Goal: Transaction & Acquisition: Purchase product/service

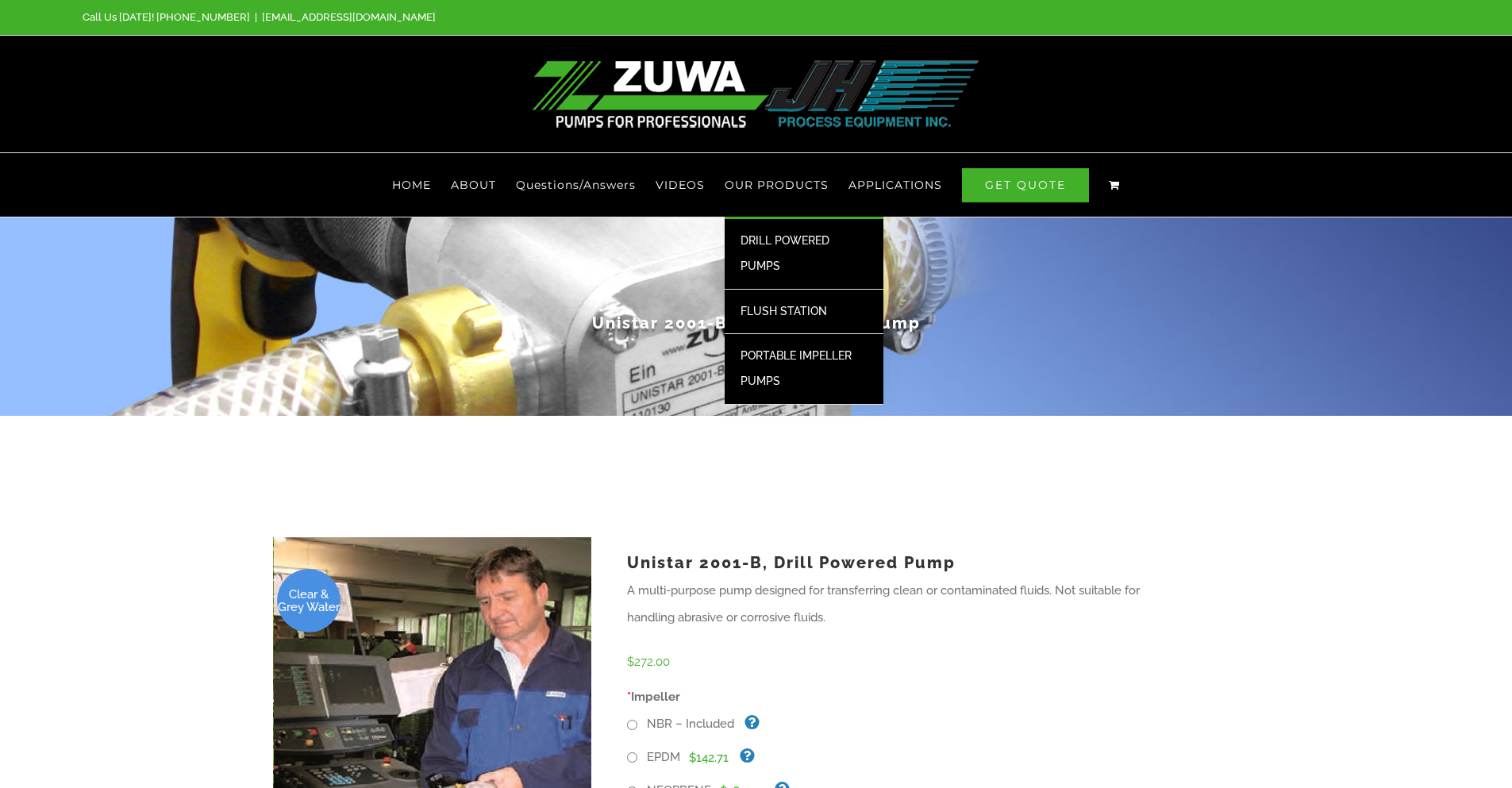
click at [800, 238] on span "DRILL POWERED PUMPS" at bounding box center [785, 253] width 89 height 38
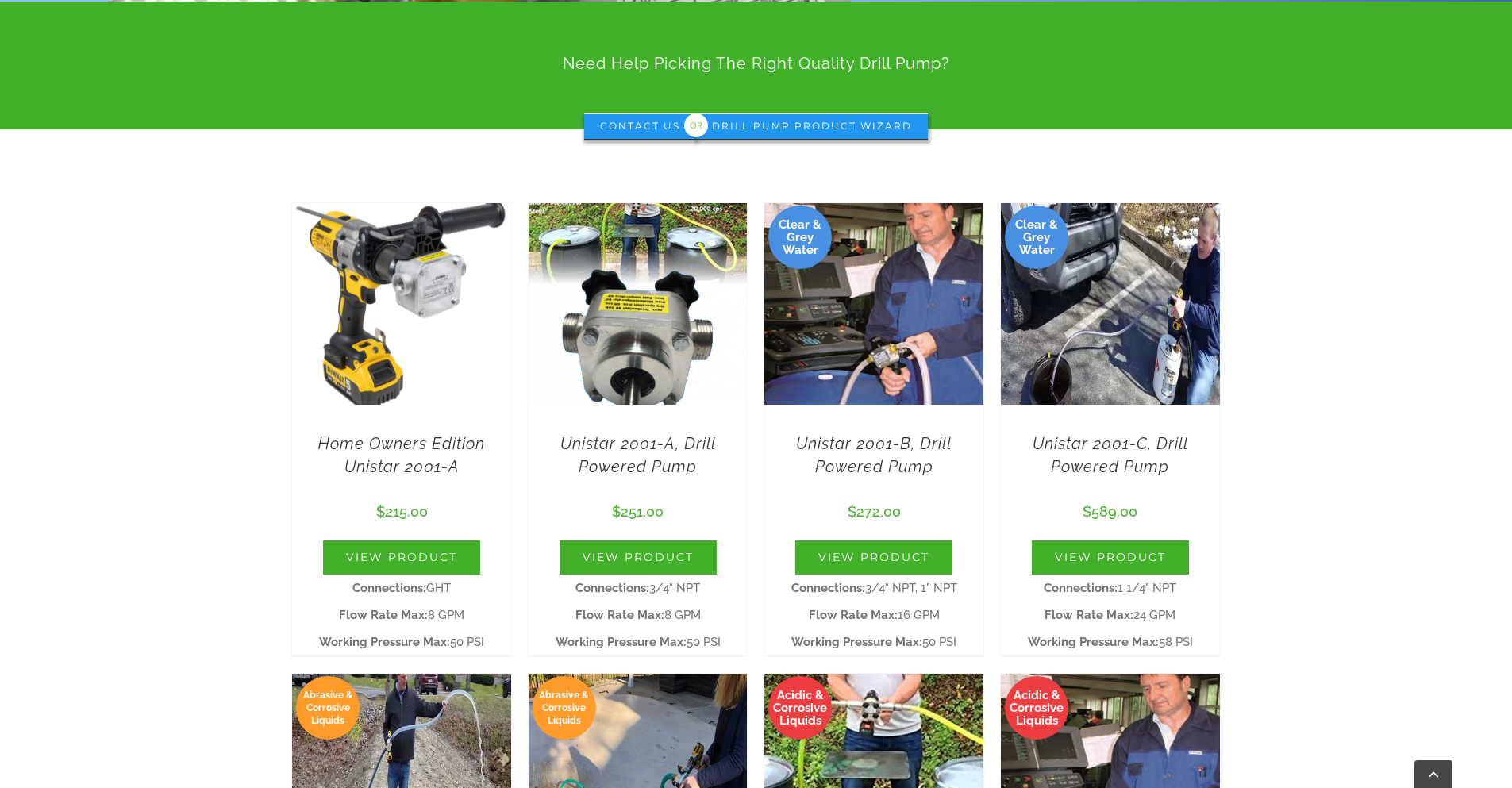
scroll to position [381, 0]
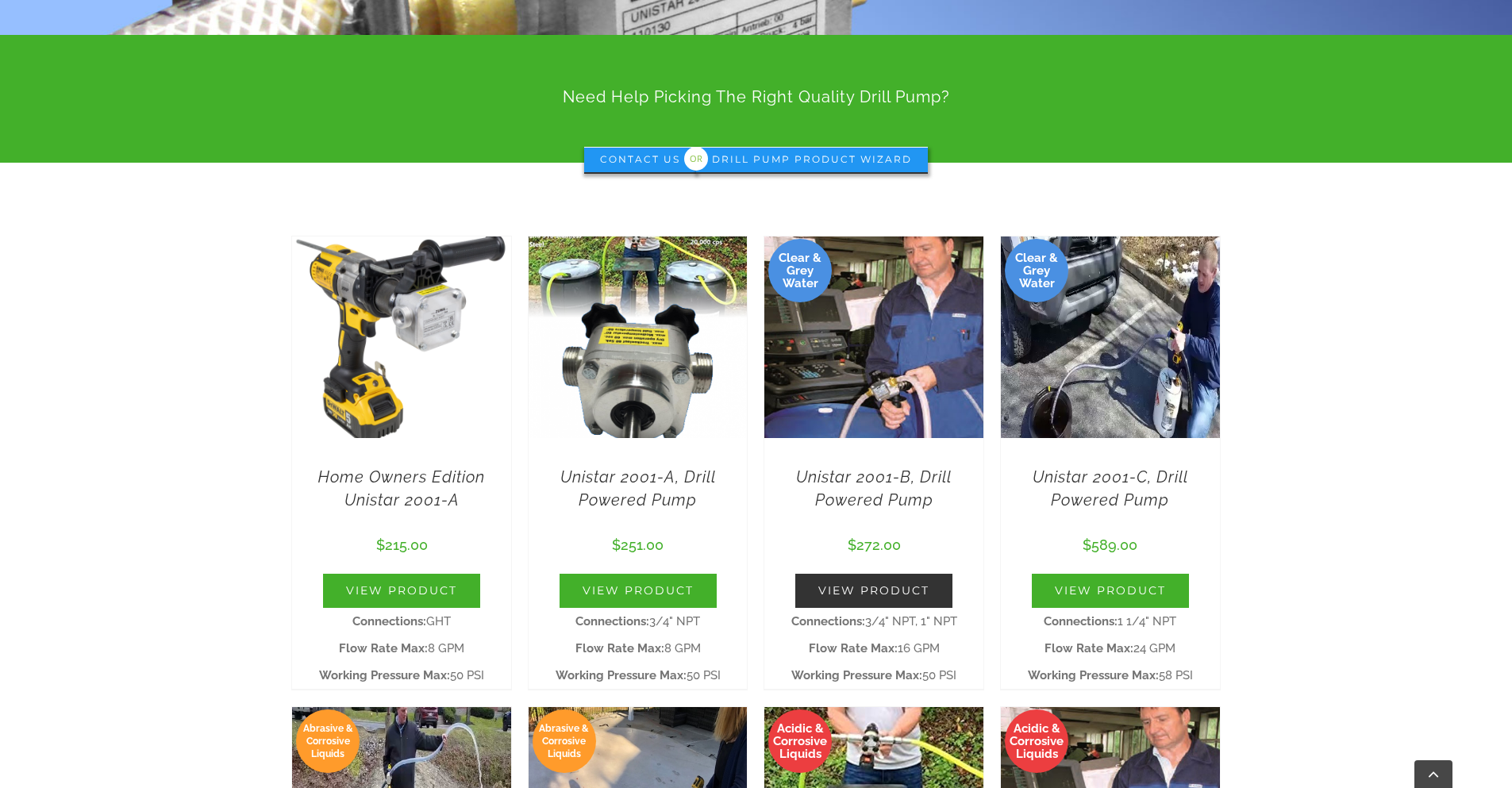
click at [877, 590] on link "View Product" at bounding box center [874, 590] width 157 height 34
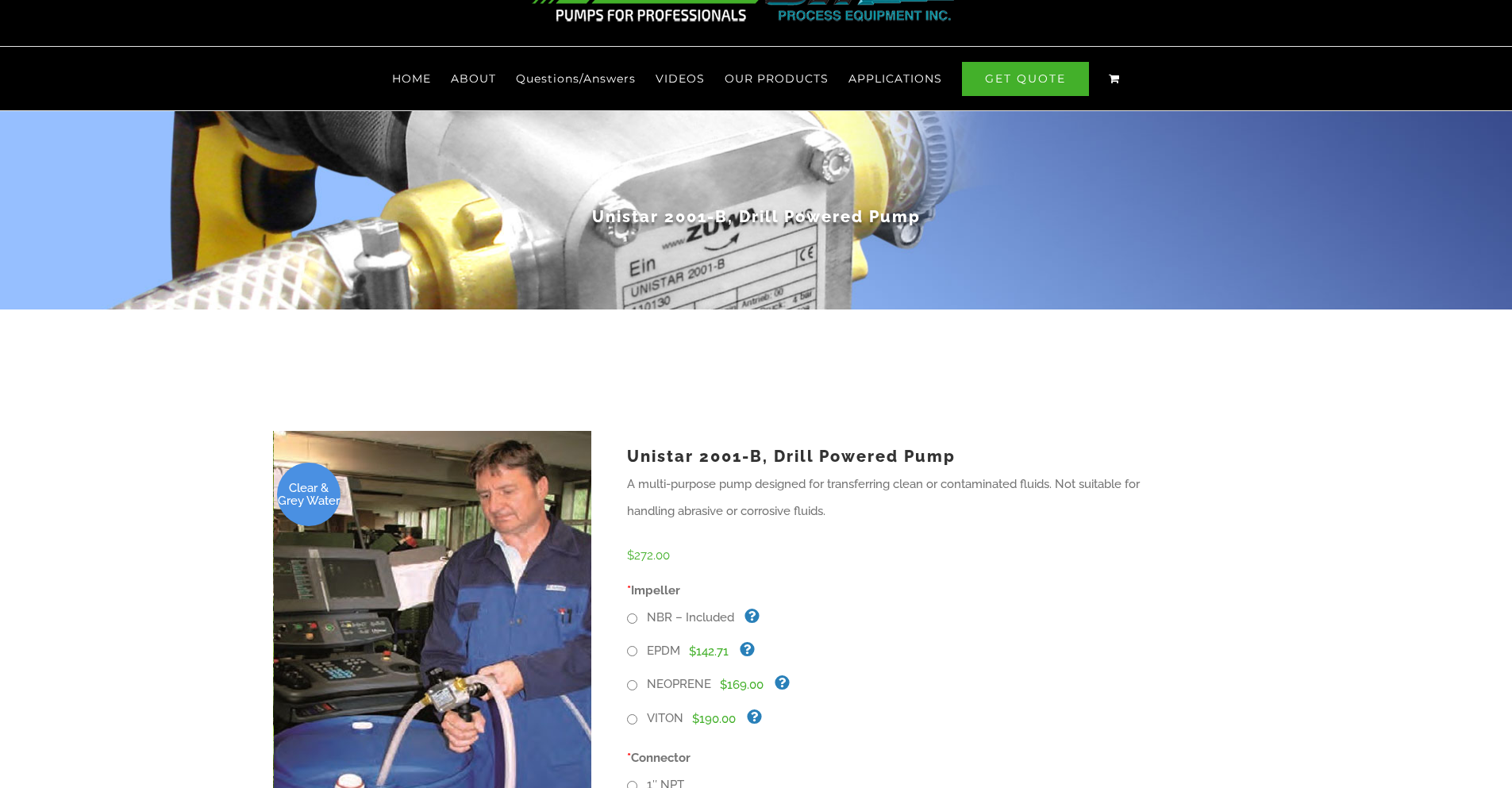
scroll to position [381, 0]
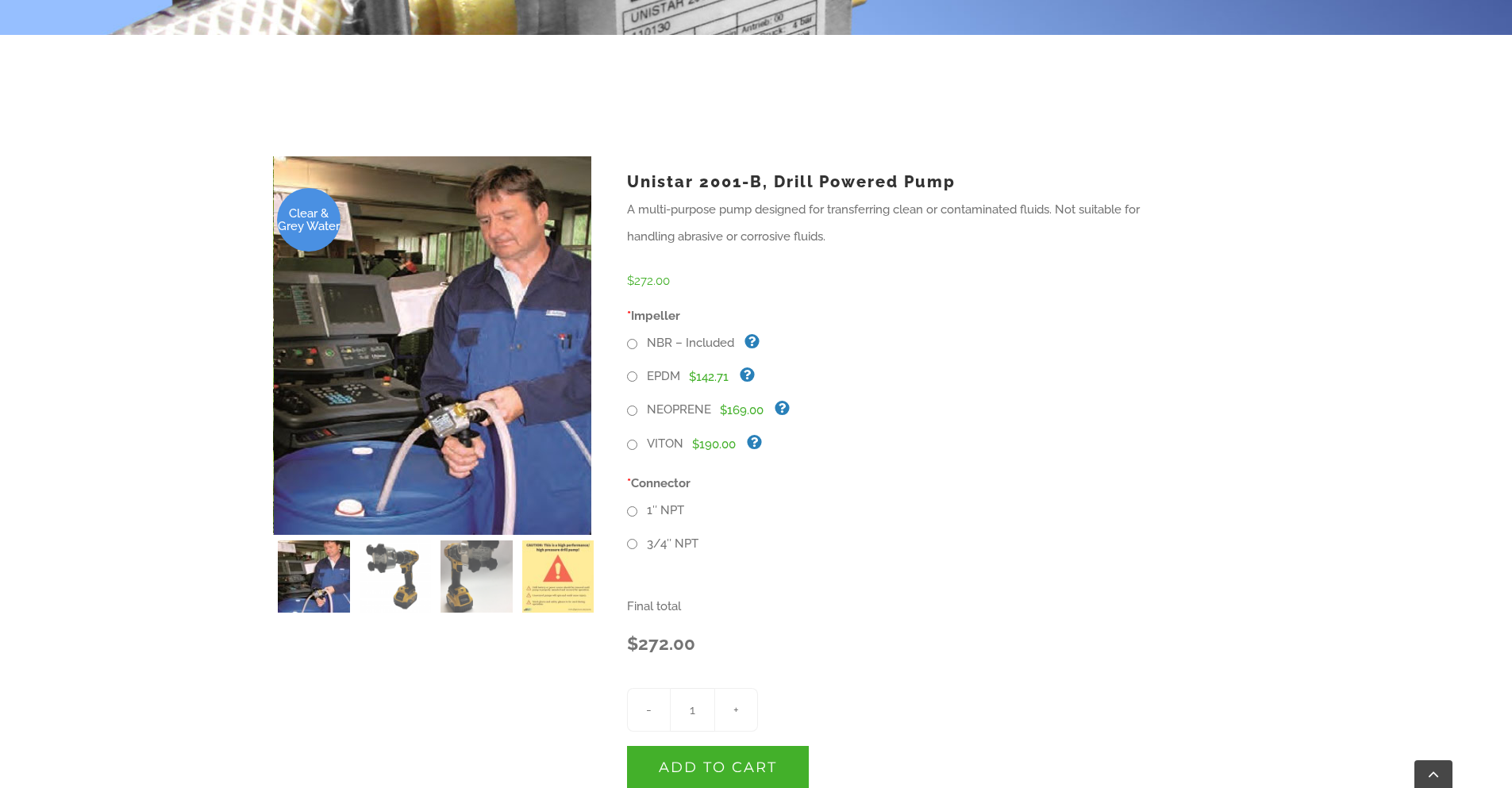
click at [635, 345] on input "NBR – Included" at bounding box center [632, 344] width 10 height 10
radio input "true"
click at [631, 378] on input "EPDM" at bounding box center [632, 377] width 10 height 10
radio input "true"
click at [633, 345] on input "NBR – Included" at bounding box center [632, 344] width 10 height 10
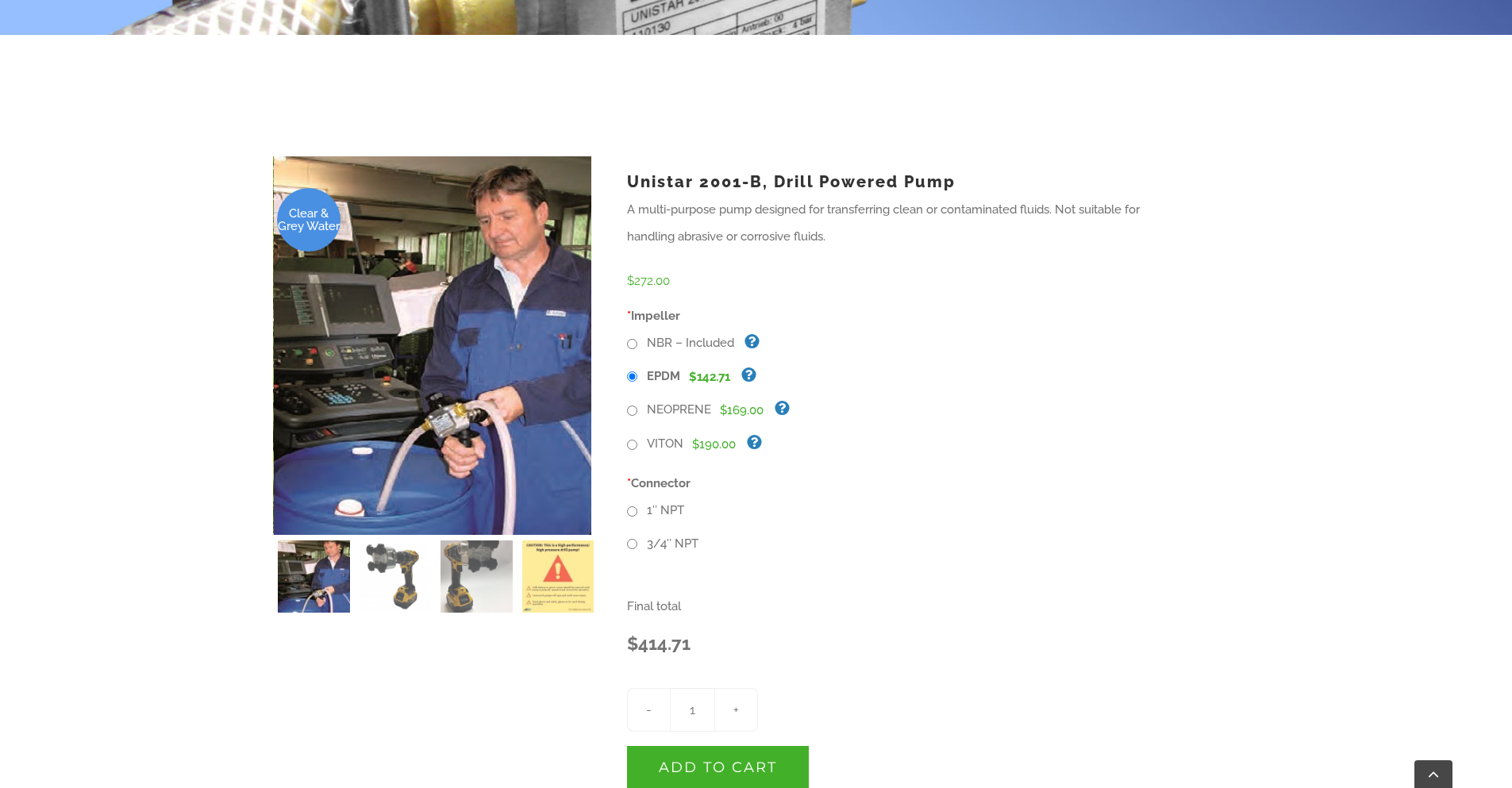
radio input "true"
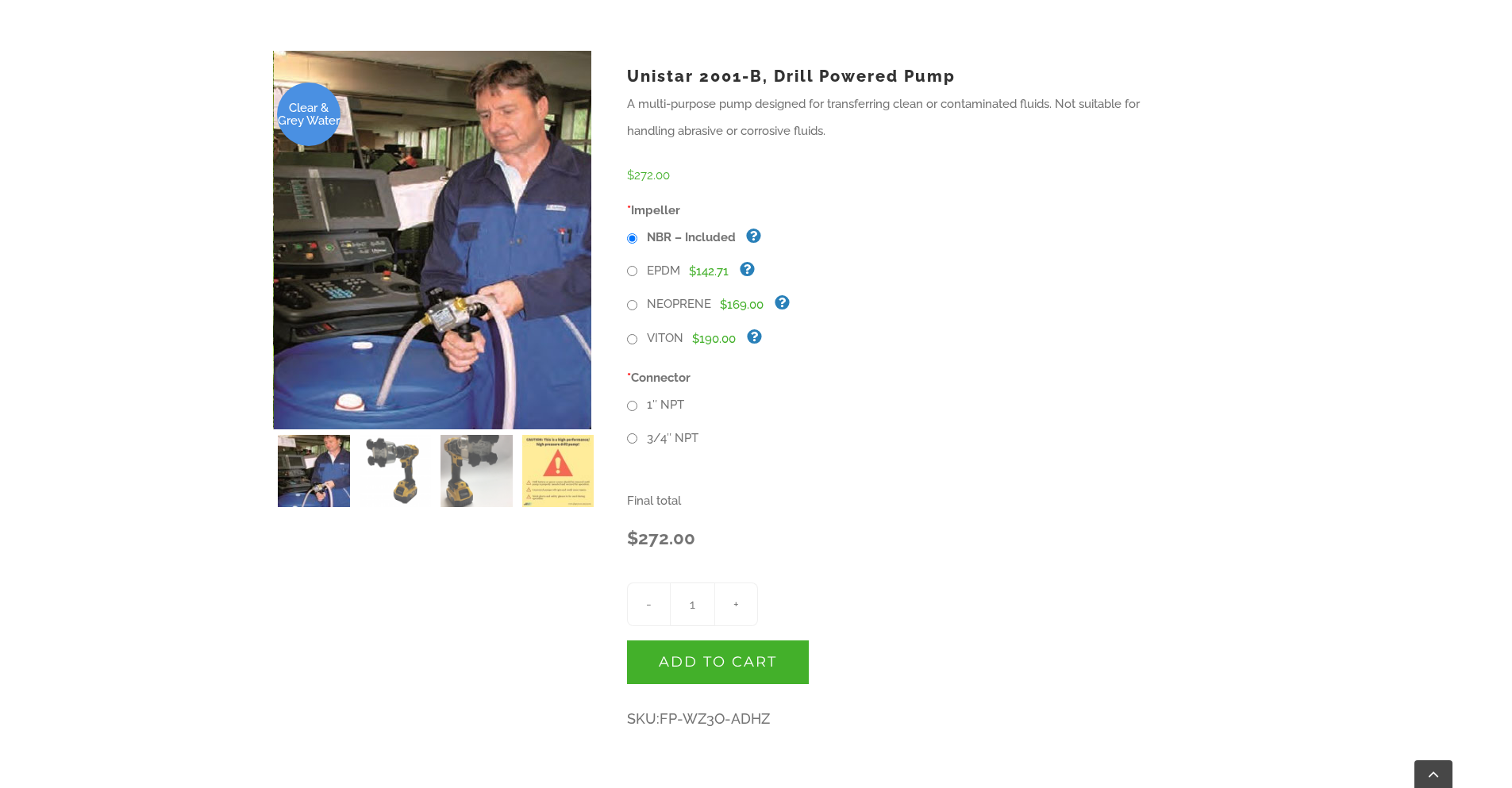
scroll to position [476, 0]
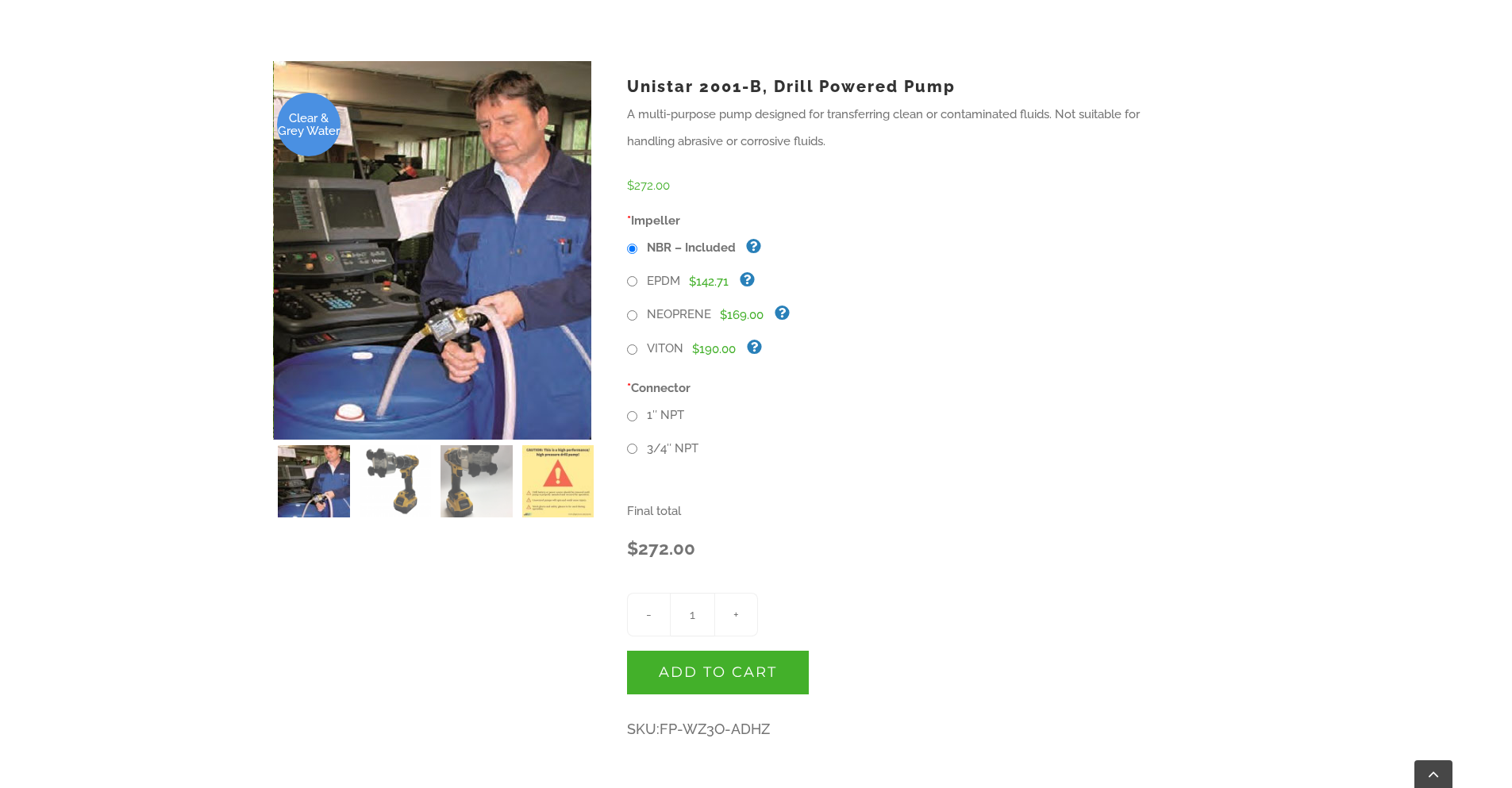
click at [633, 413] on input "1″ NPT" at bounding box center [632, 416] width 10 height 10
radio input "true"
click at [631, 450] on input "3/4″ NPT" at bounding box center [632, 448] width 10 height 10
radio input "true"
click at [630, 416] on input "1″ NPT" at bounding box center [632, 416] width 10 height 10
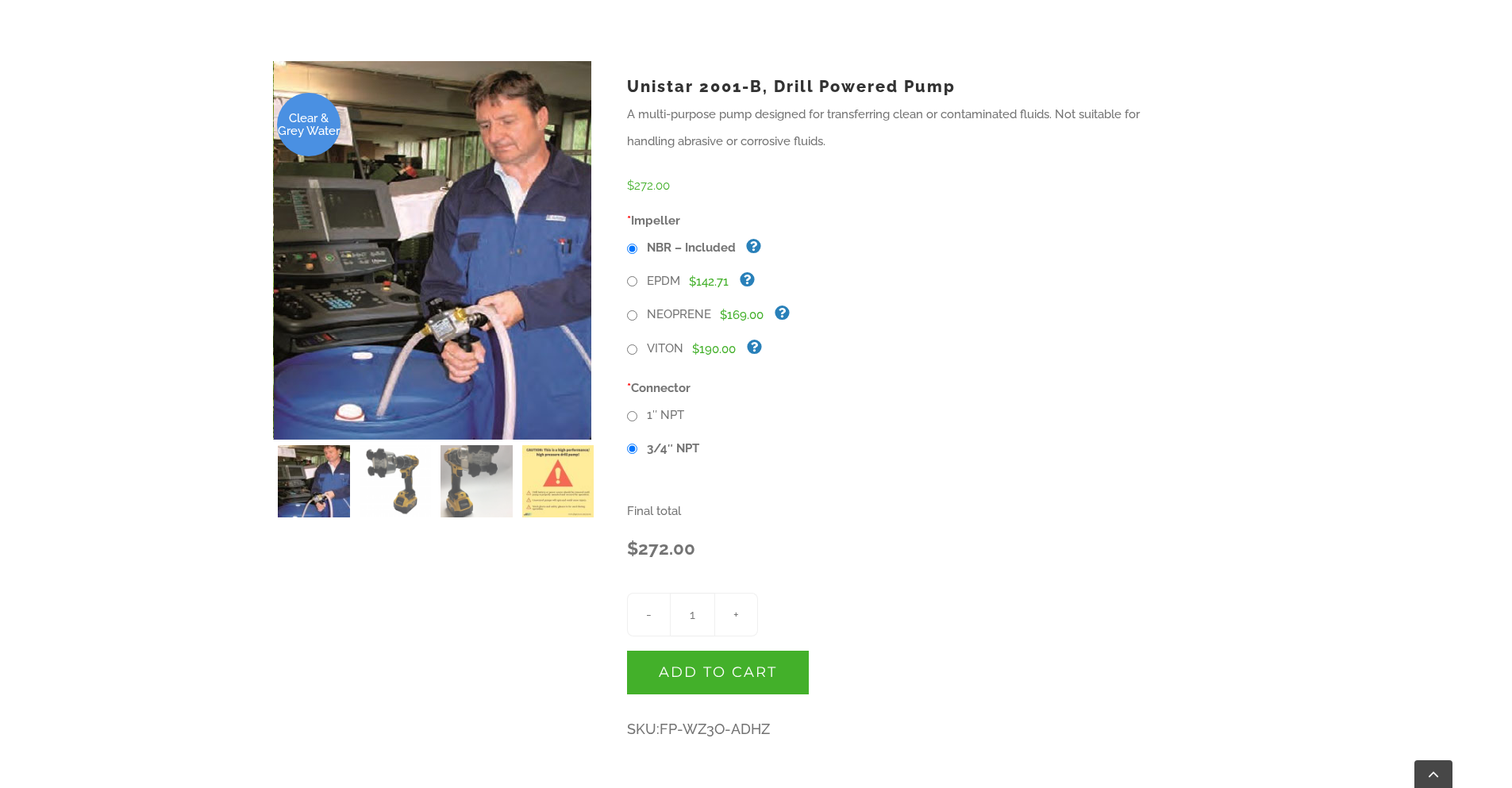
radio input "true"
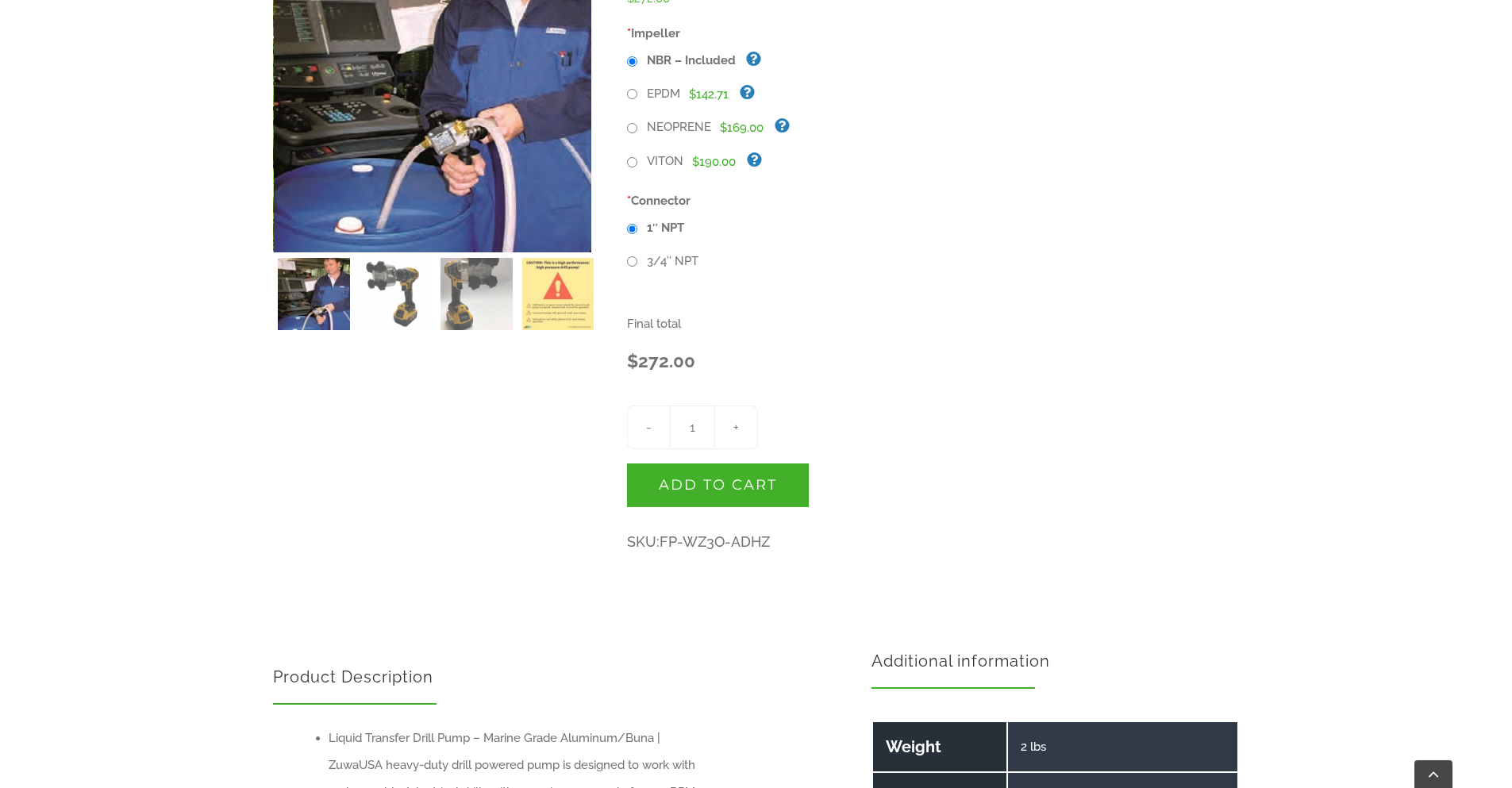
scroll to position [666, 0]
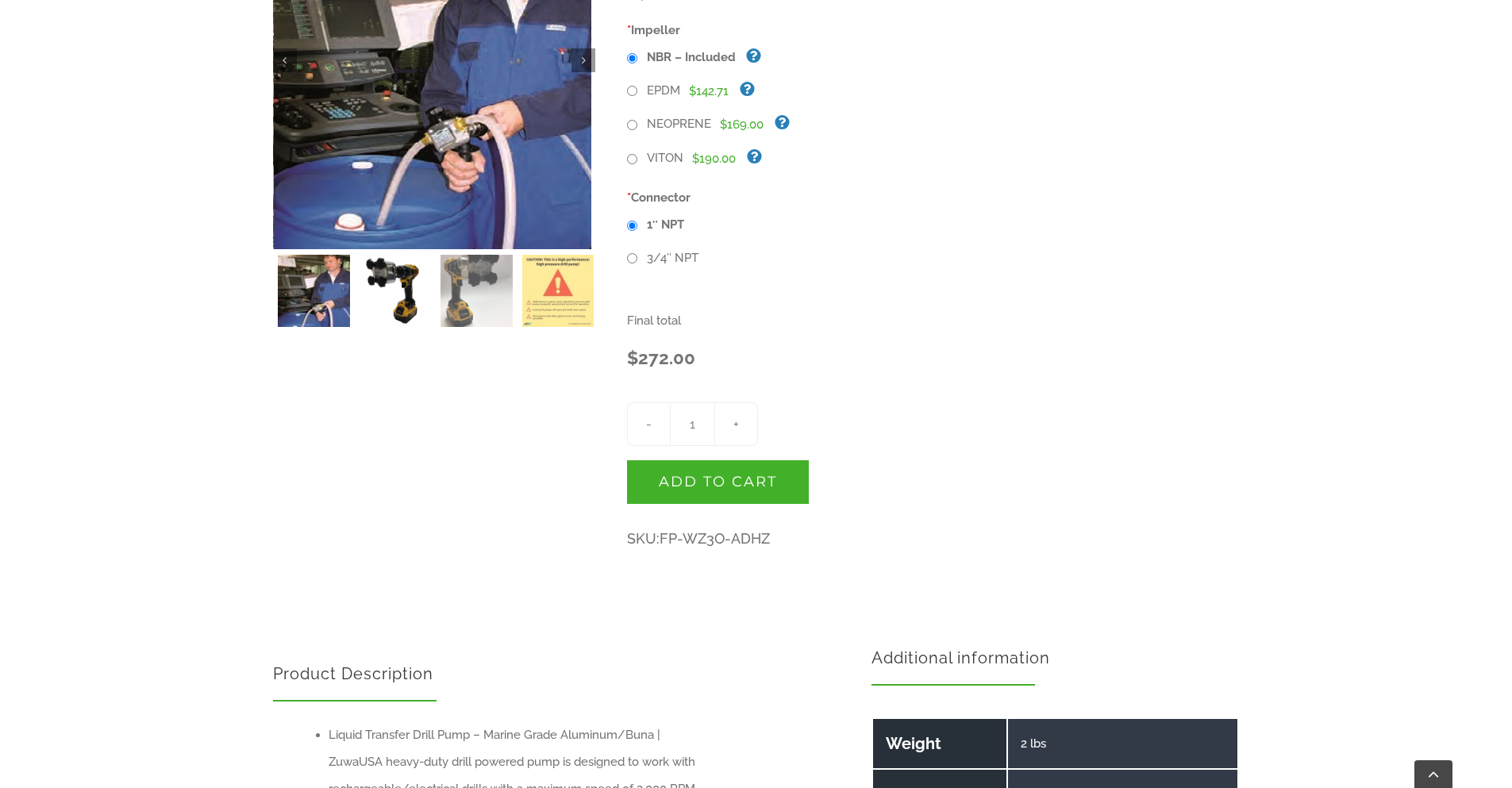
click at [412, 308] on img at bounding box center [396, 291] width 73 height 73
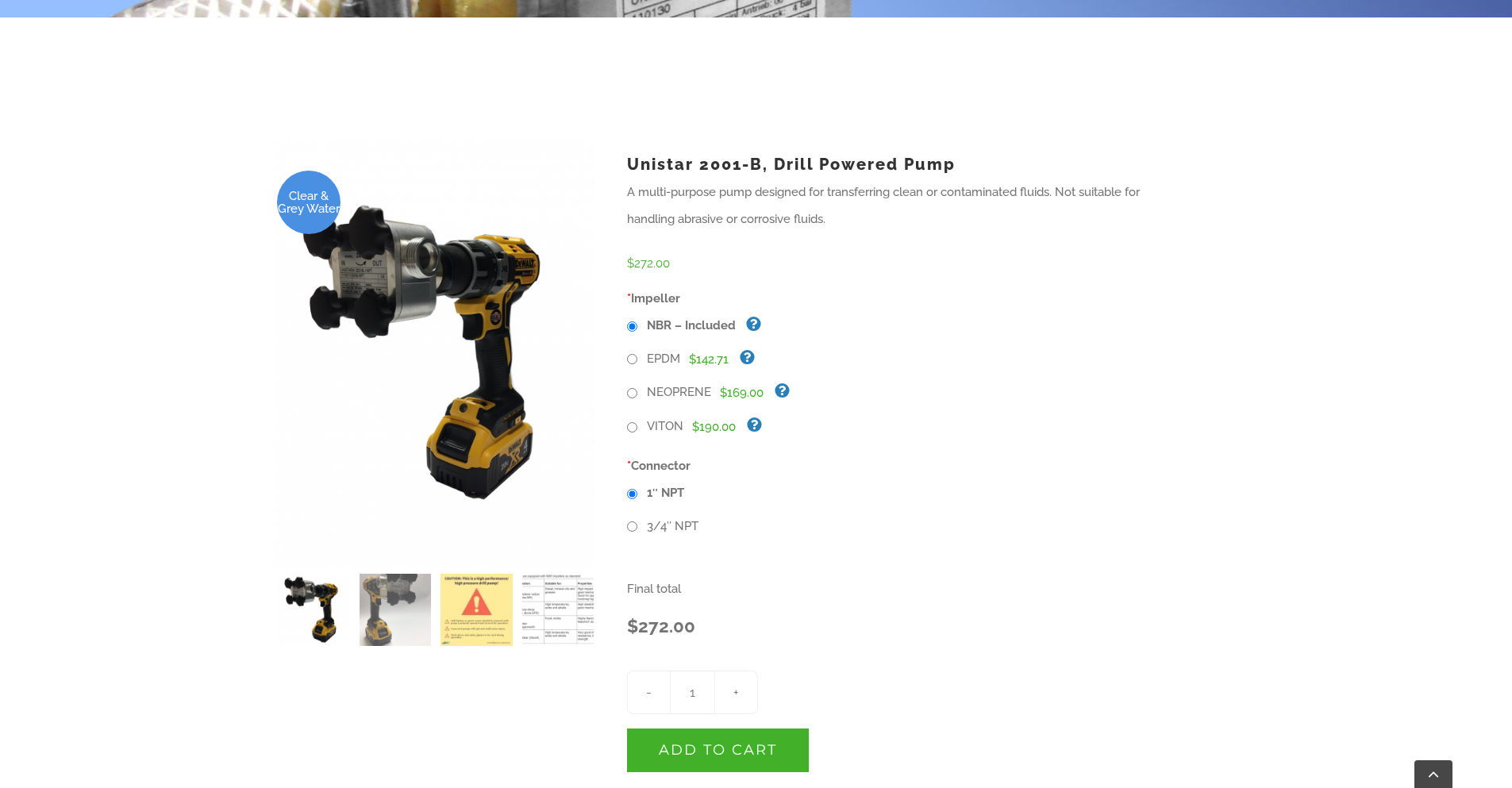
scroll to position [381, 0]
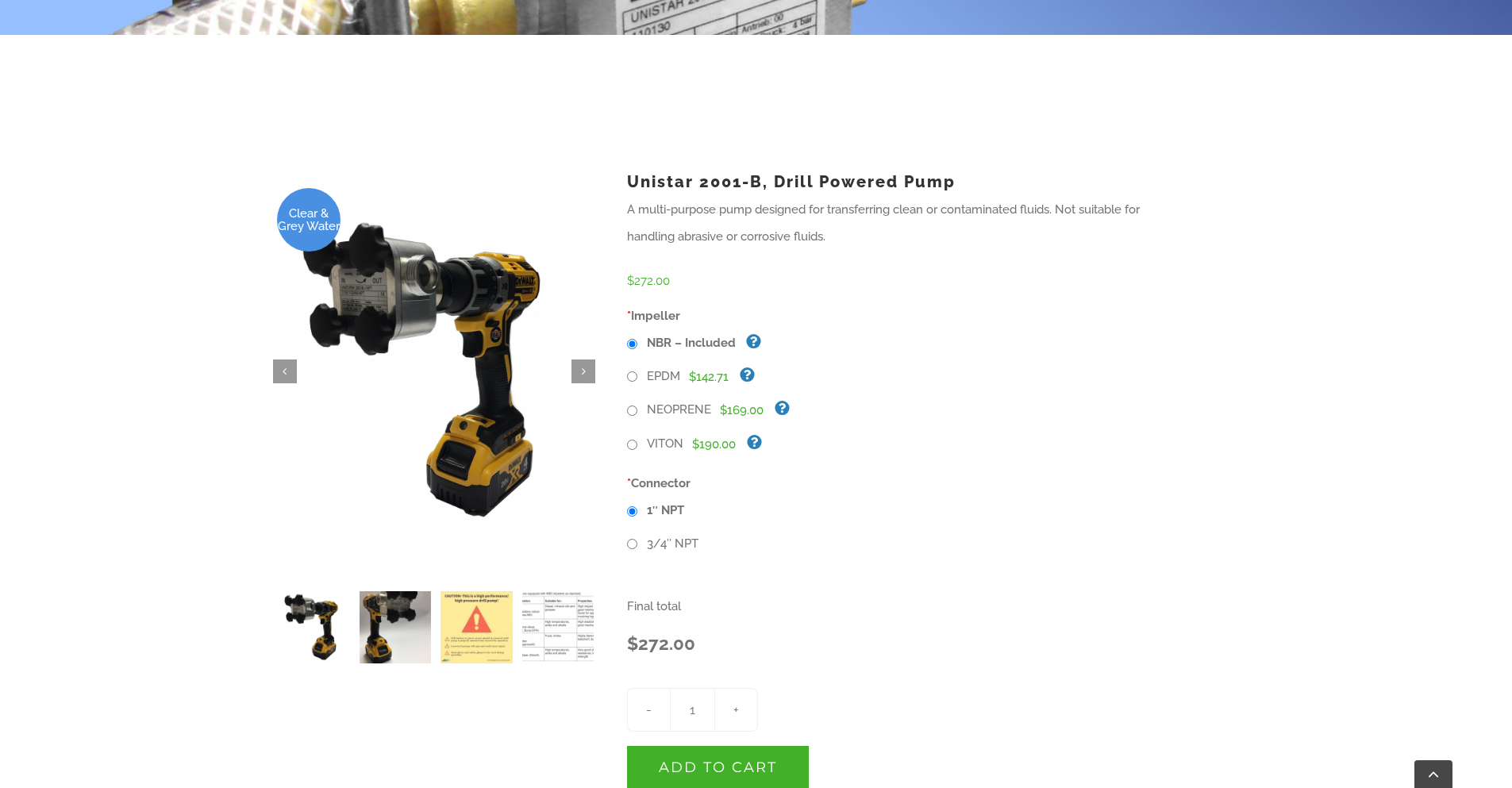
click at [415, 632] on img at bounding box center [396, 627] width 73 height 73
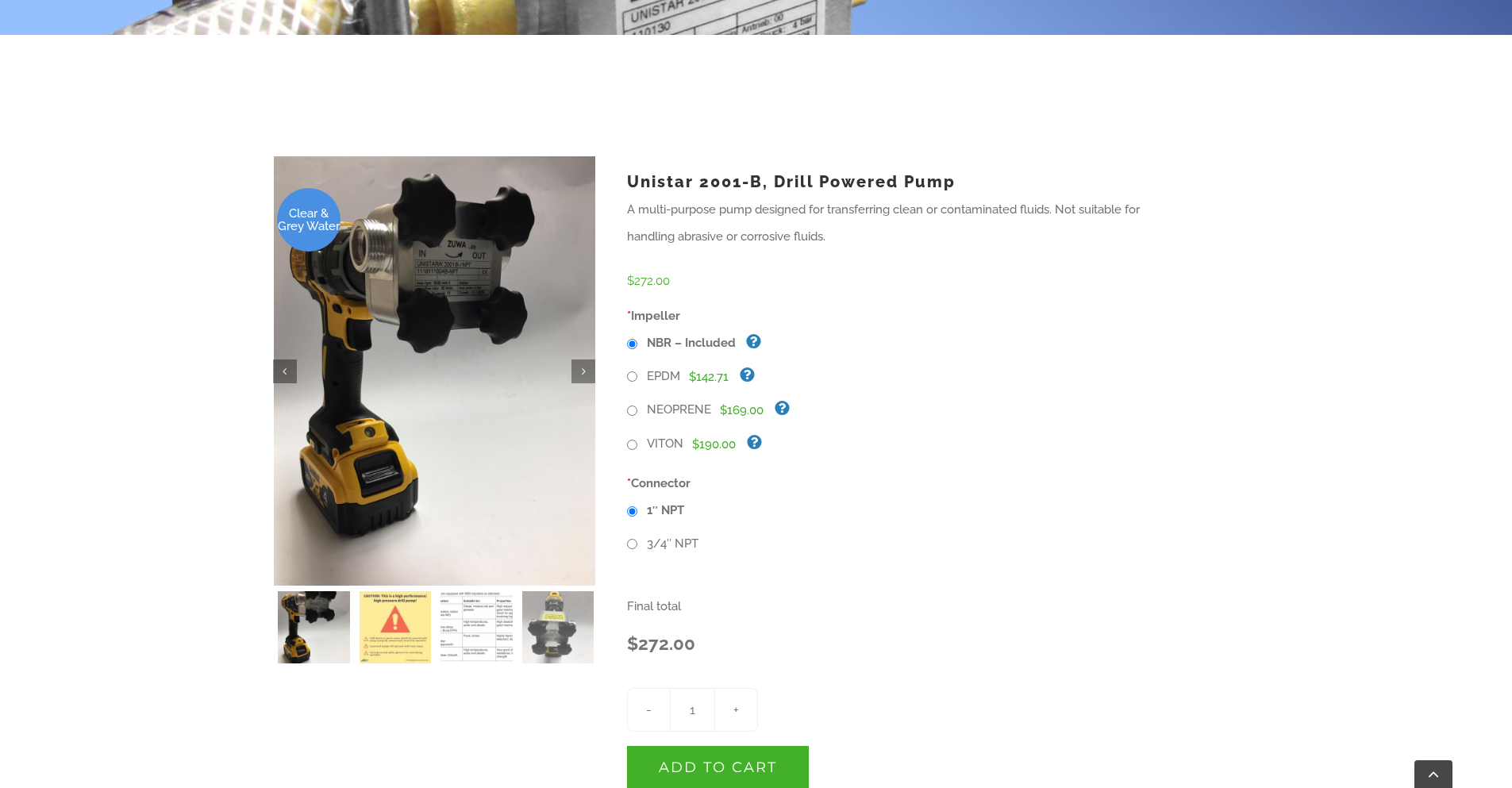
click at [415, 632] on img at bounding box center [396, 627] width 73 height 73
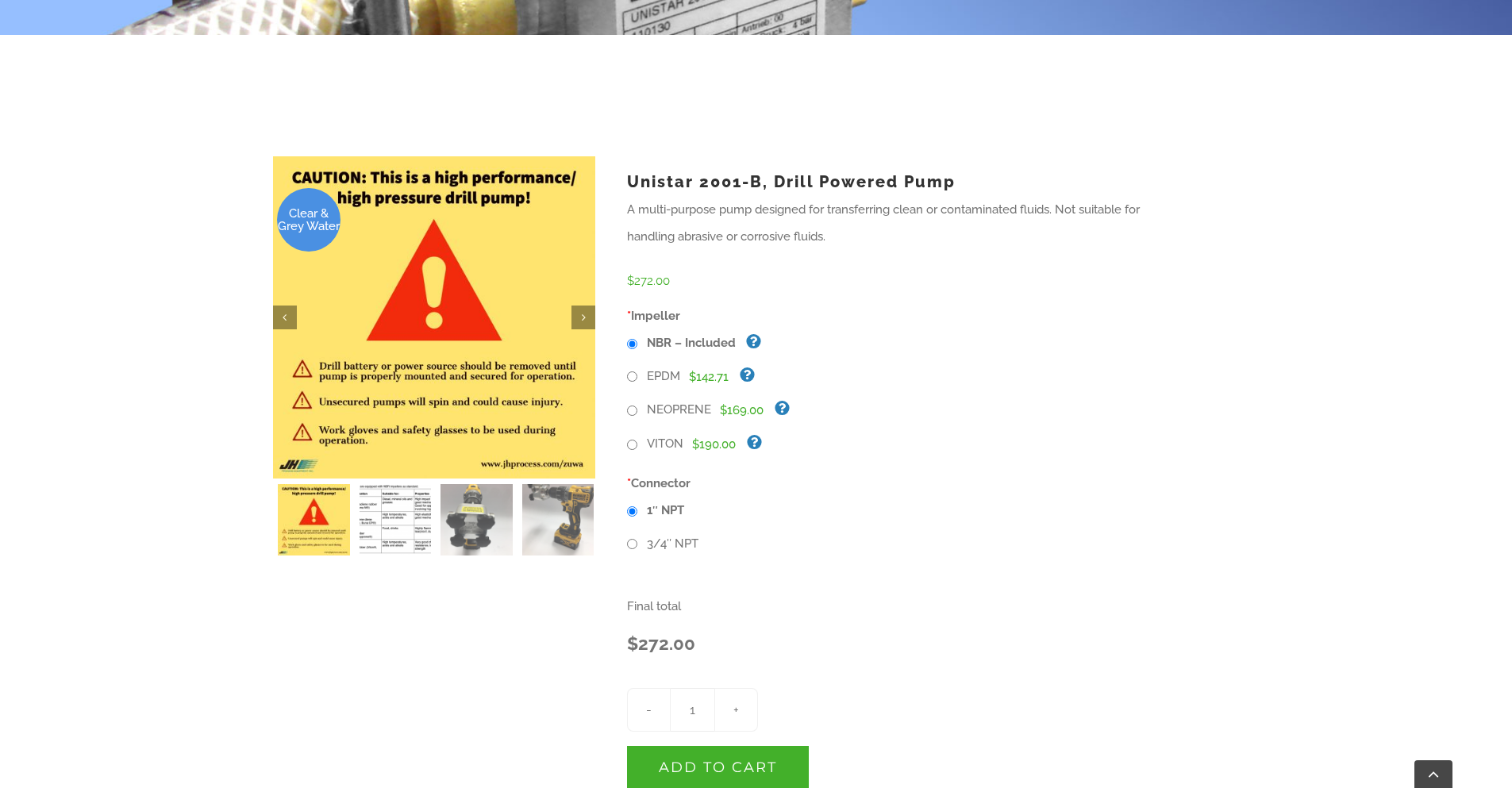
click at [396, 526] on img at bounding box center [396, 520] width 73 height 73
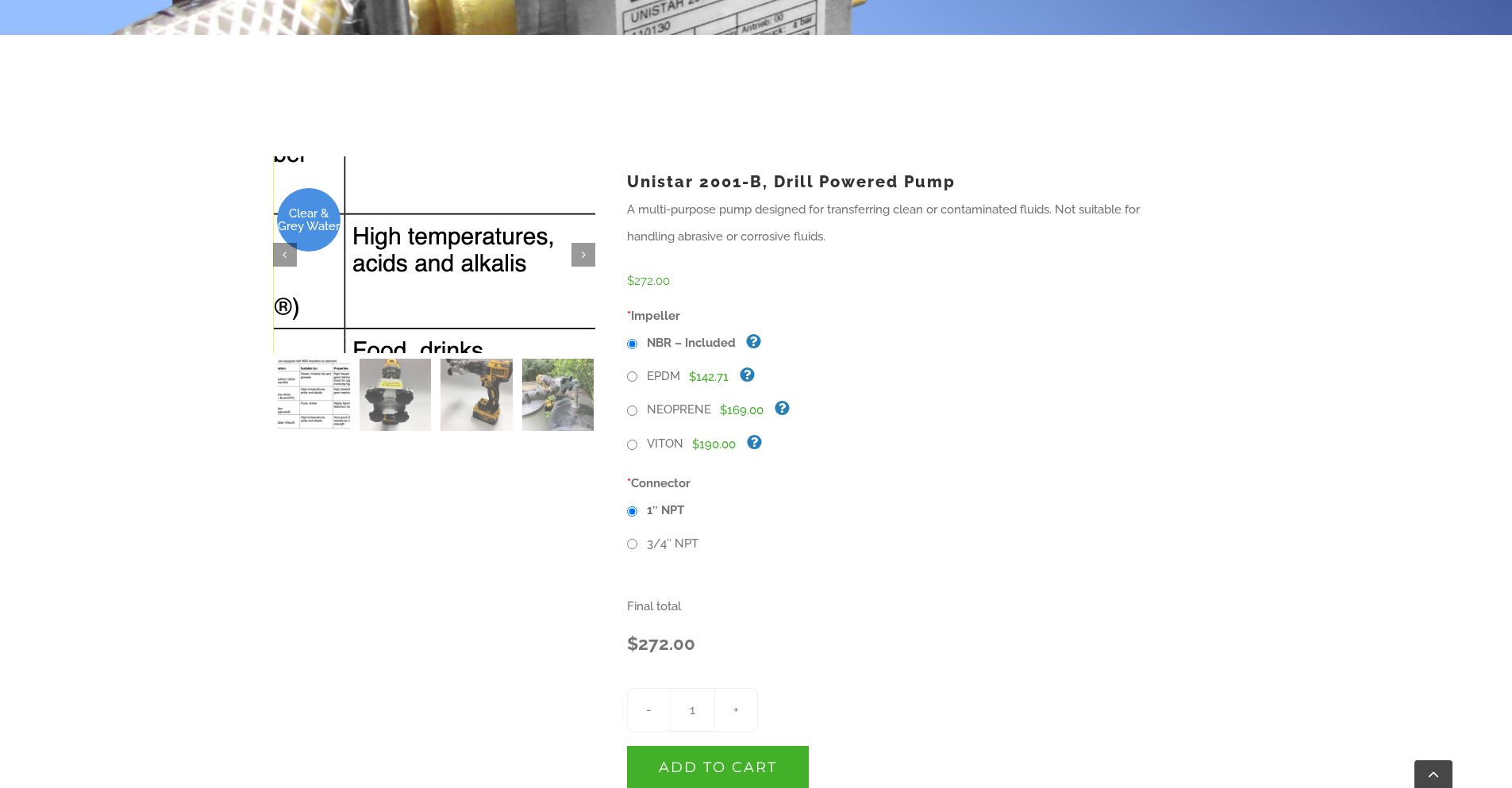
click at [423, 241] on img at bounding box center [459, 281] width 964 height 588
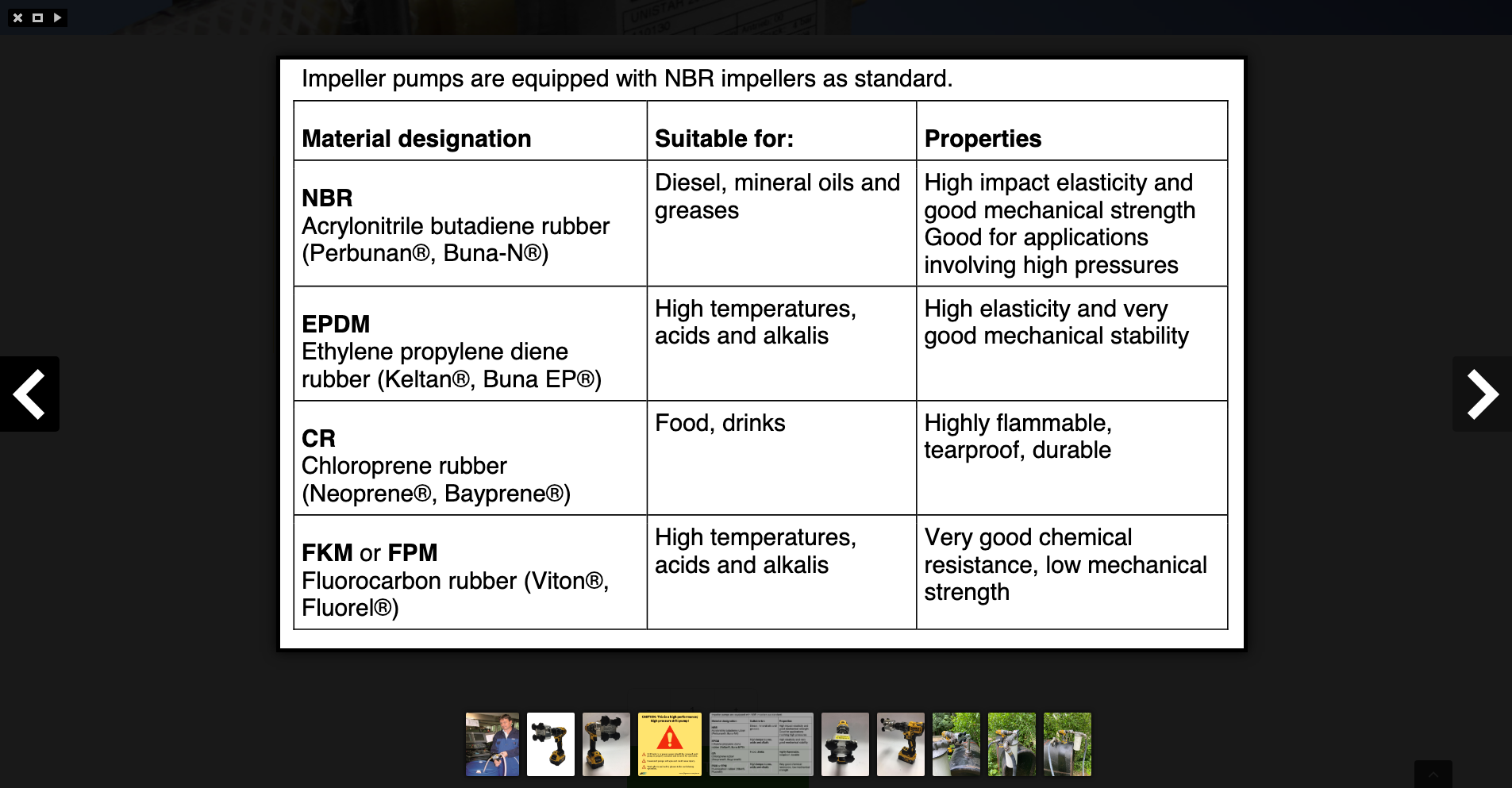
click at [1487, 385] on span at bounding box center [1482, 393] width 60 height 75
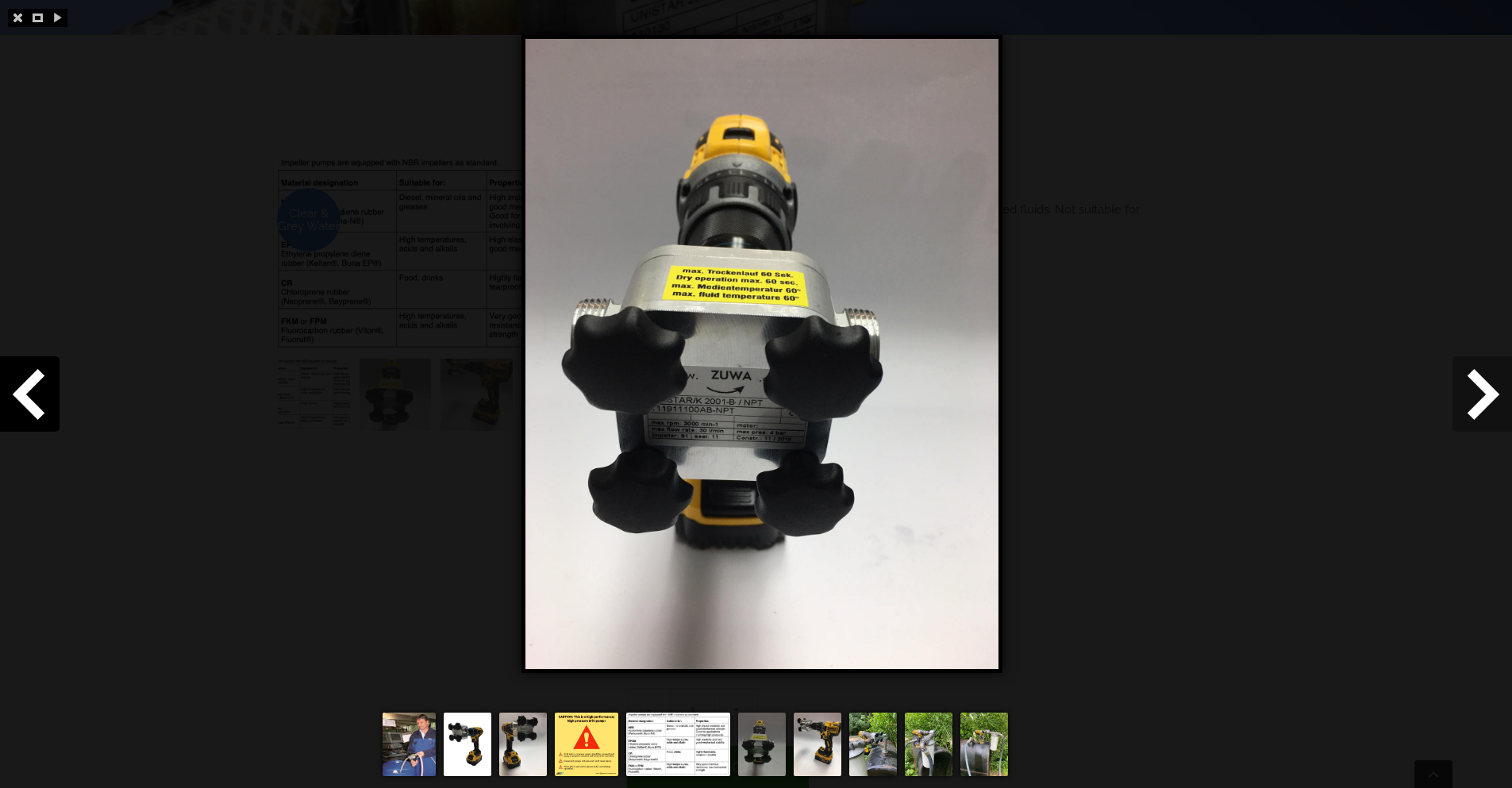
click at [1486, 385] on span at bounding box center [1482, 393] width 60 height 75
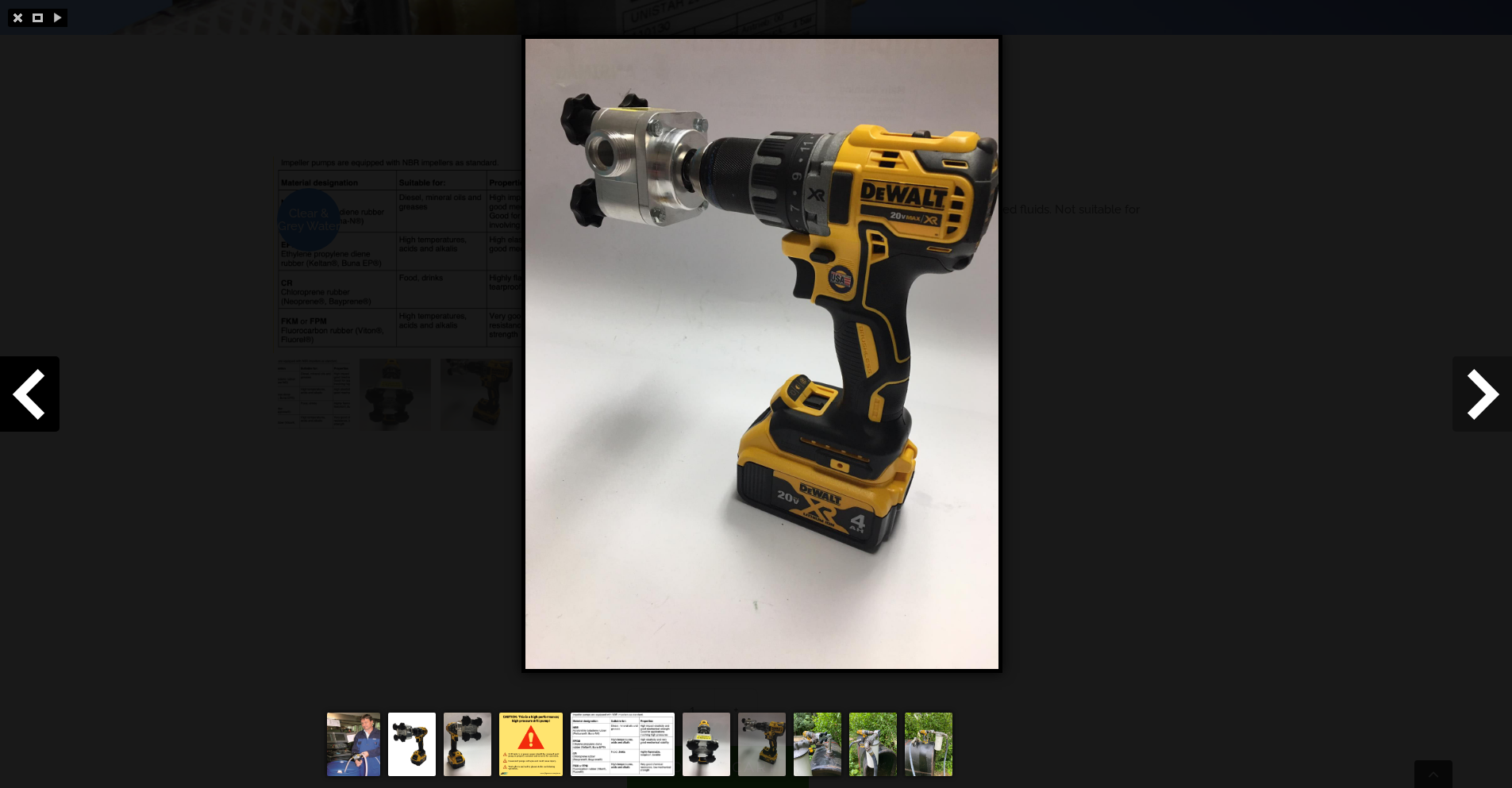
click at [1486, 385] on span at bounding box center [1482, 393] width 60 height 75
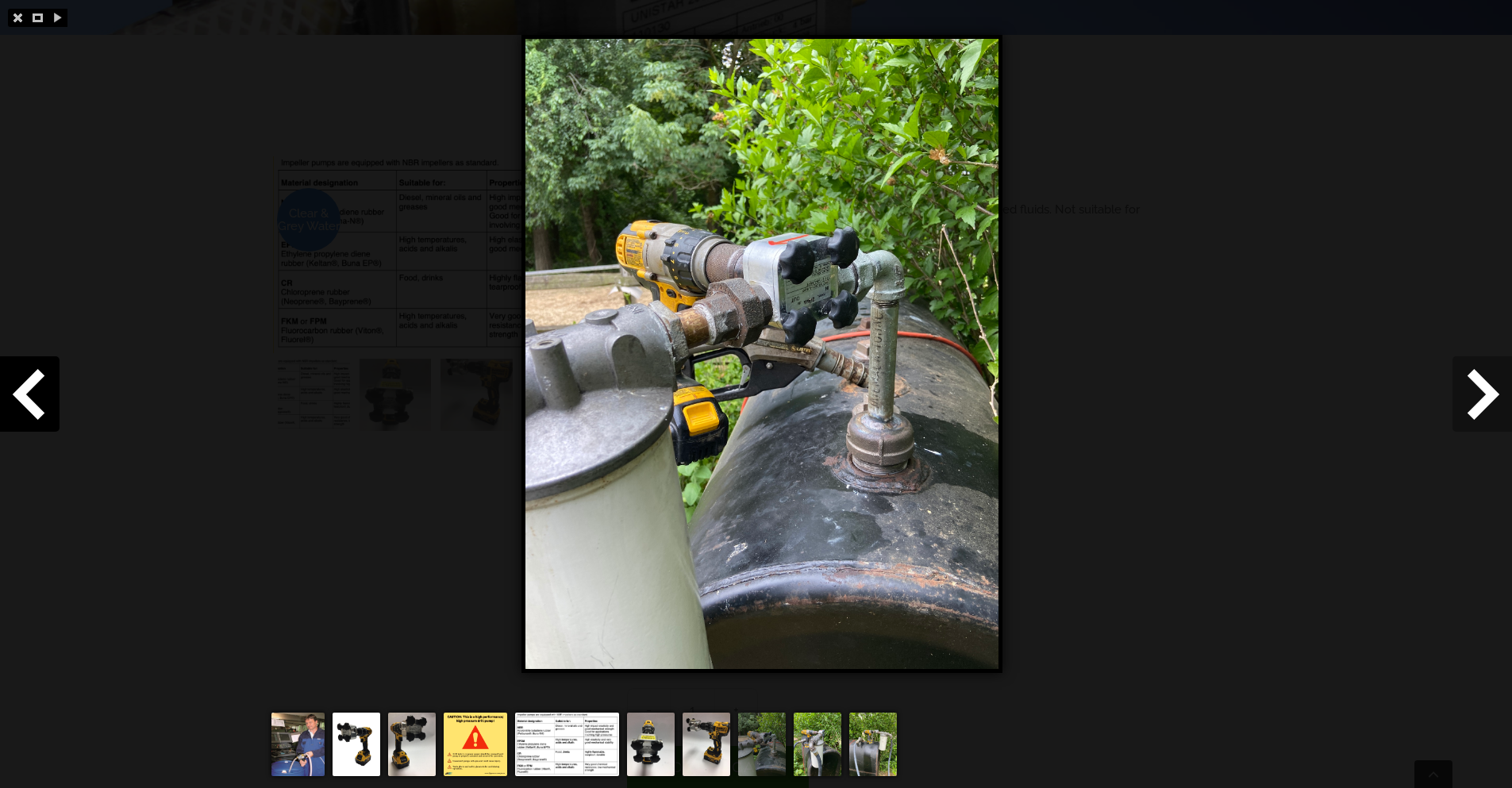
click at [1486, 385] on span at bounding box center [1482, 393] width 60 height 75
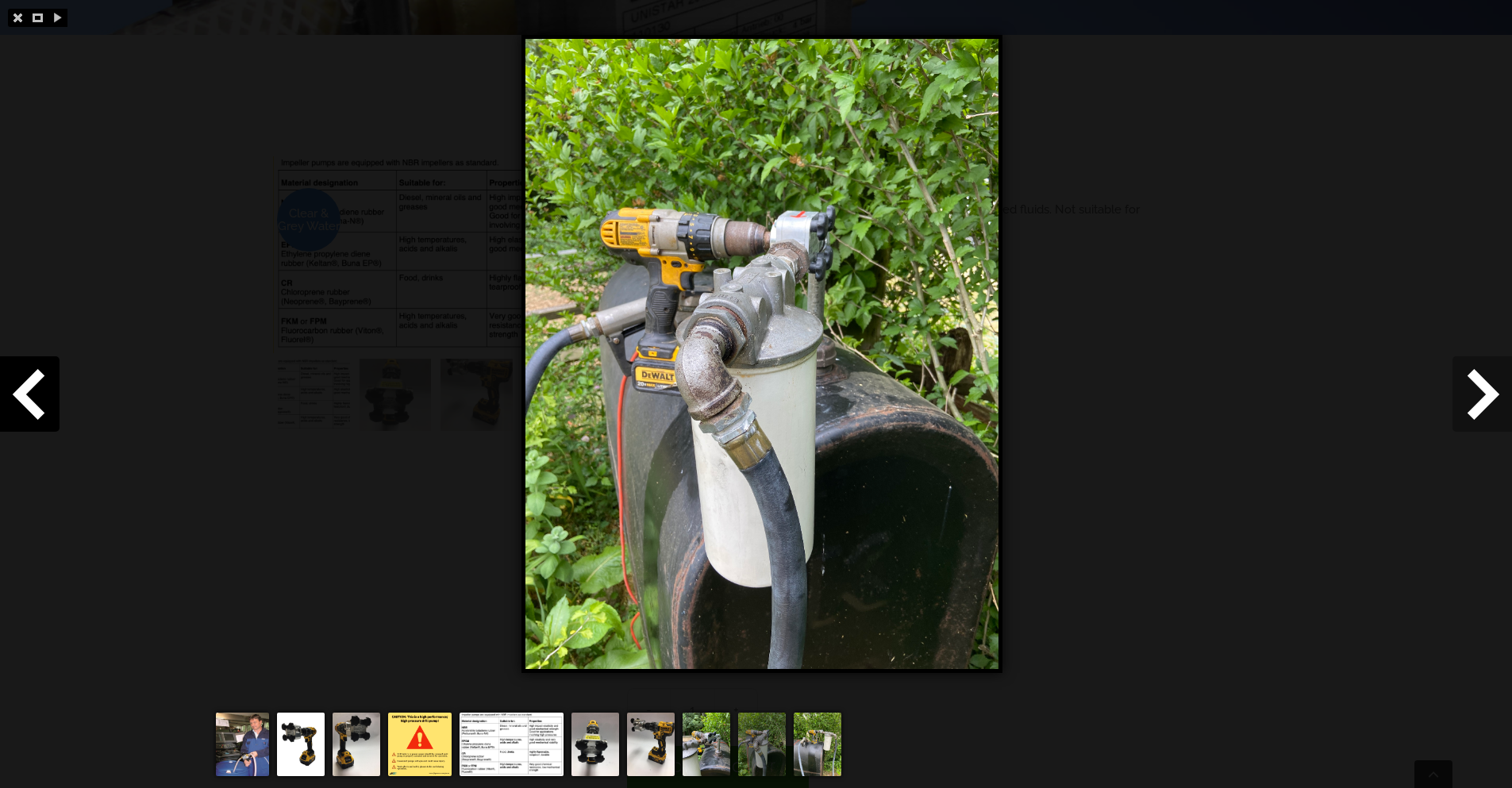
click at [1486, 385] on span at bounding box center [1482, 393] width 60 height 75
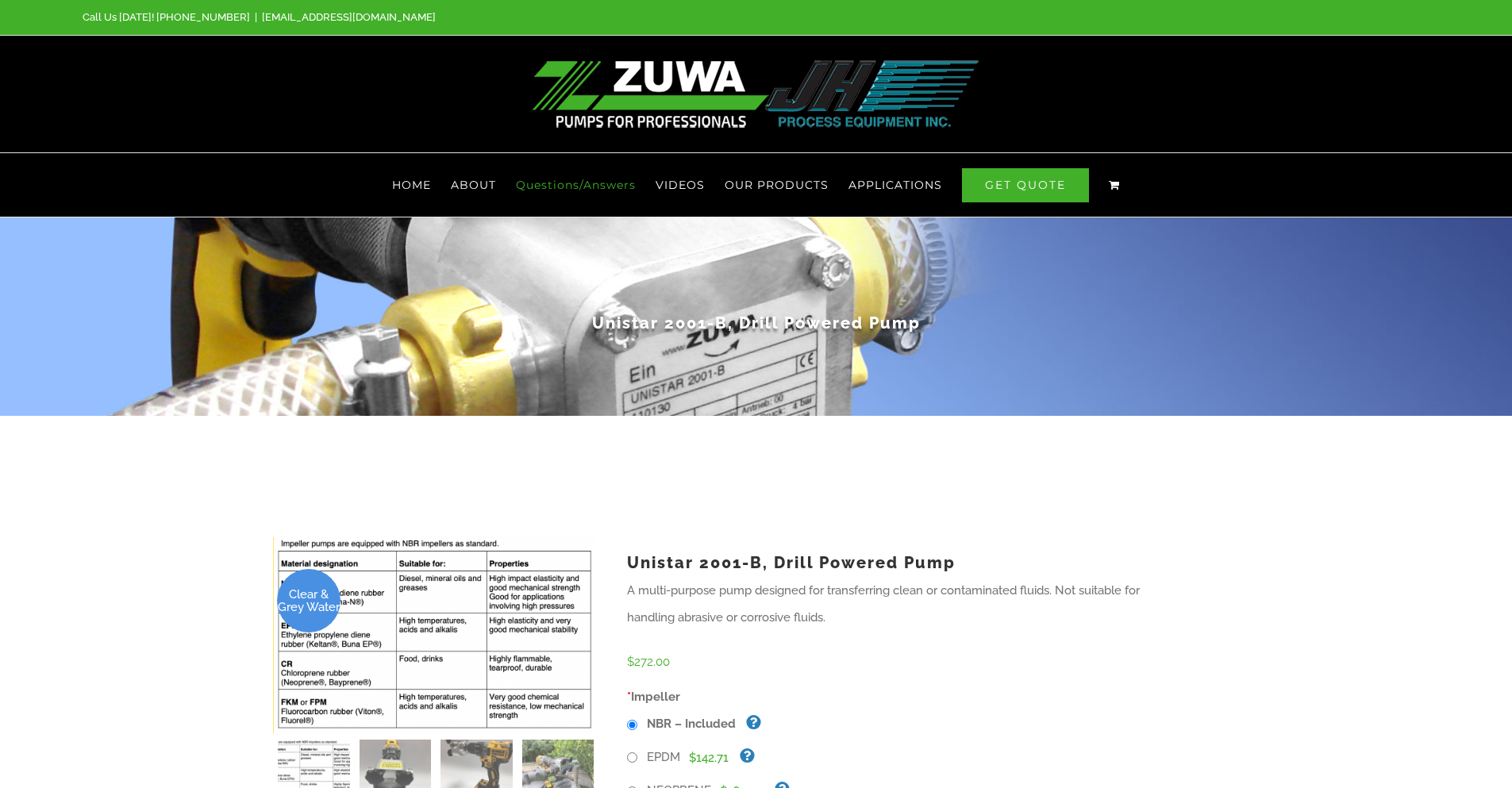
click at [606, 181] on span "Questions/Answers" at bounding box center [576, 185] width 120 height 11
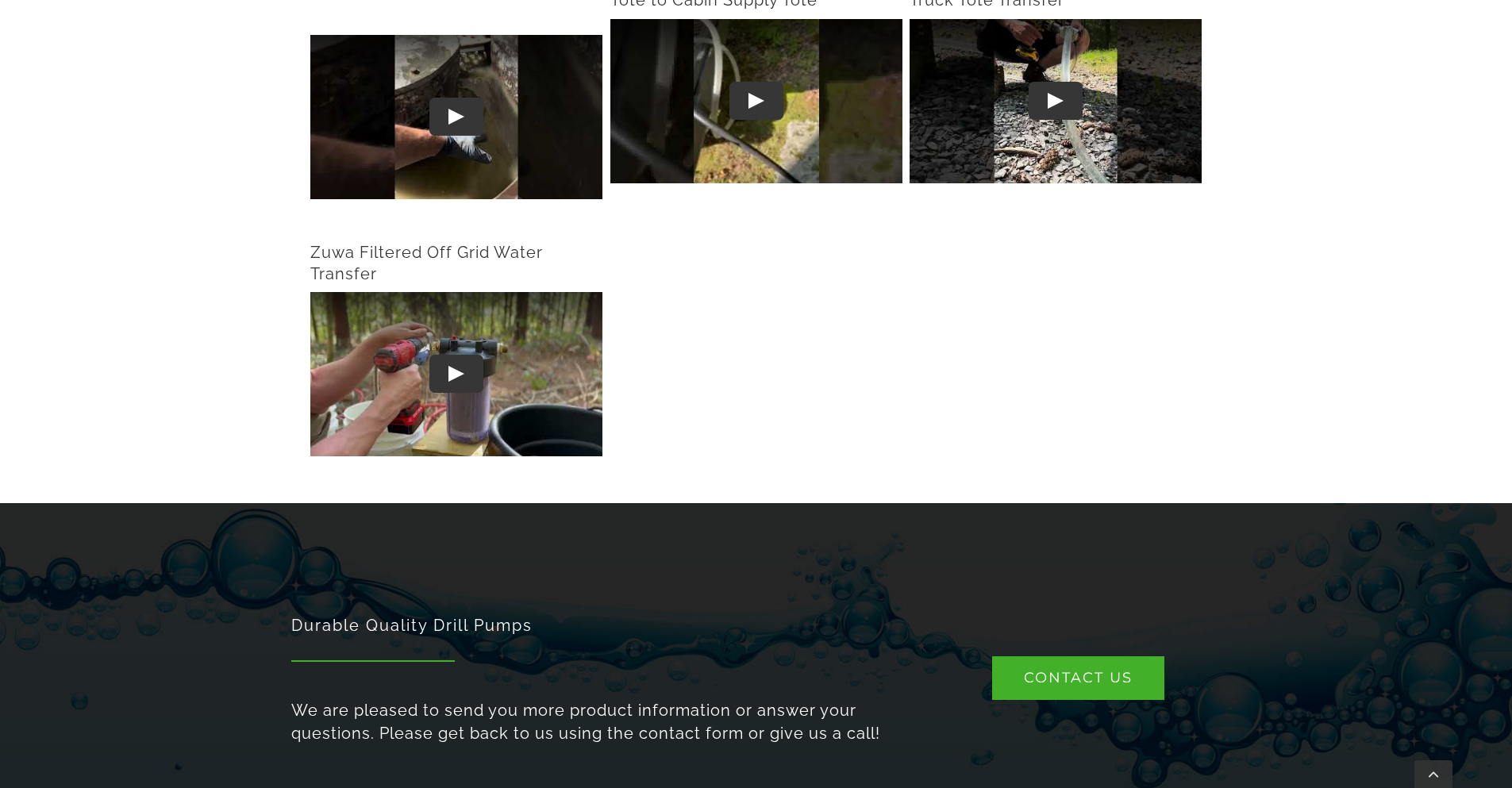
scroll to position [3618, 0]
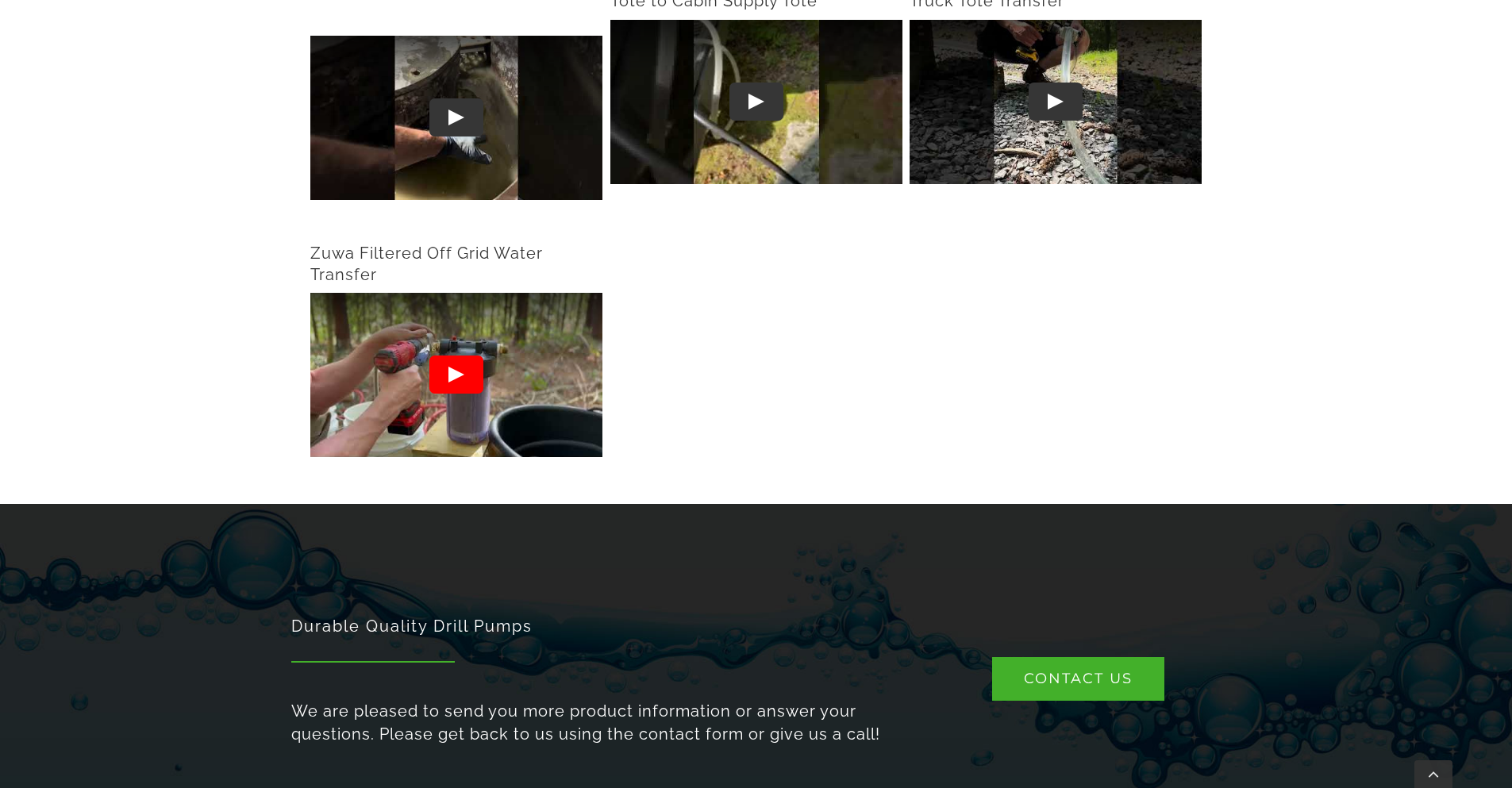
click at [463, 369] on button "Play" at bounding box center [456, 374] width 54 height 38
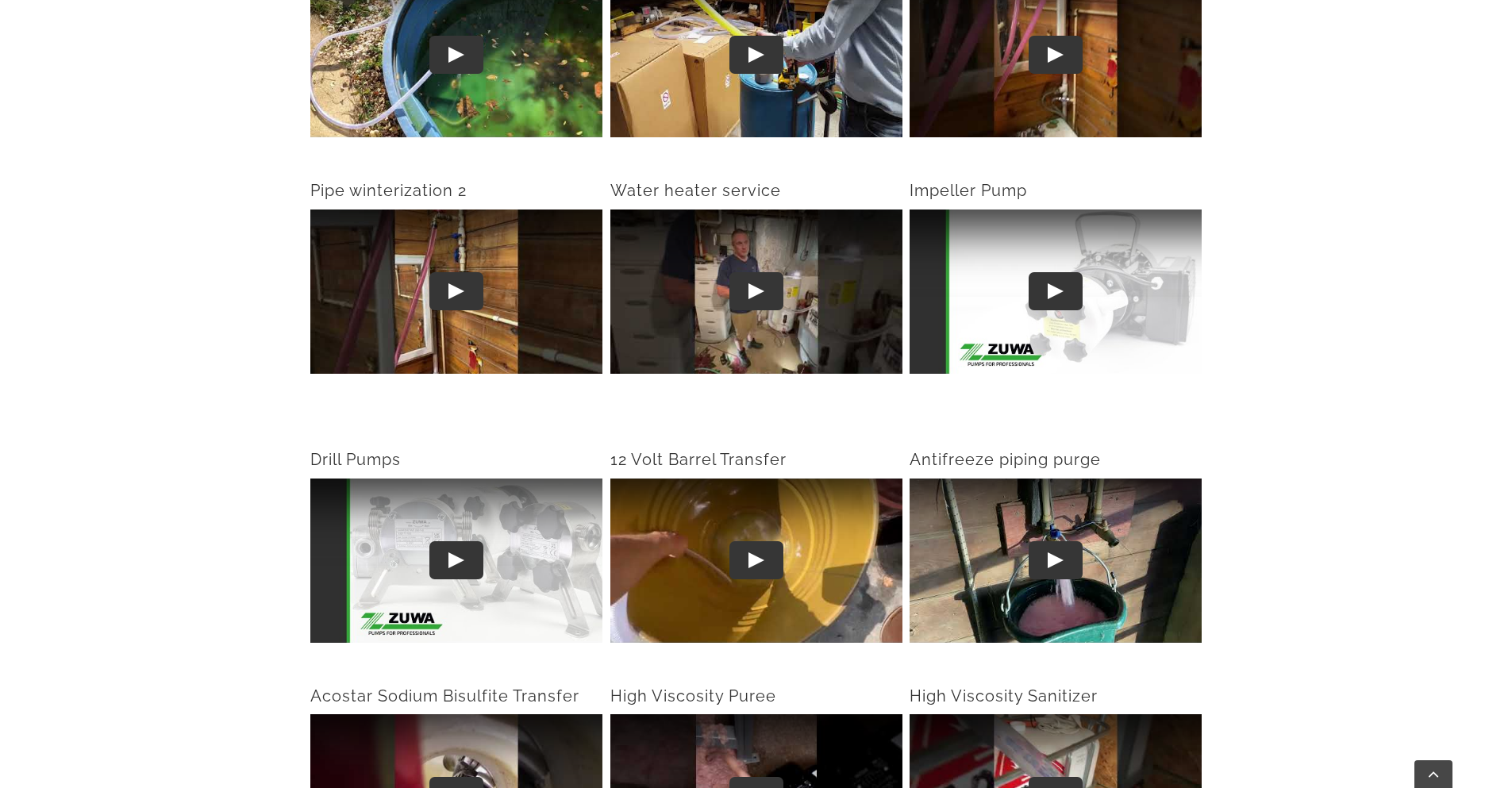
scroll to position [0, 0]
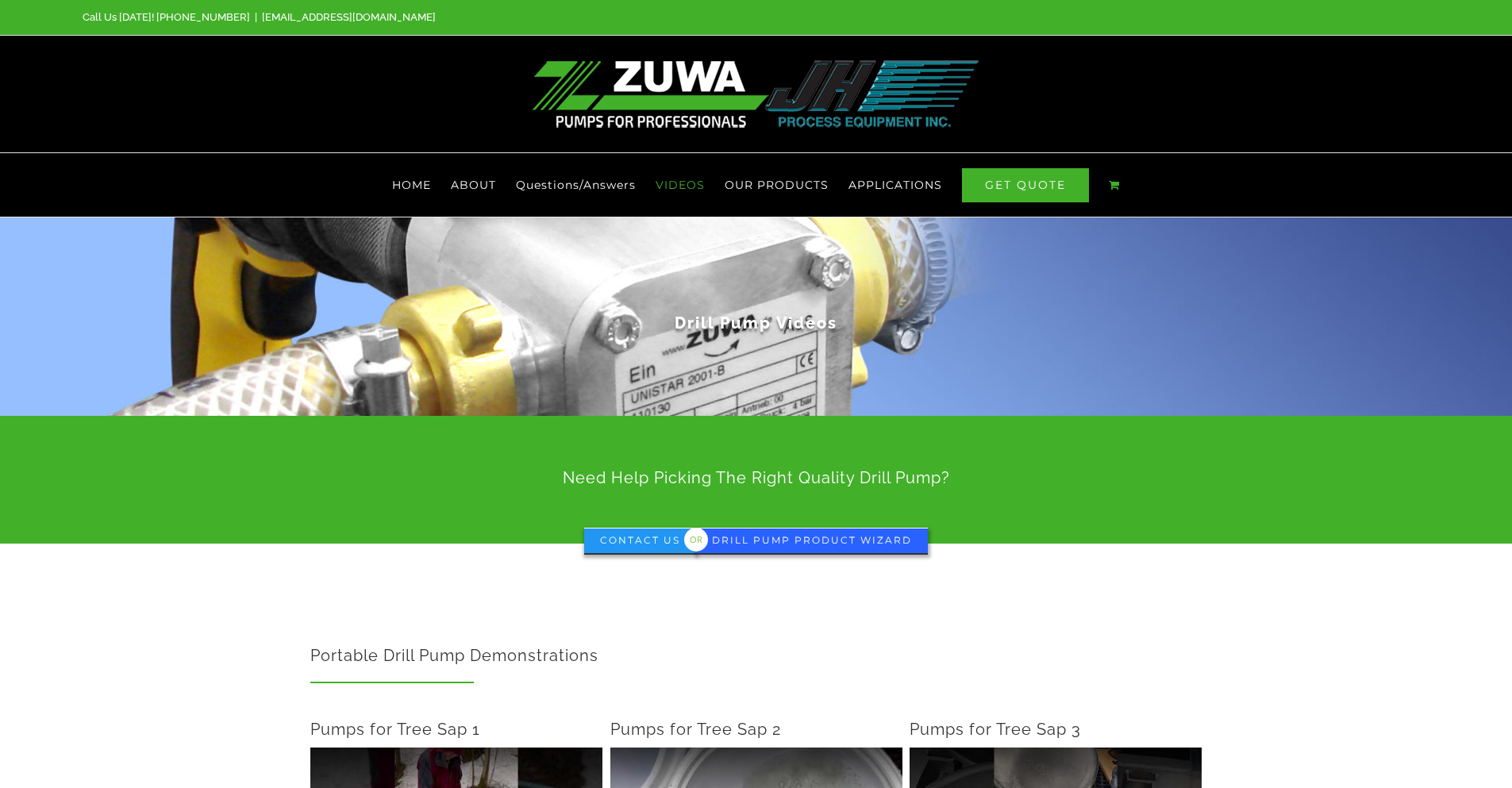
click at [810, 548] on link "Drill Pump Product Wizard" at bounding box center [812, 540] width 232 height 25
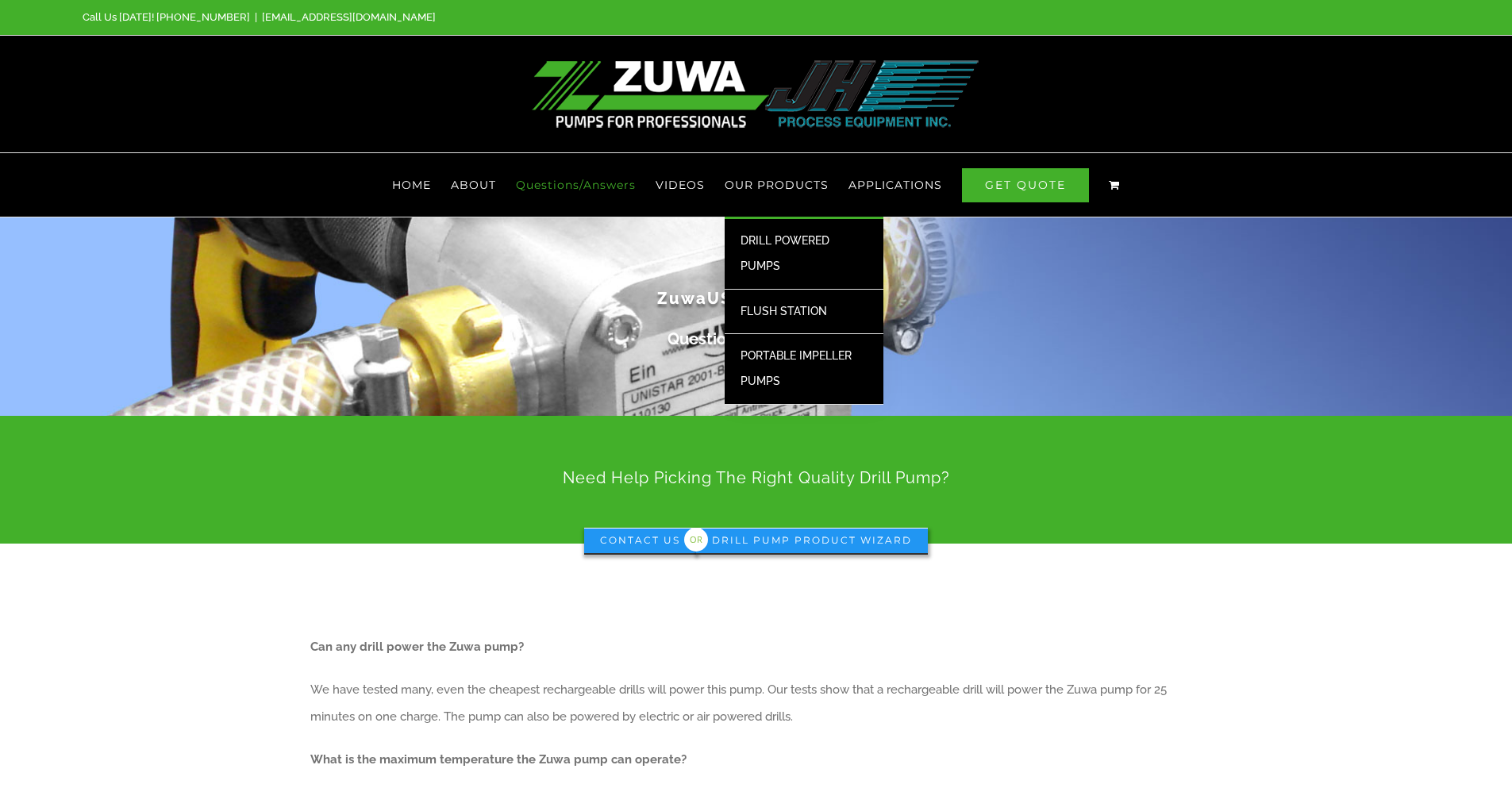
click at [782, 239] on span "DRILL POWERED PUMPS" at bounding box center [785, 253] width 89 height 38
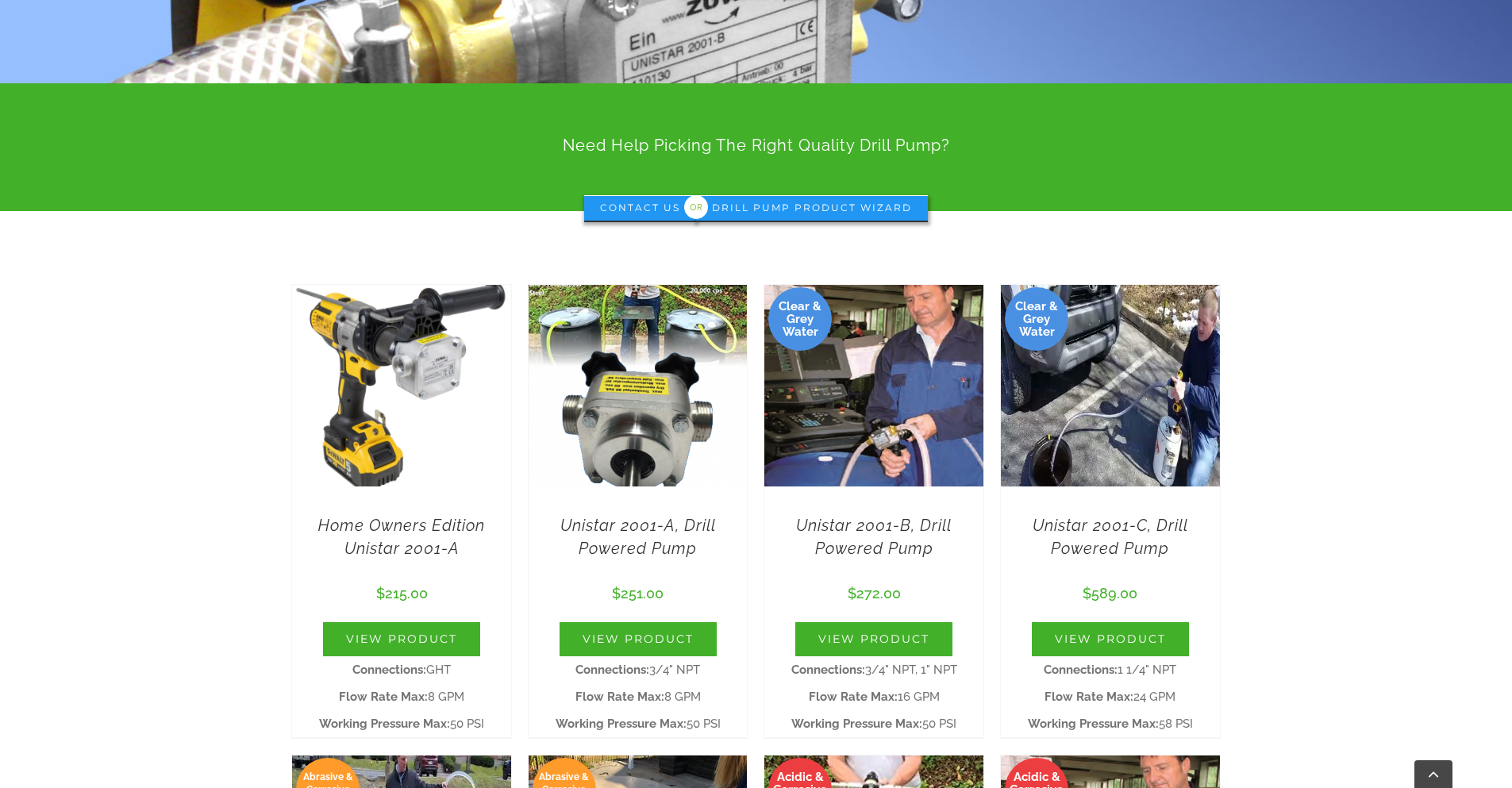
scroll to position [381, 0]
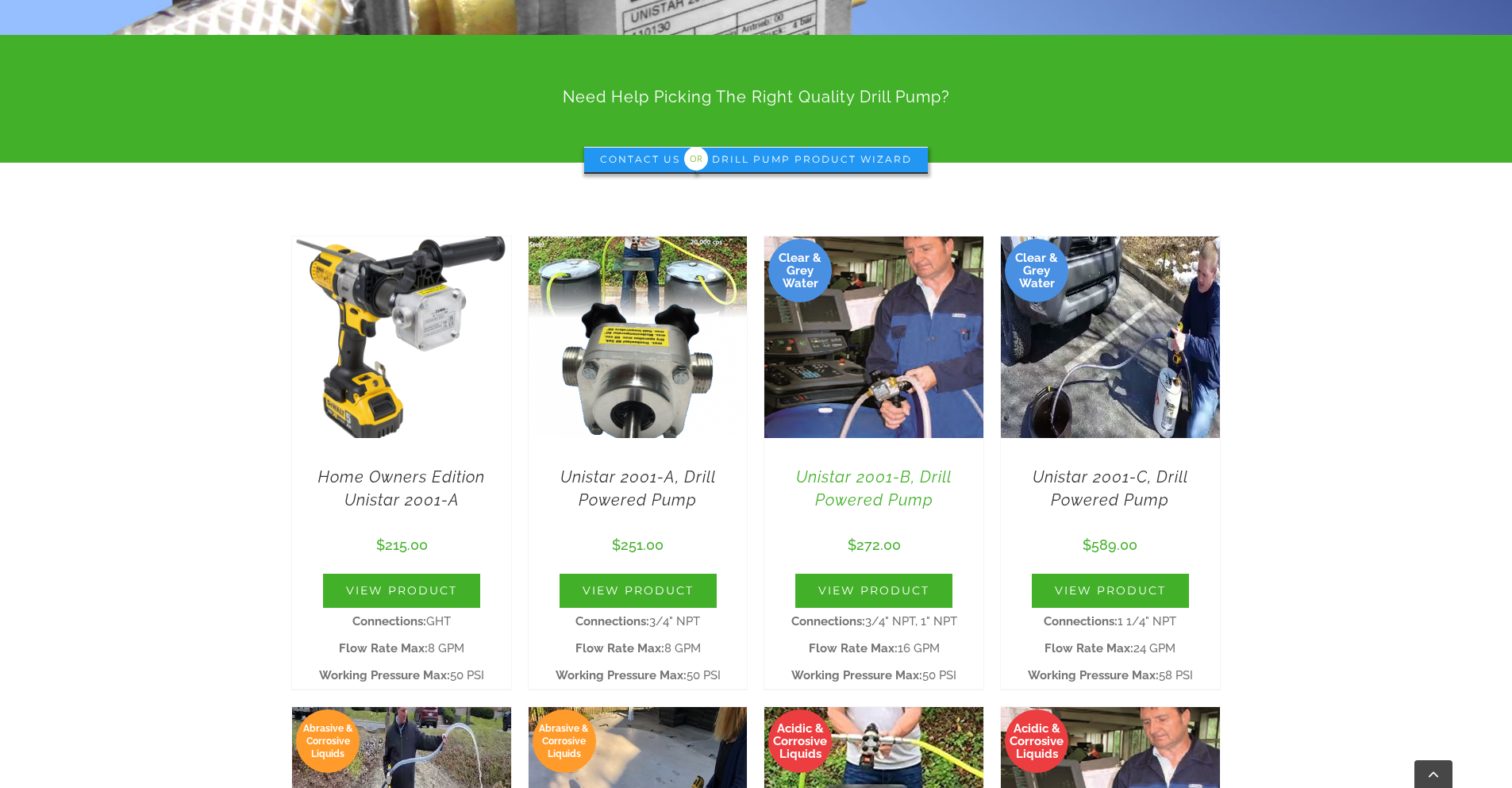
click at [871, 498] on link "Unistar 2001-B, Drill Powered Pump" at bounding box center [874, 488] width 156 height 42
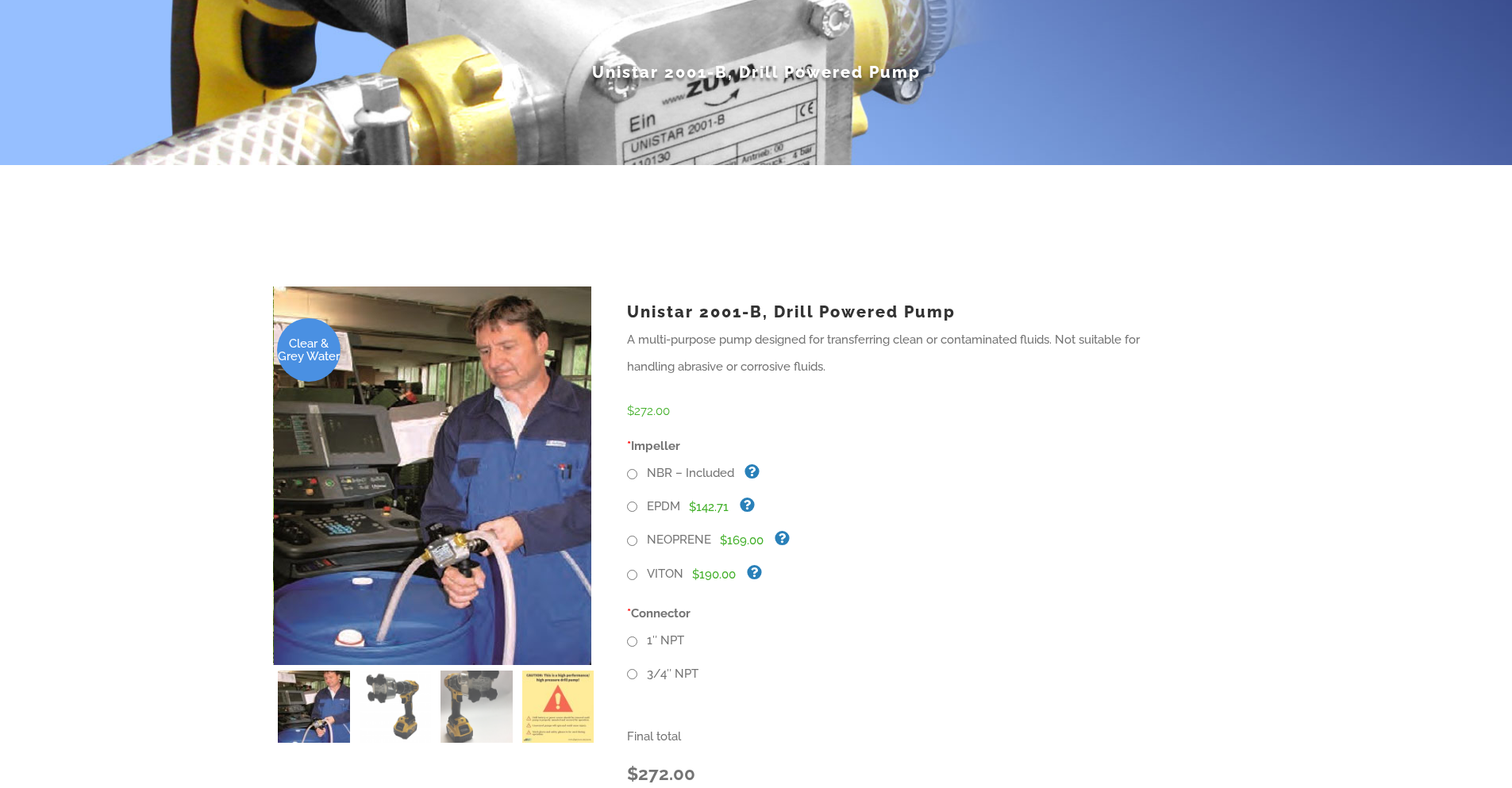
scroll to position [286, 0]
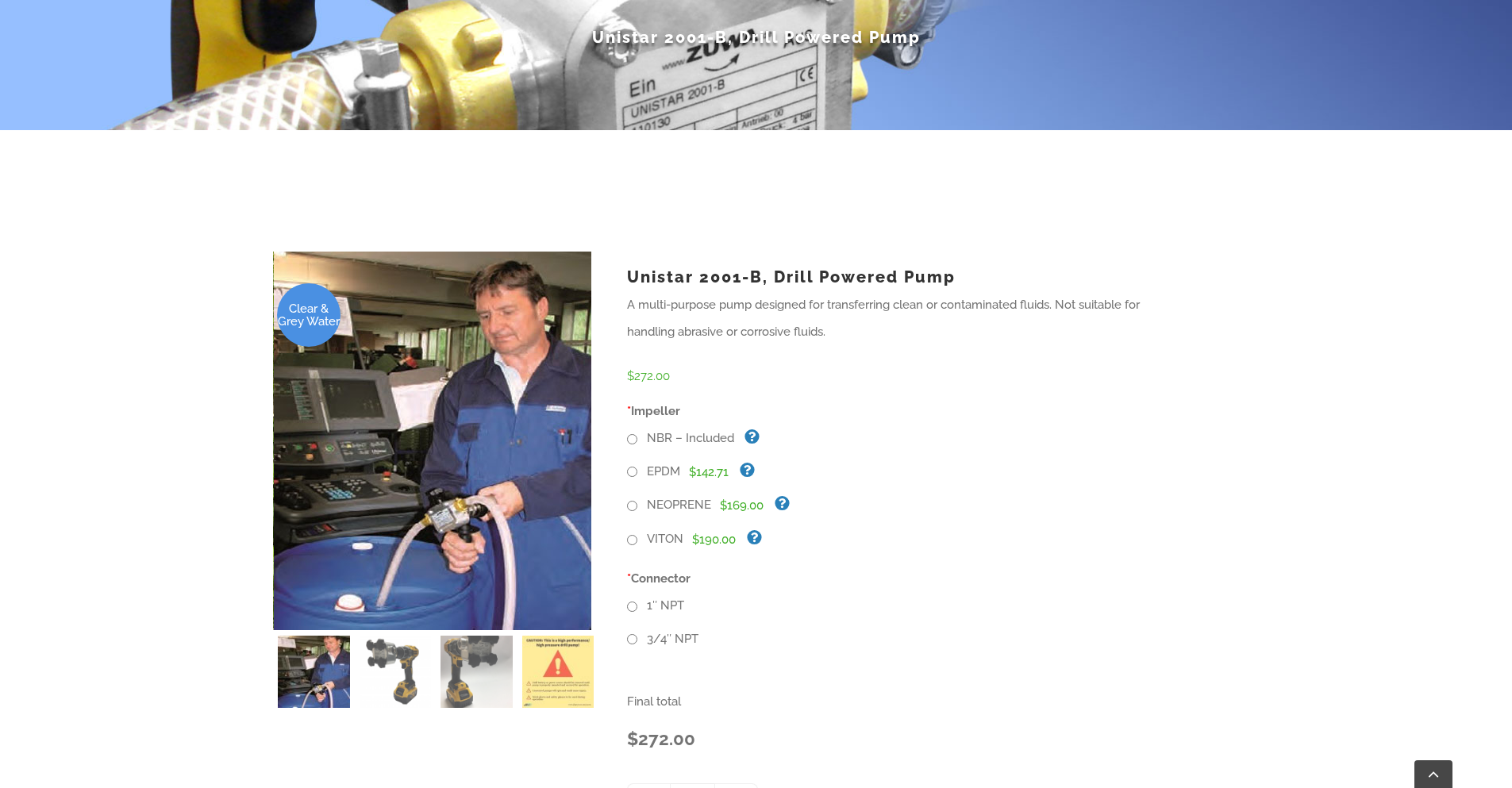
click at [634, 436] on input "NBR – Included" at bounding box center [632, 439] width 10 height 10
radio input "true"
click at [631, 607] on input "1″ NPT" at bounding box center [632, 607] width 10 height 10
radio input "true"
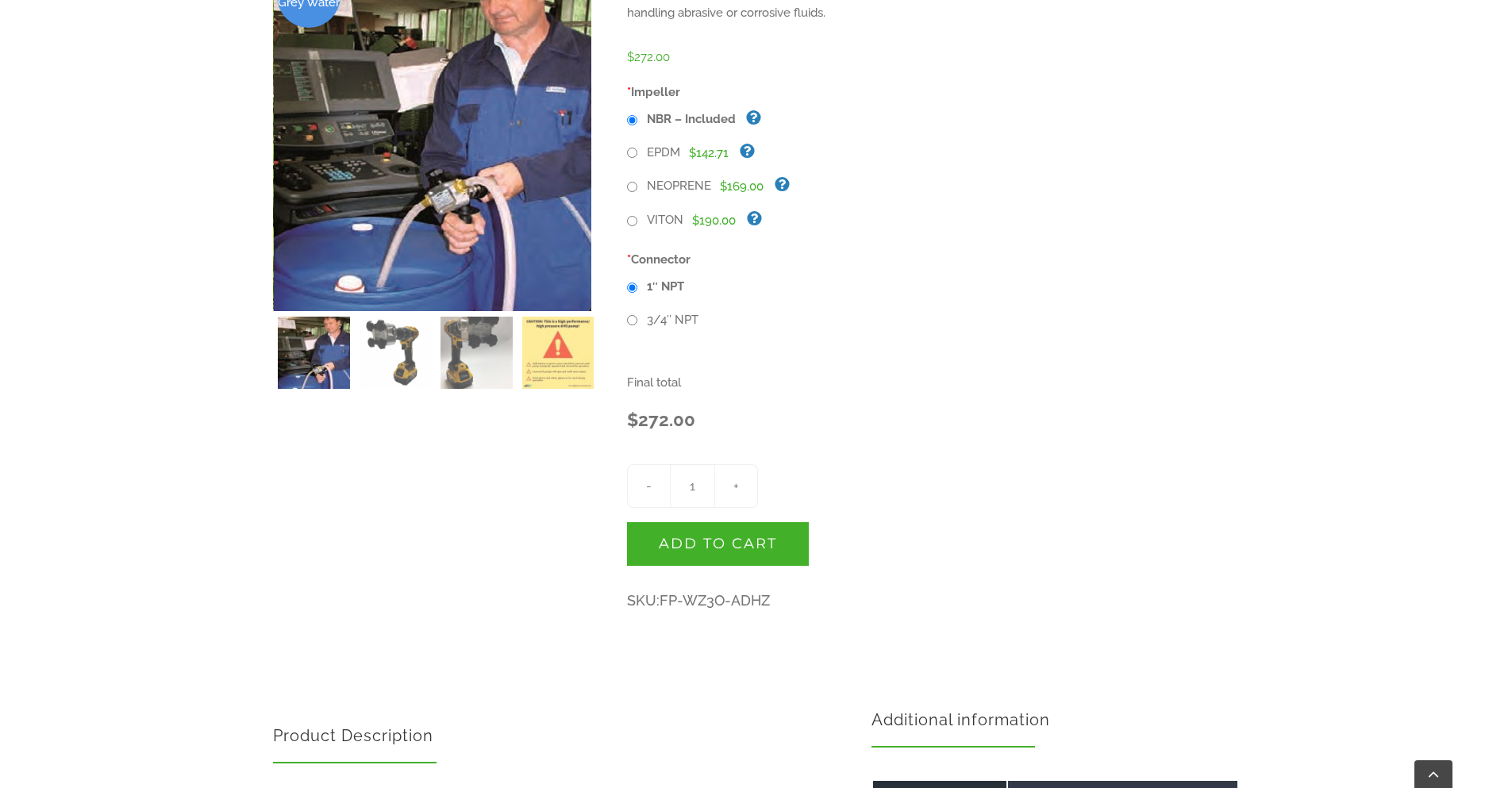
scroll to position [571, 0]
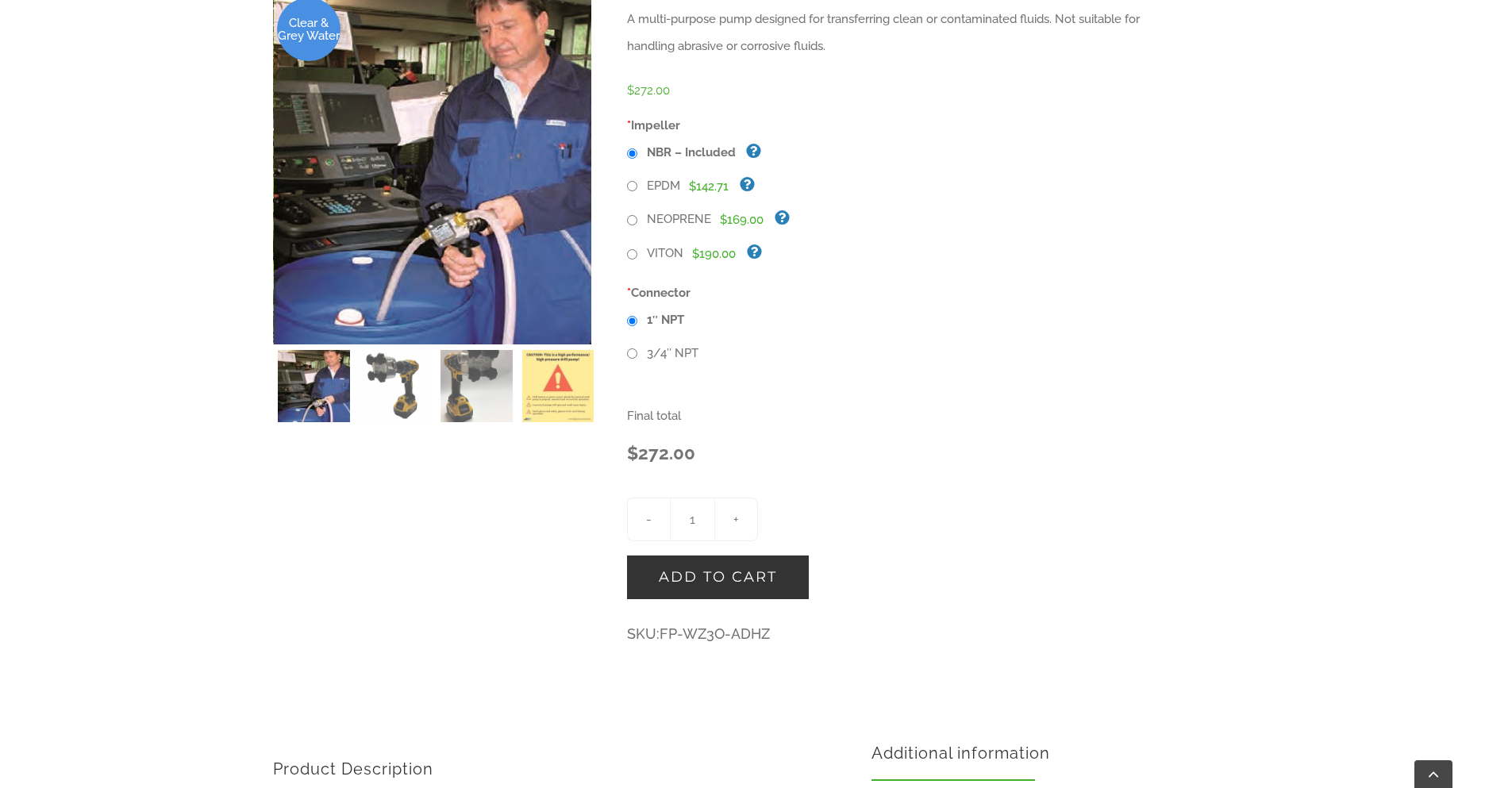
click at [762, 582] on button "Add to cart" at bounding box center [718, 577] width 182 height 44
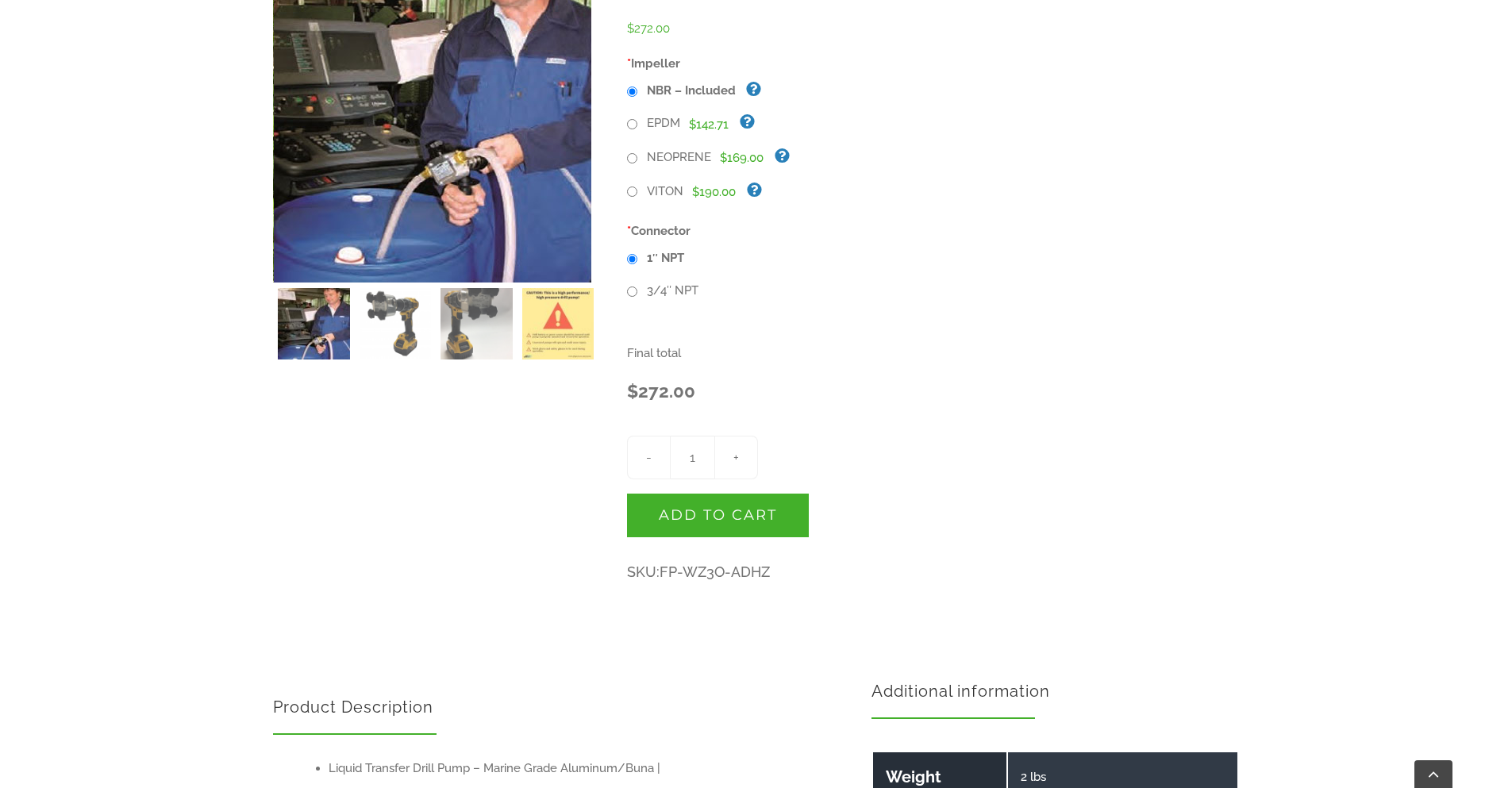
scroll to position [762, 0]
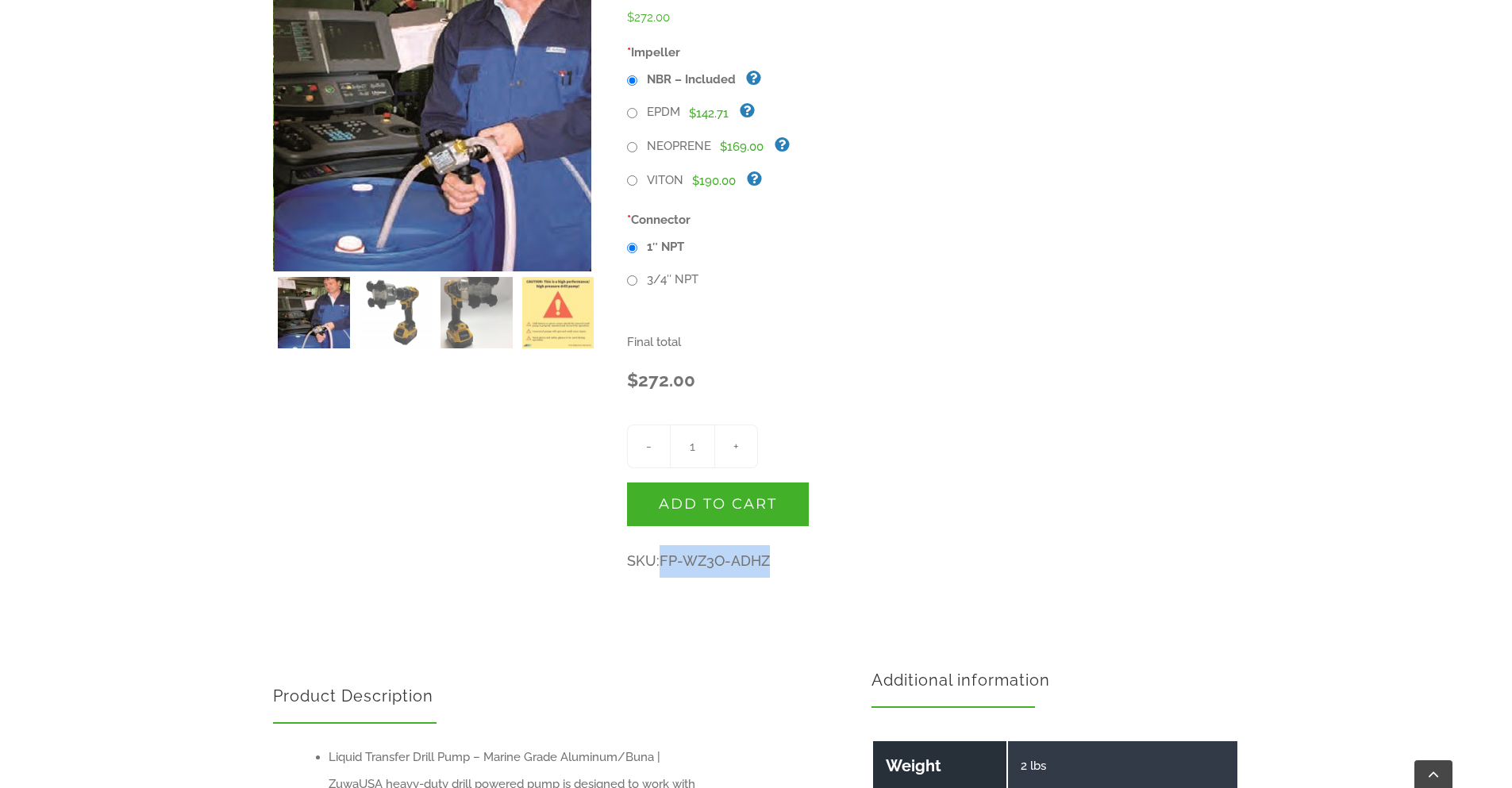
drag, startPoint x: 777, startPoint y: 556, endPoint x: 665, endPoint y: 560, distance: 112.1
click at [665, 560] on p "SKU: FP-WZ3O-ADHZ" at bounding box center [907, 562] width 561 height 33
copy span "FP-WZ3O-ADHZ"
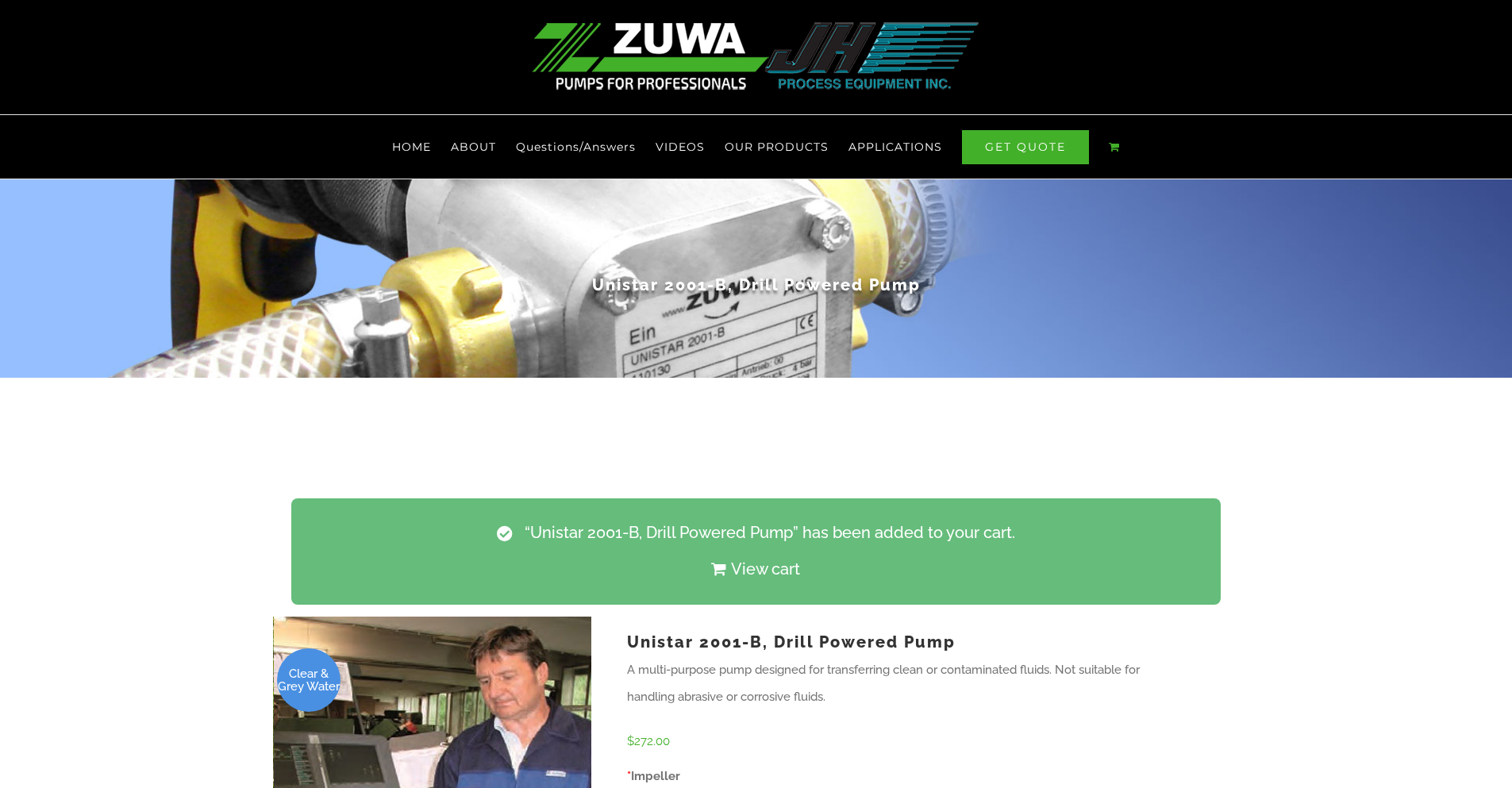
scroll to position [0, 0]
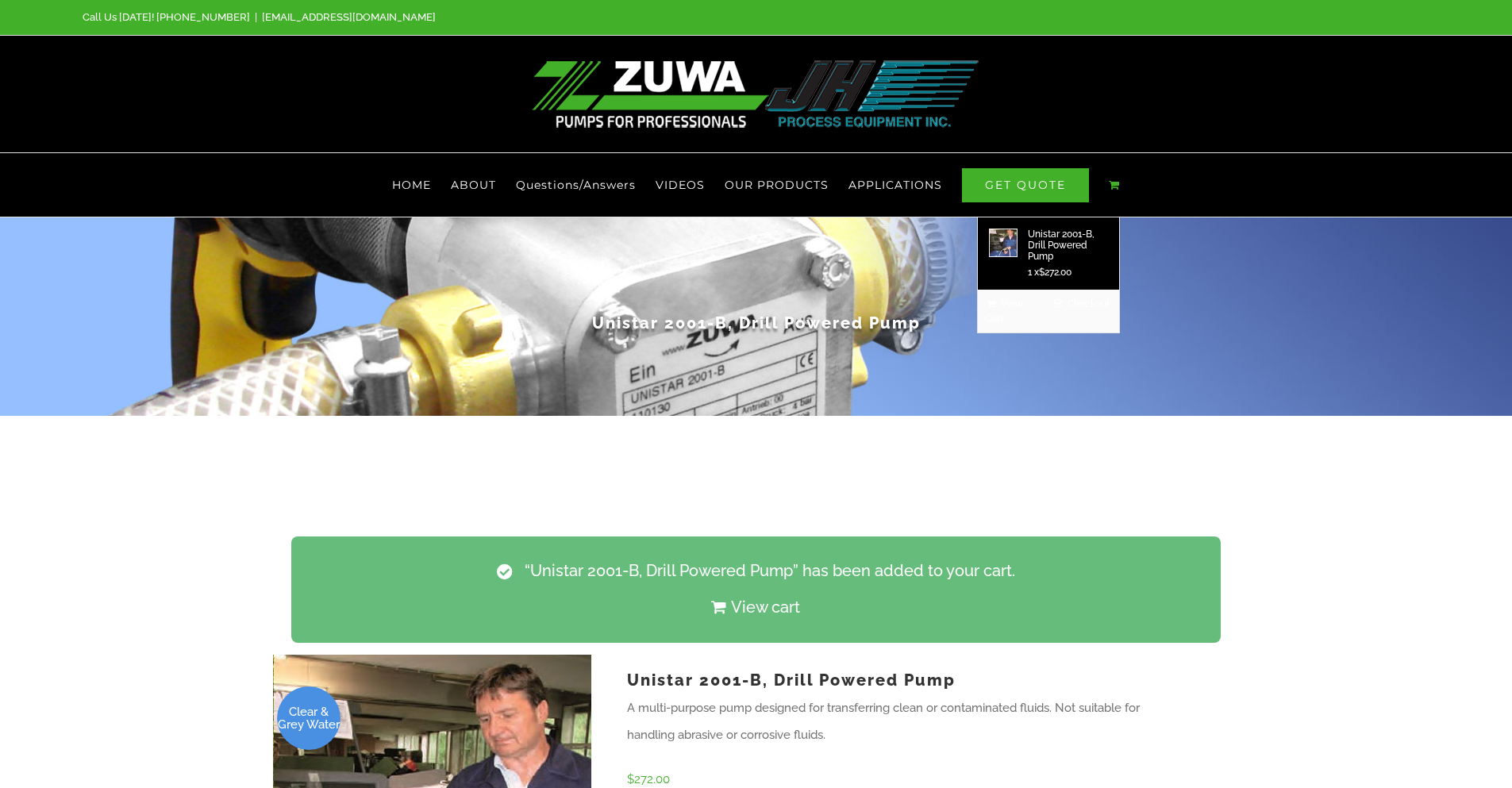
click at [1112, 185] on link "Main Menu" at bounding box center [1114, 184] width 11 height 63
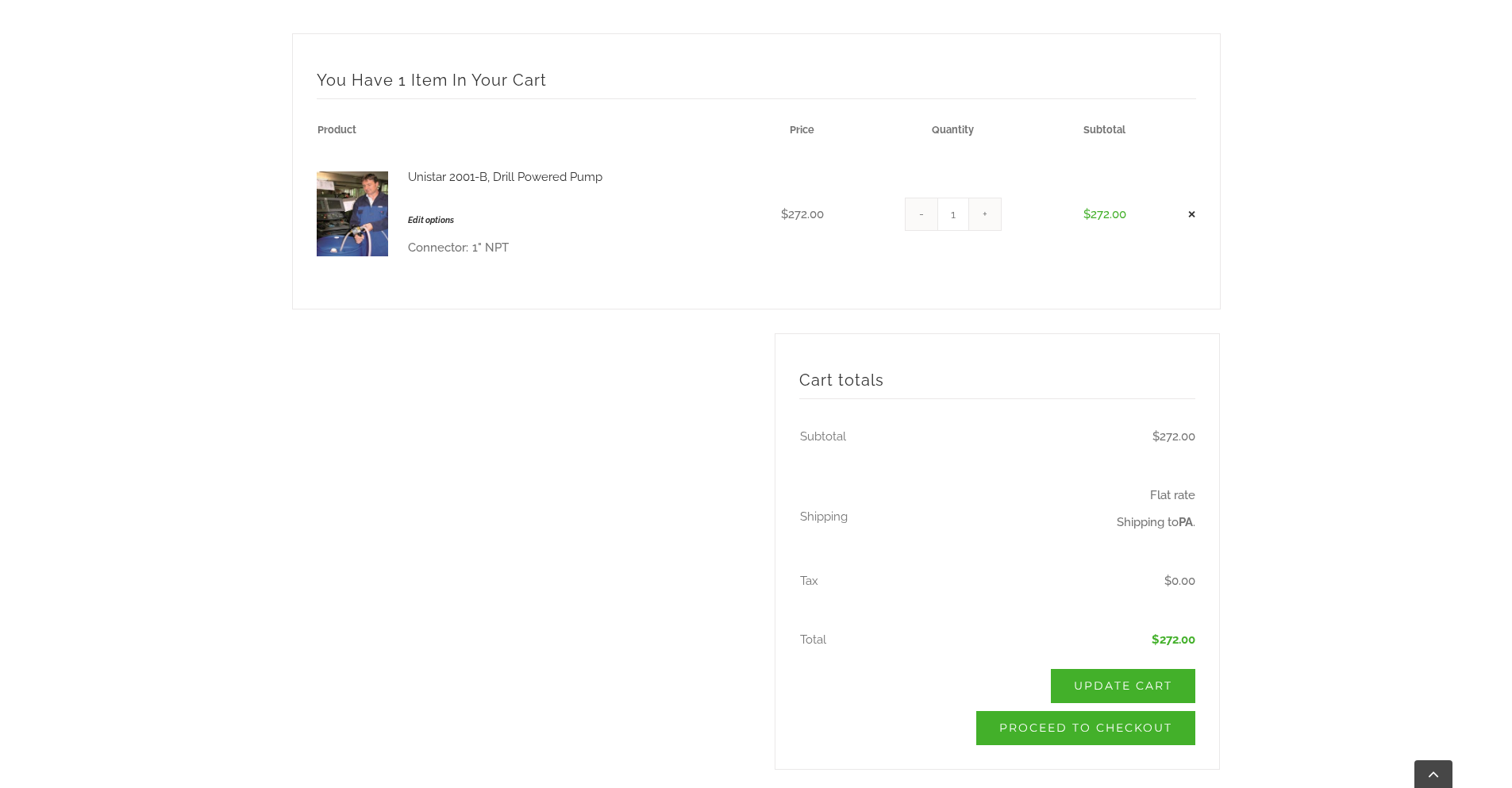
scroll to position [476, 0]
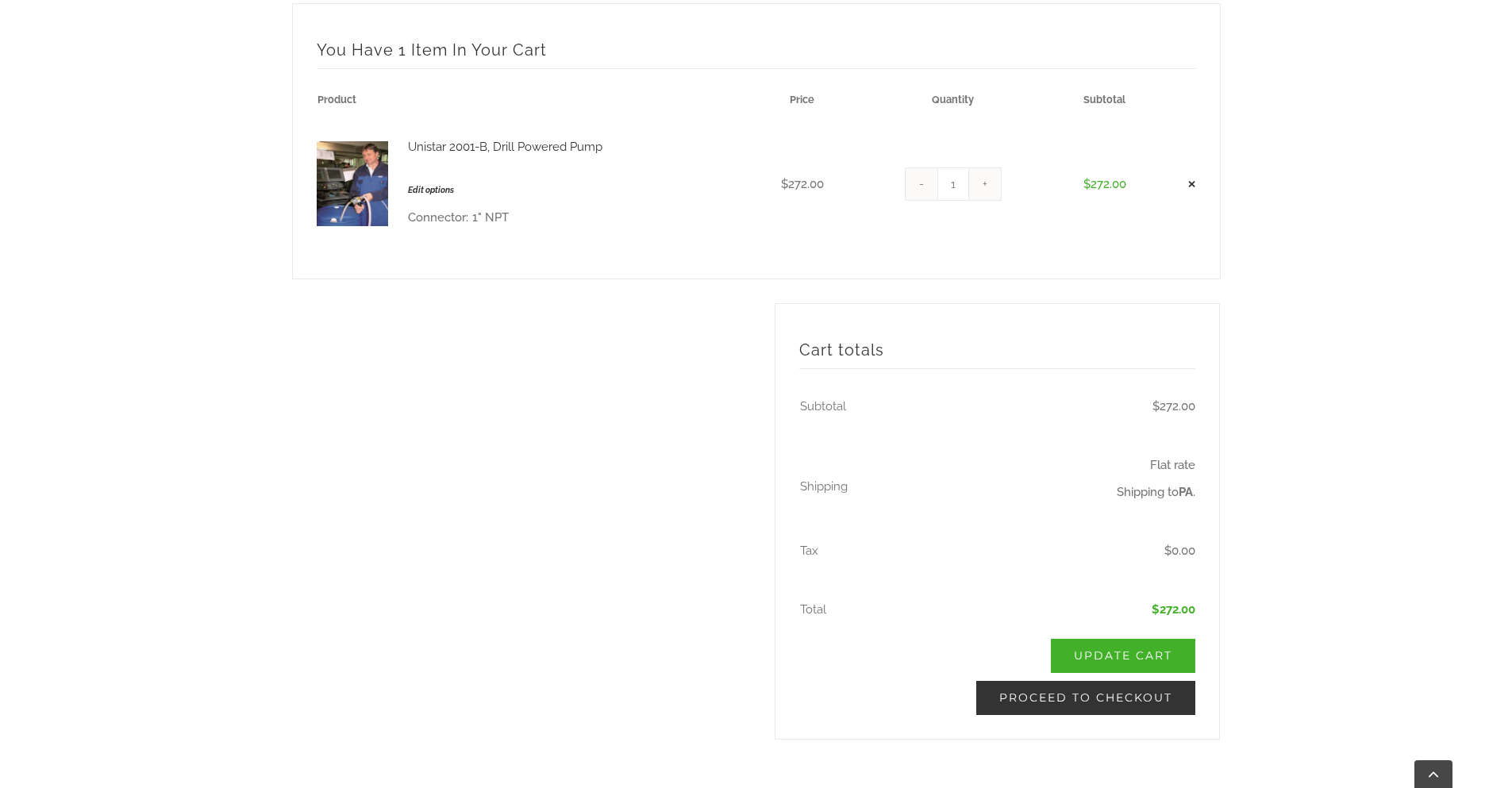
click at [1146, 700] on link "Proceed to checkout" at bounding box center [1085, 697] width 219 height 34
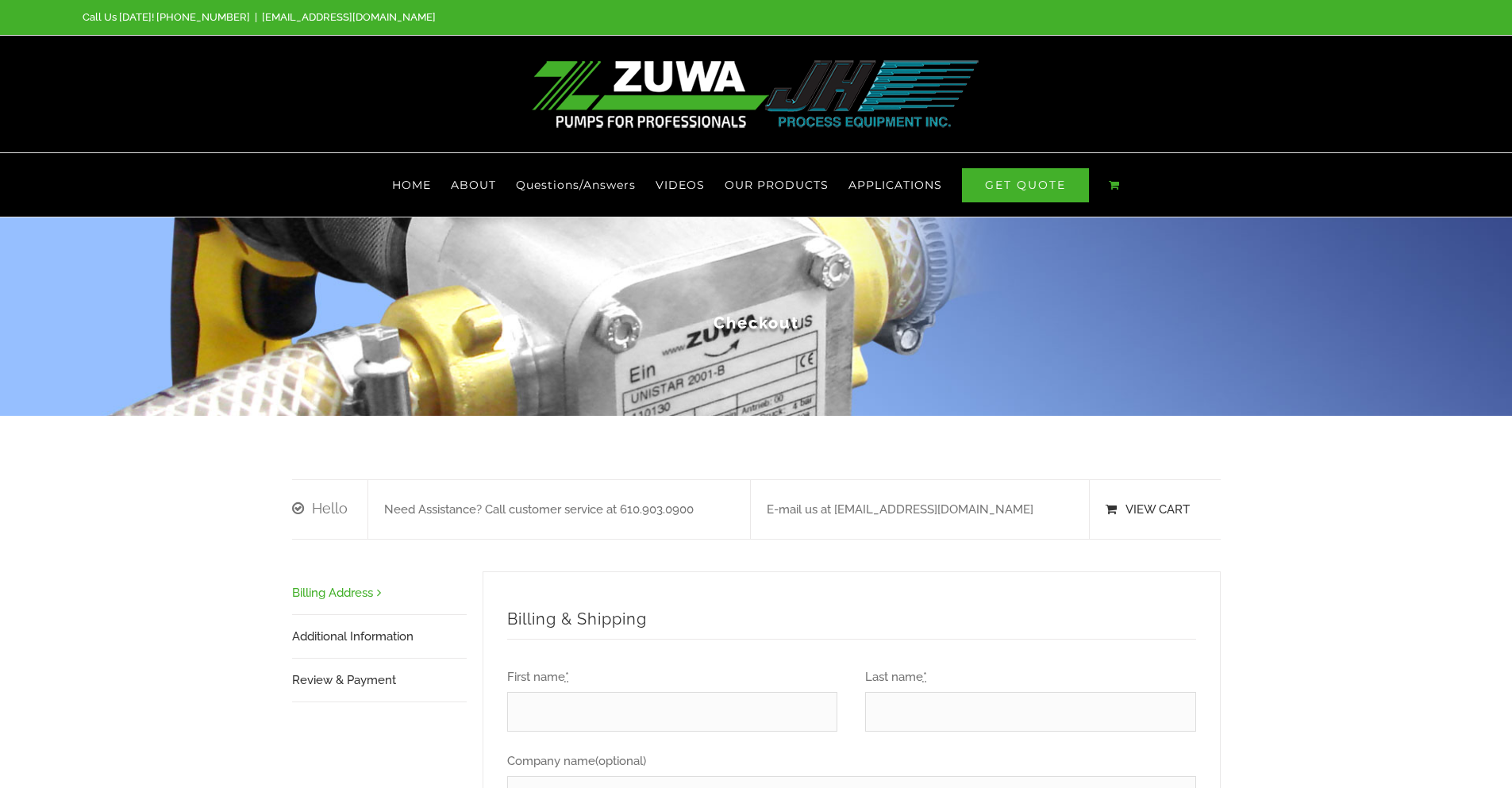
select select "PA"
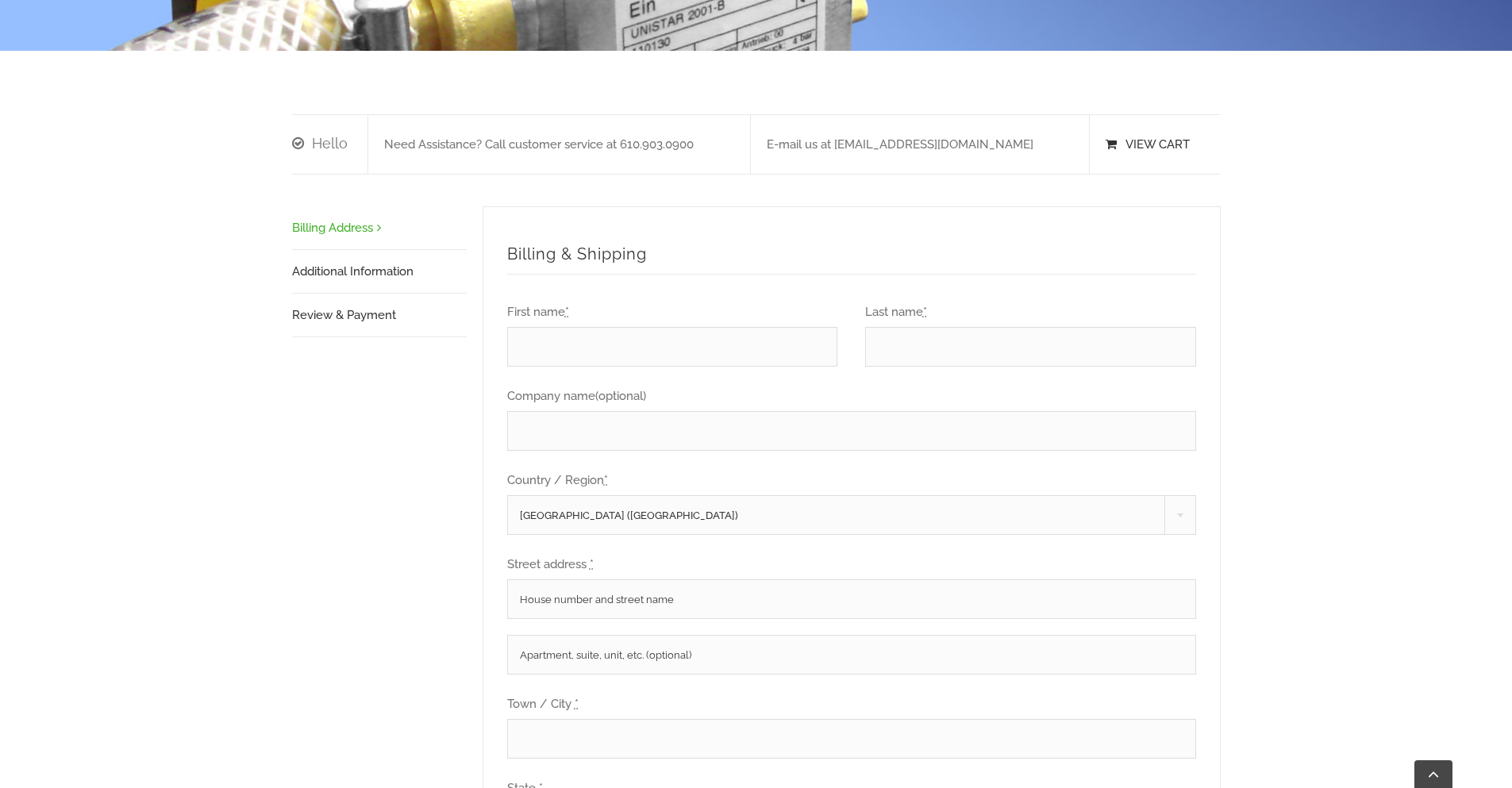
scroll to position [381, 0]
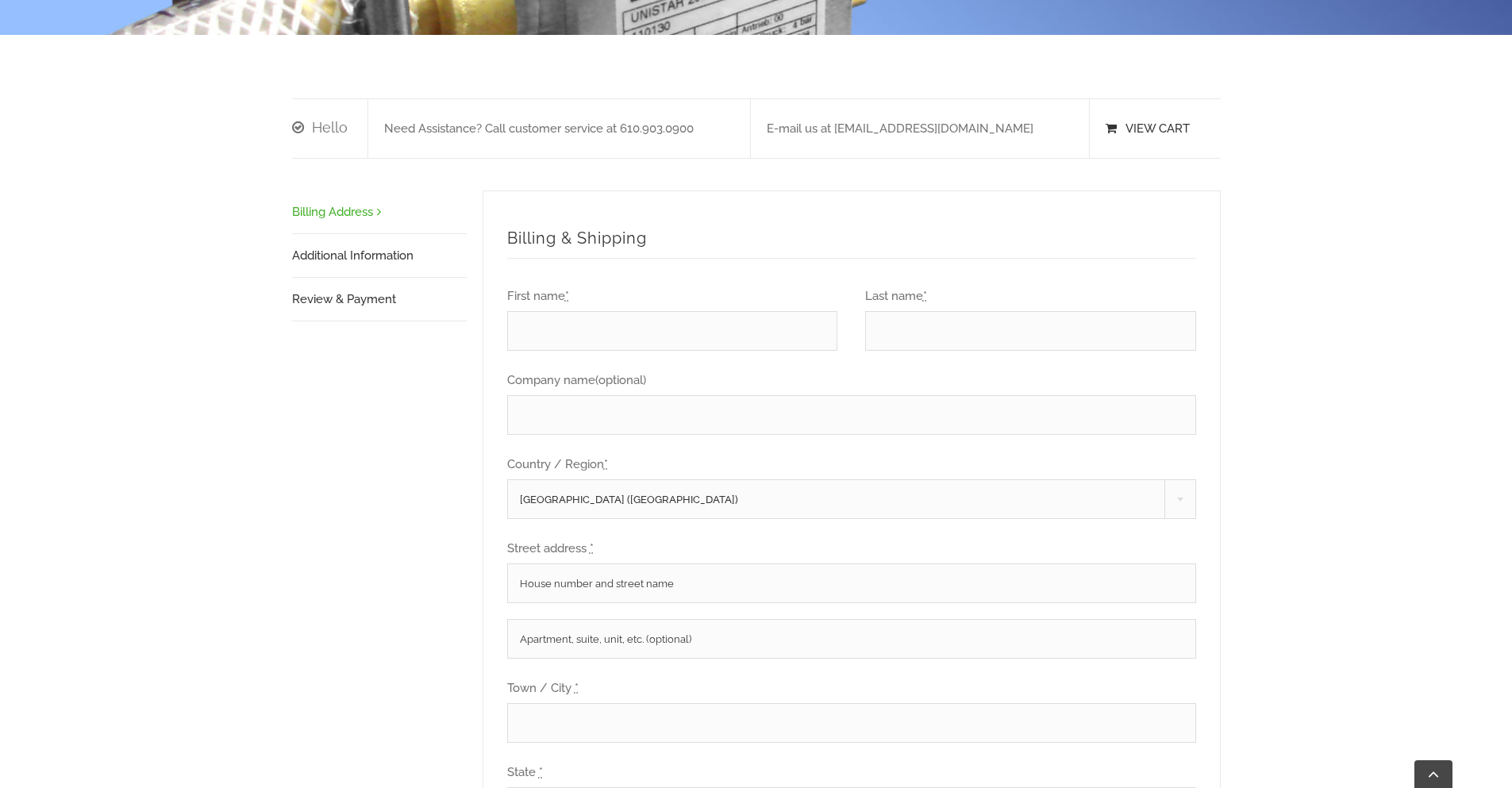
click at [688, 341] on input "First name *" at bounding box center [673, 331] width 331 height 40
type input "Sam"
type input "Hagglund"
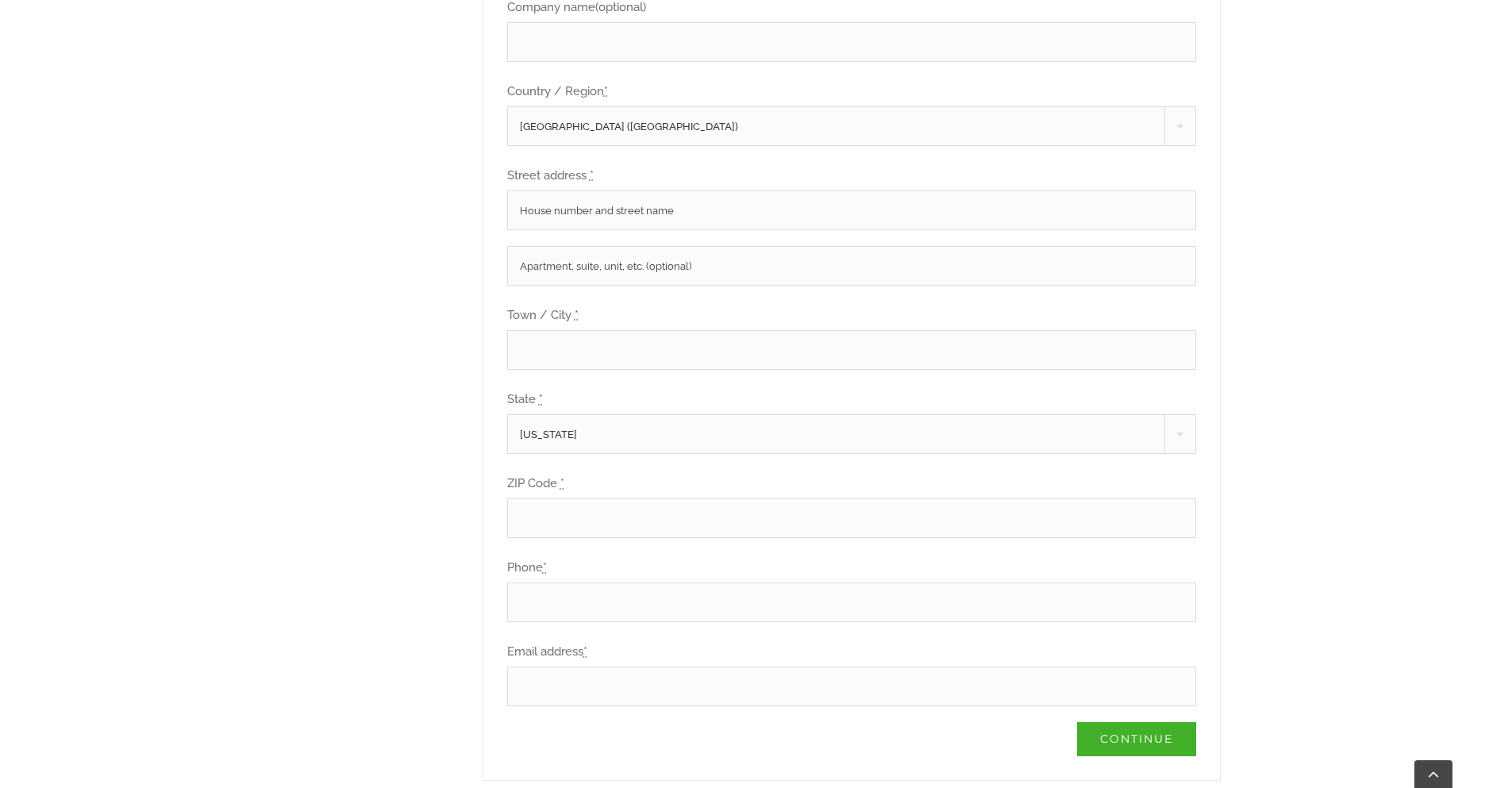
scroll to position [762, 0]
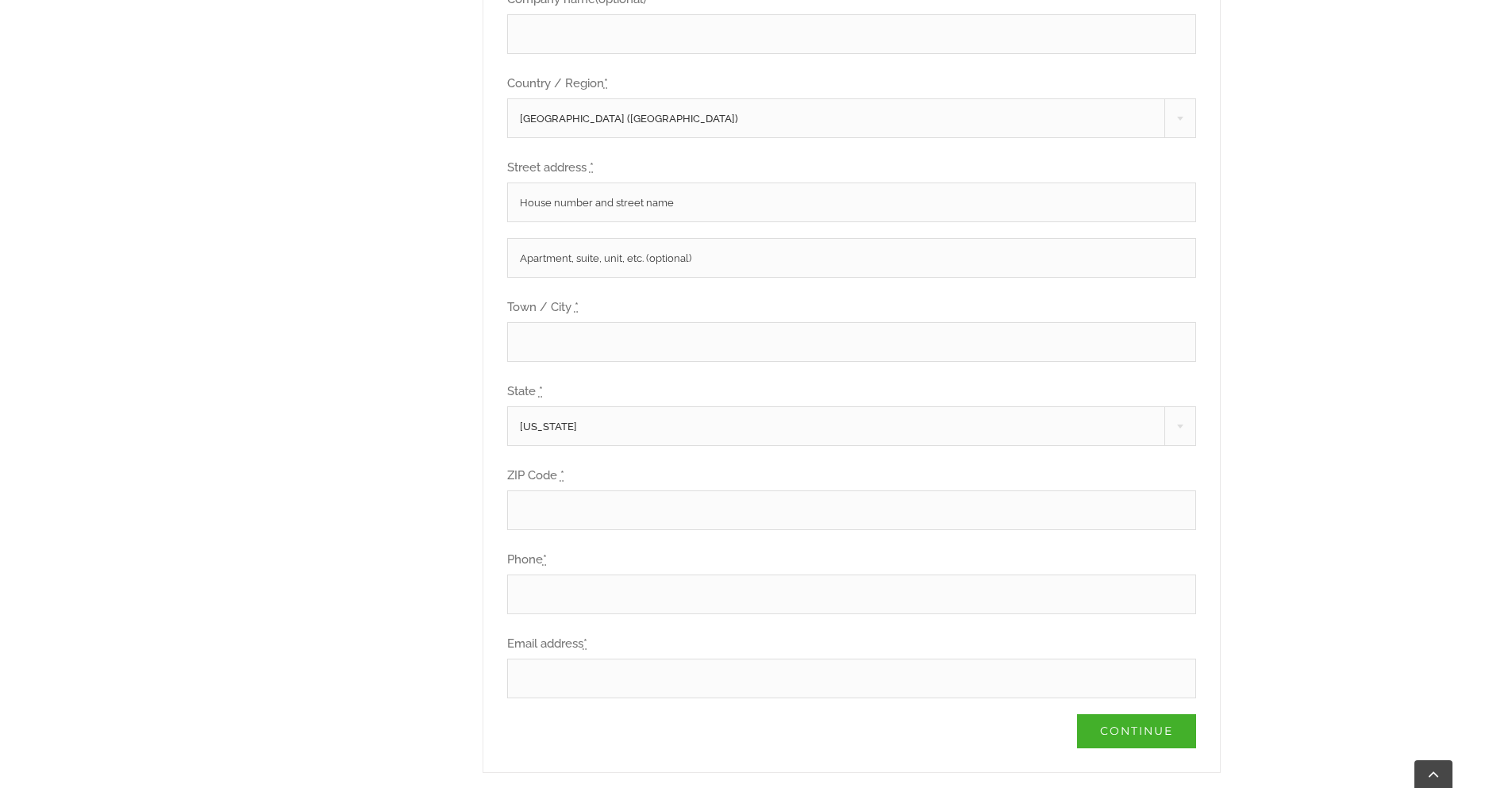
click at [688, 208] on input "Street address *" at bounding box center [852, 202] width 689 height 40
type input "19030 SW Canyon Rd."
type input "Sheridan"
select select "OR"
type input "97378"
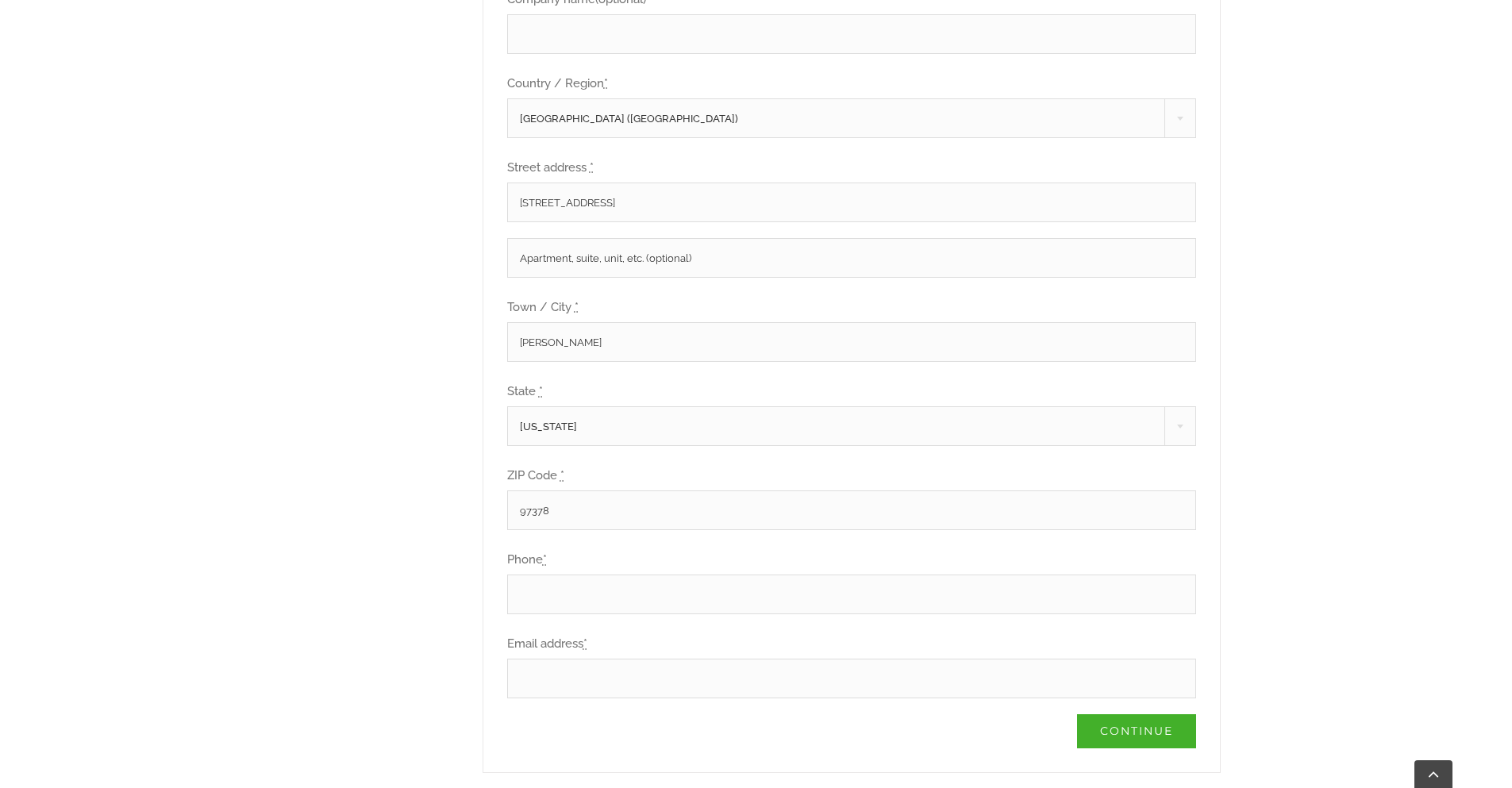
type input "19712675284"
click at [679, 588] on input "19712675284" at bounding box center [852, 594] width 689 height 40
click at [553, 670] on input "Email address *" at bounding box center [852, 678] width 689 height 40
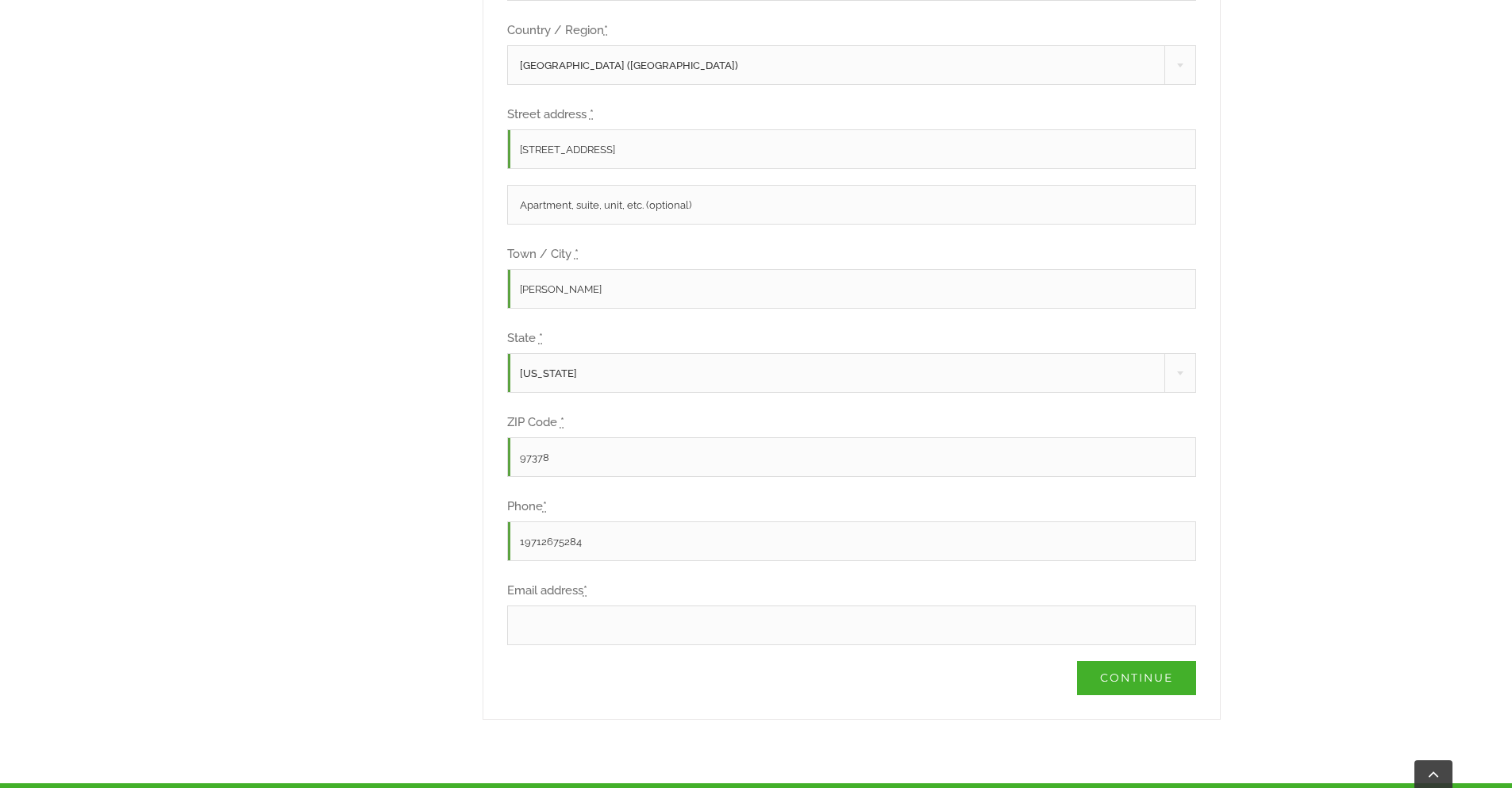
scroll to position [857, 0]
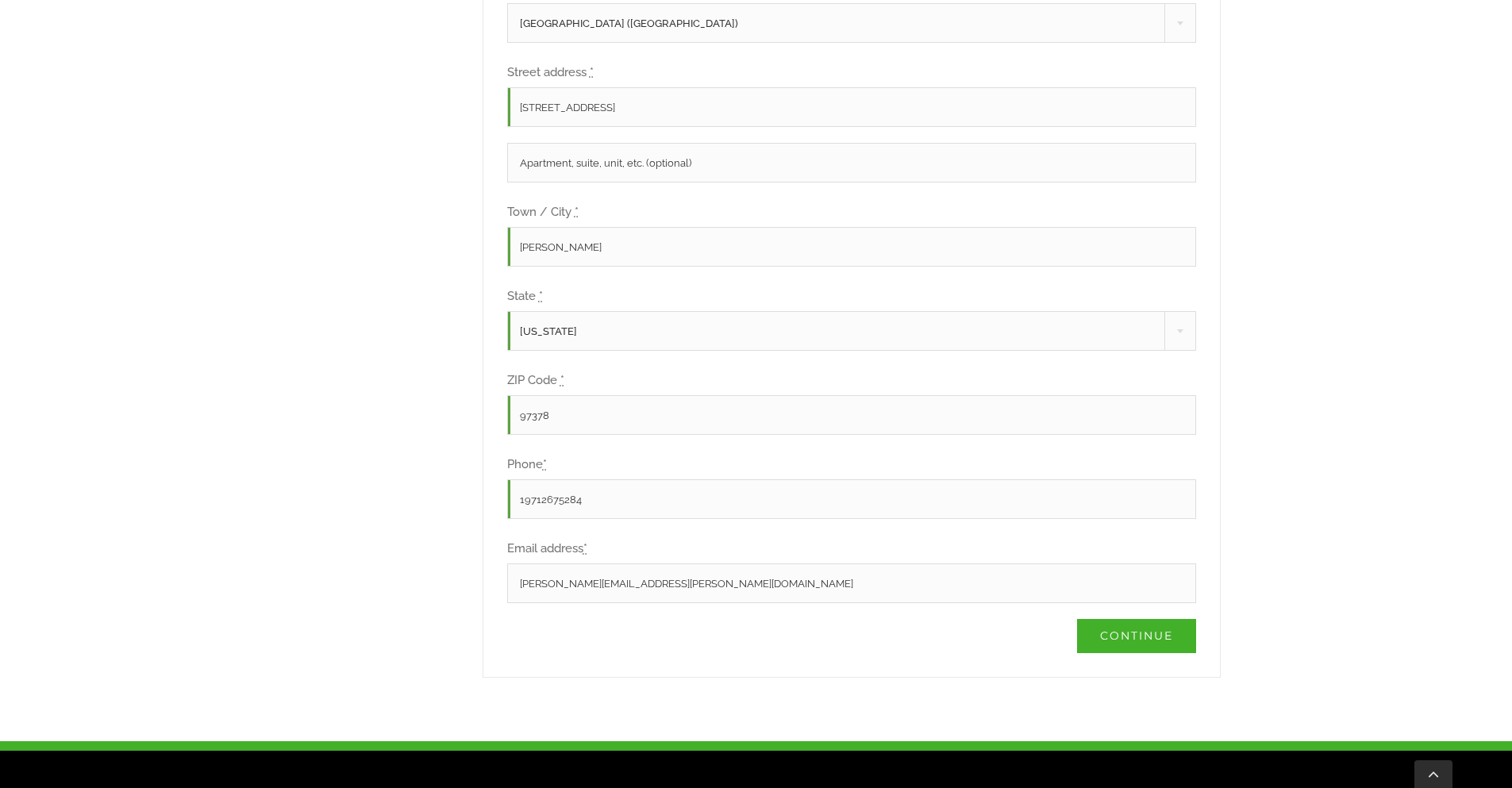
drag, startPoint x: 729, startPoint y: 588, endPoint x: 402, endPoint y: 548, distance: 329.4
click at [402, 548] on div "Hello Need Assistance? Call customer service at 610.903.0900 E-mail us at pumps…" at bounding box center [756, 149] width 928 height 1055
type input "sam@sensitiveharvest.com"
click at [1120, 642] on link "Continue" at bounding box center [1137, 635] width 119 height 34
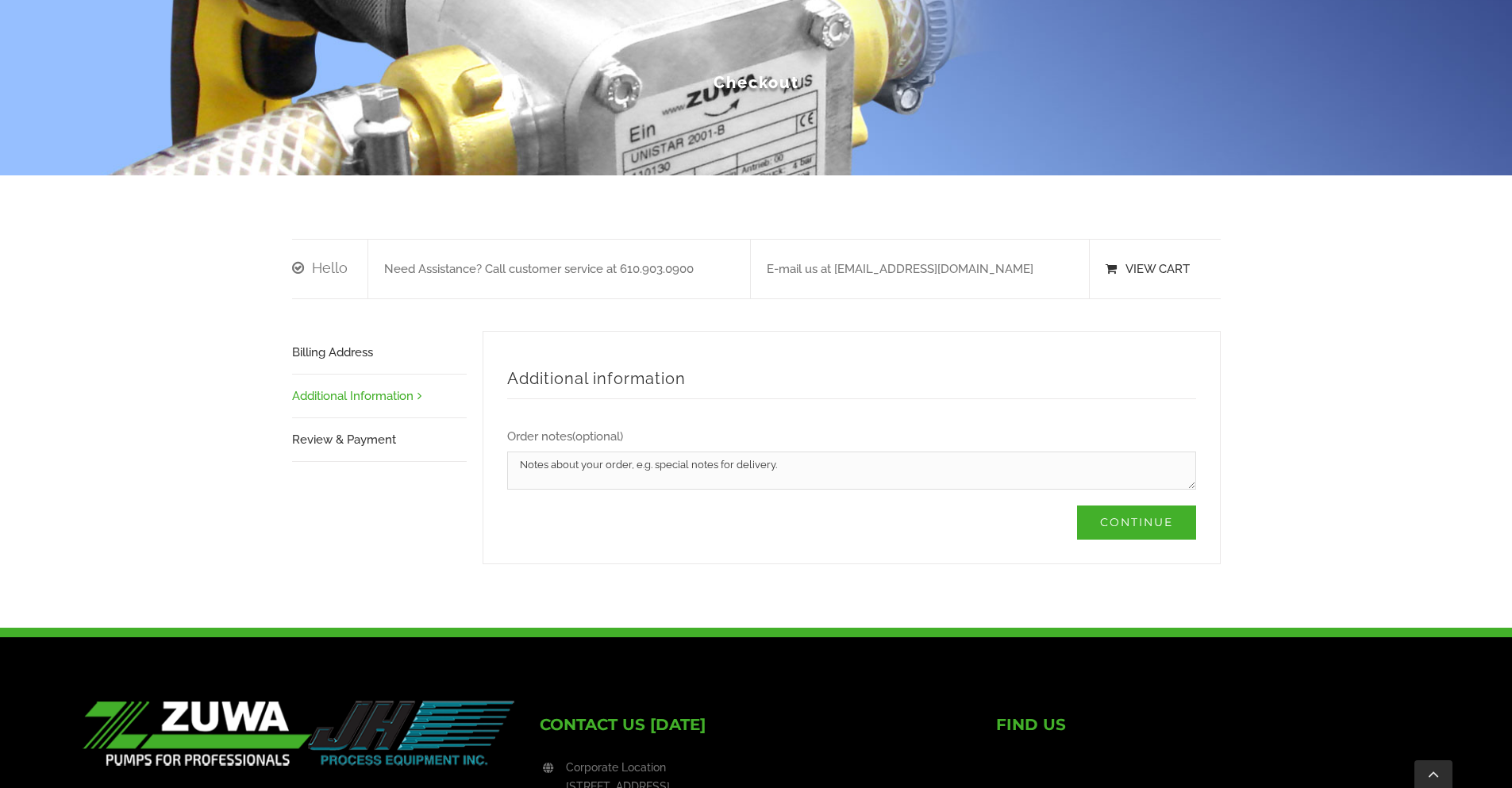
scroll to position [190, 0]
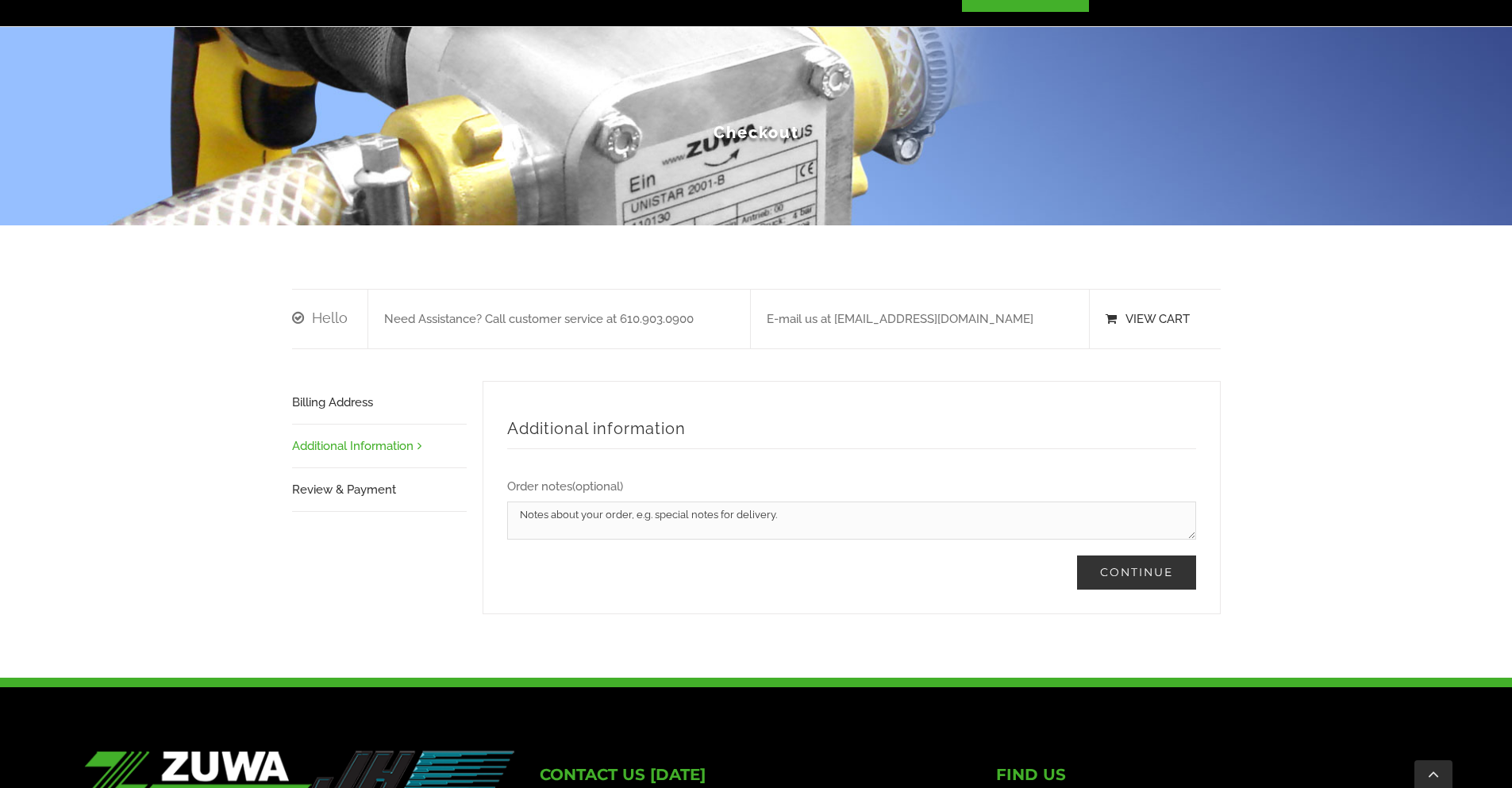
click at [1132, 577] on link "Continue" at bounding box center [1137, 572] width 119 height 34
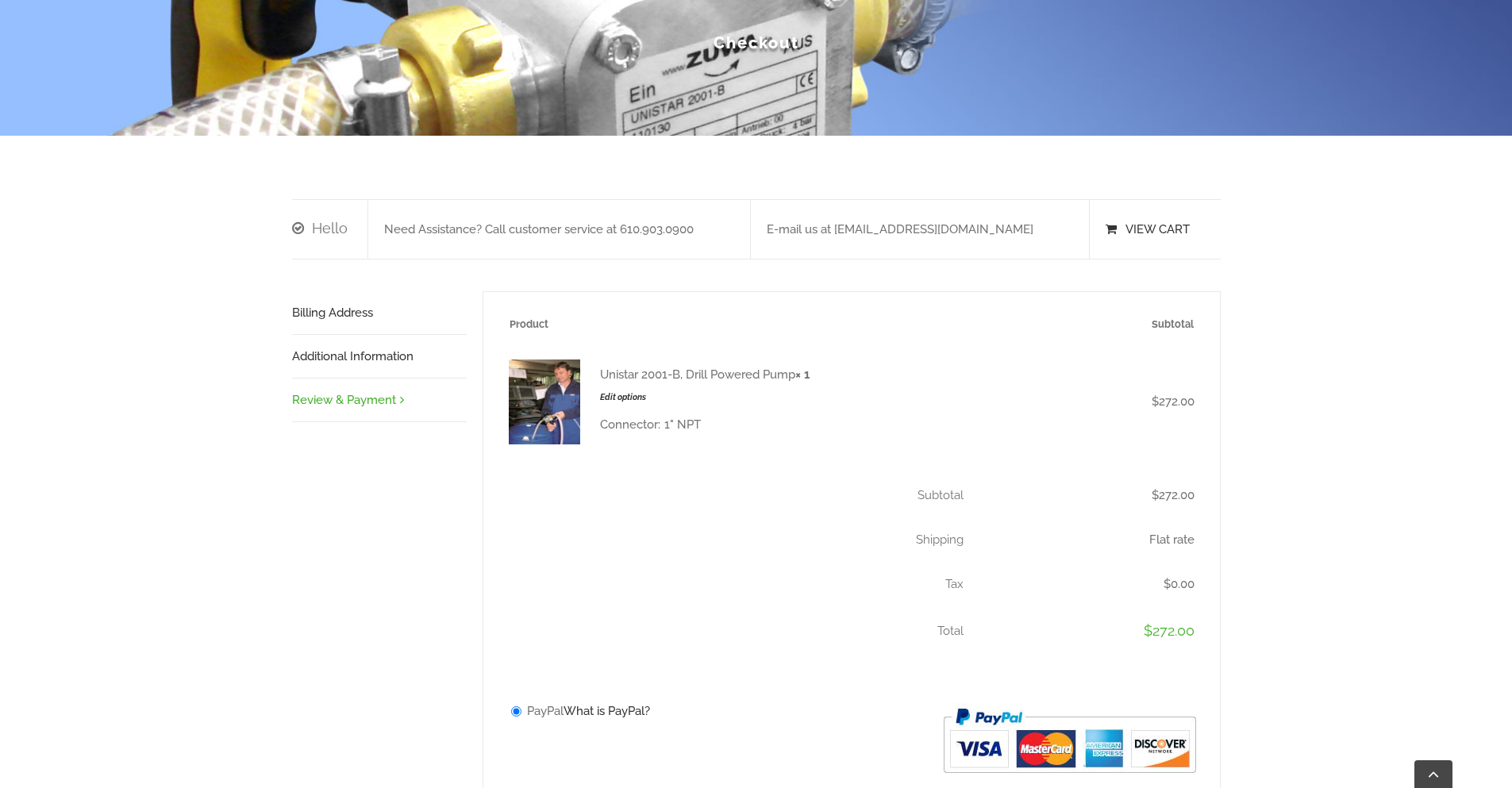
scroll to position [381, 0]
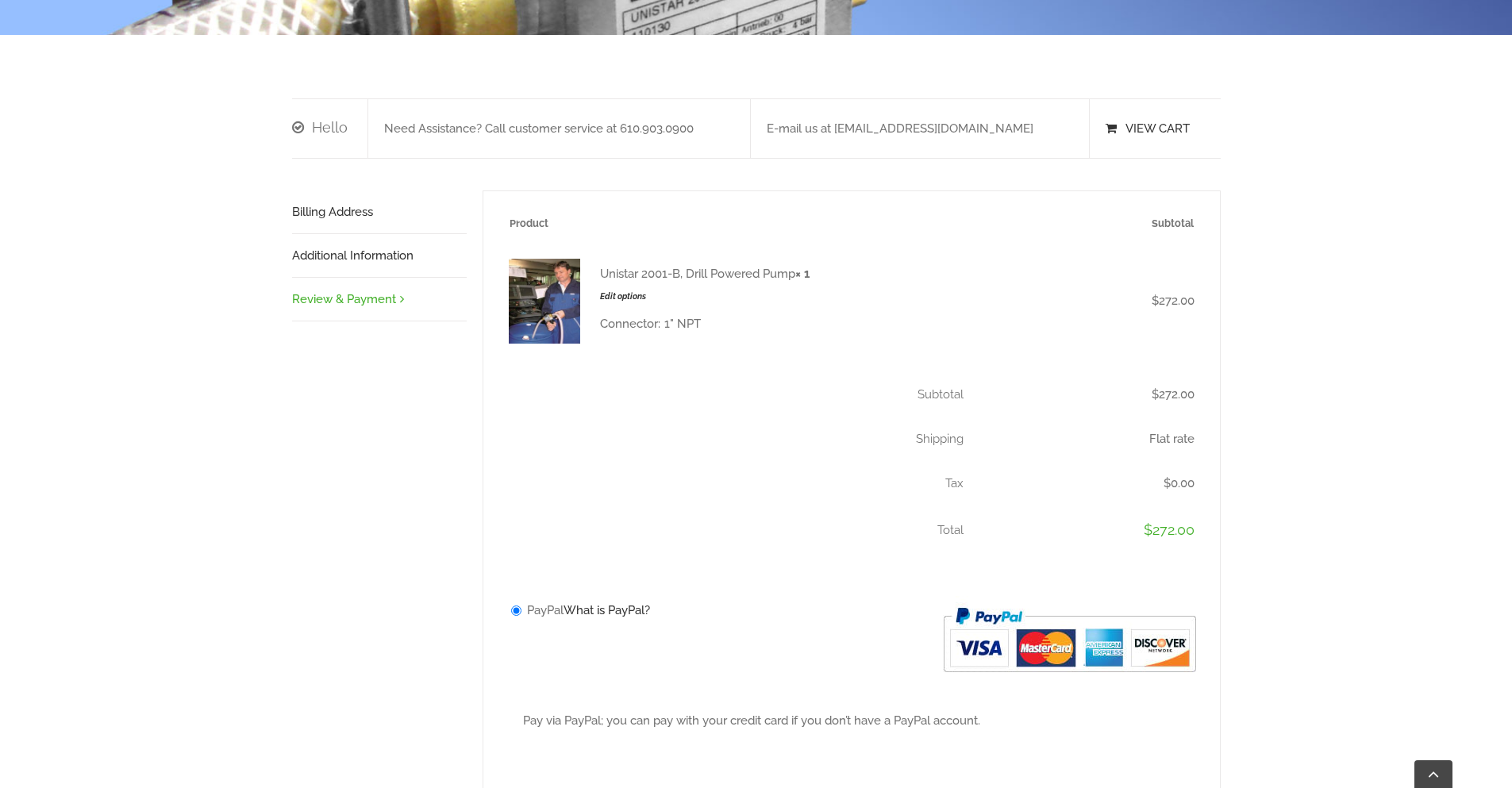
drag, startPoint x: 602, startPoint y: 275, endPoint x: 794, endPoint y: 277, distance: 192.0
click at [794, 277] on div "Unistar 2001-B, Drill Powered Pump × 1 Edit options Connector: 1" NPT" at bounding box center [705, 301] width 209 height 81
copy div "Unistar 2001-B, Drill Powered Pump"
click at [544, 282] on img at bounding box center [545, 301] width 72 height 86
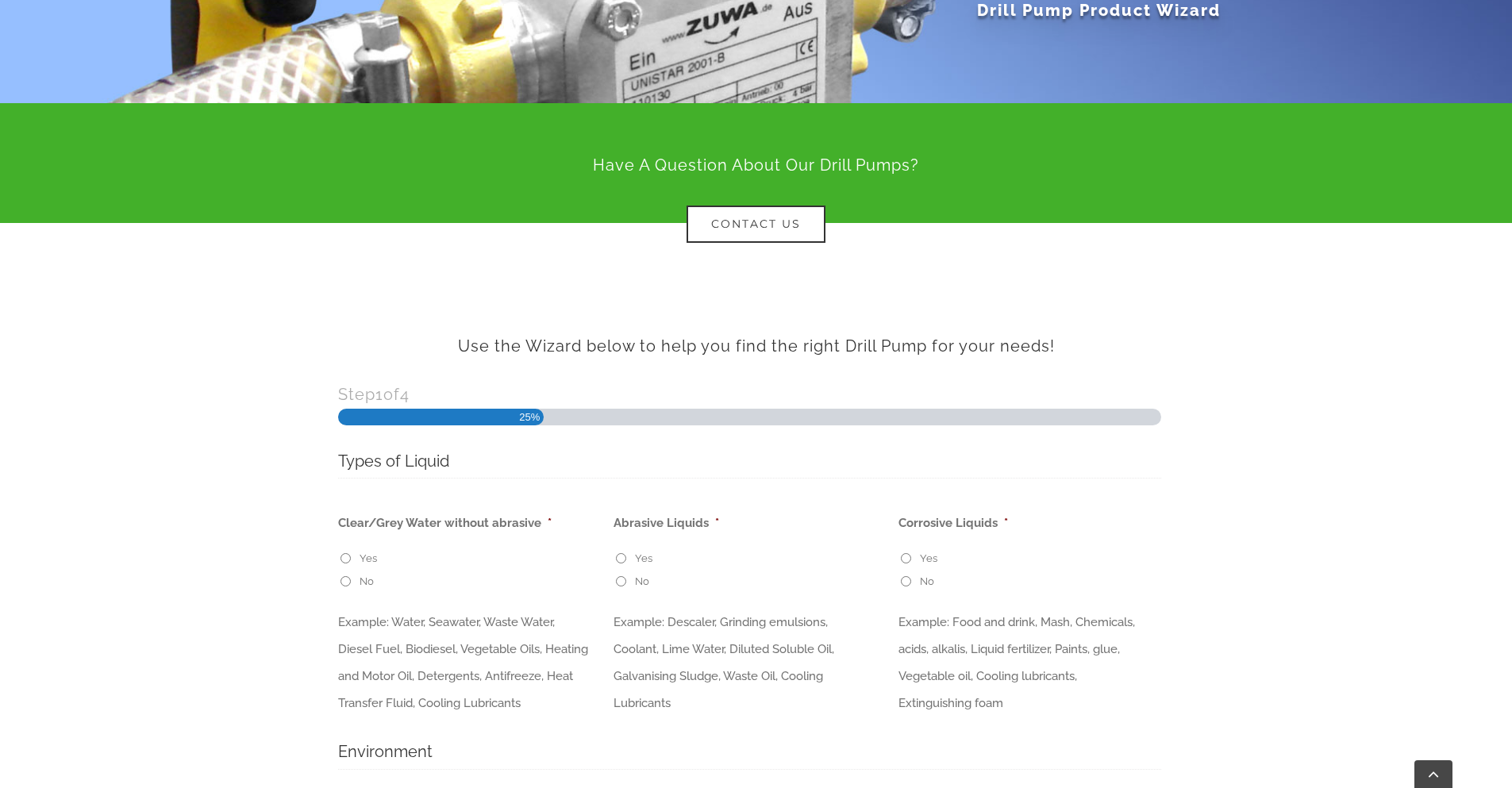
scroll to position [381, 0]
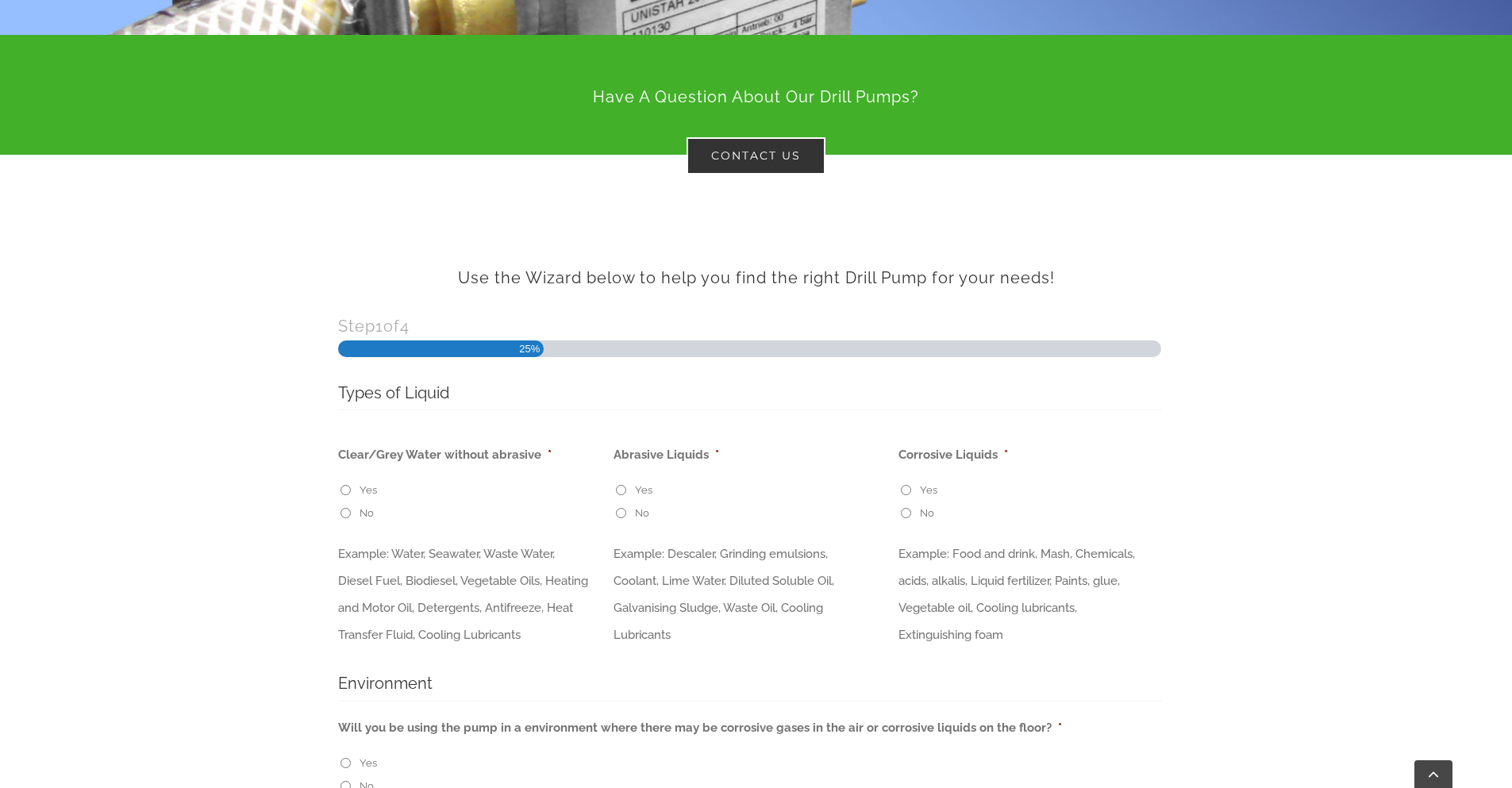
click at [348, 489] on input "Yes" at bounding box center [346, 490] width 10 height 10
radio input "true"
click at [620, 513] on input "No" at bounding box center [622, 513] width 10 height 10
radio input "true"
click at [905, 512] on input "No" at bounding box center [906, 513] width 10 height 10
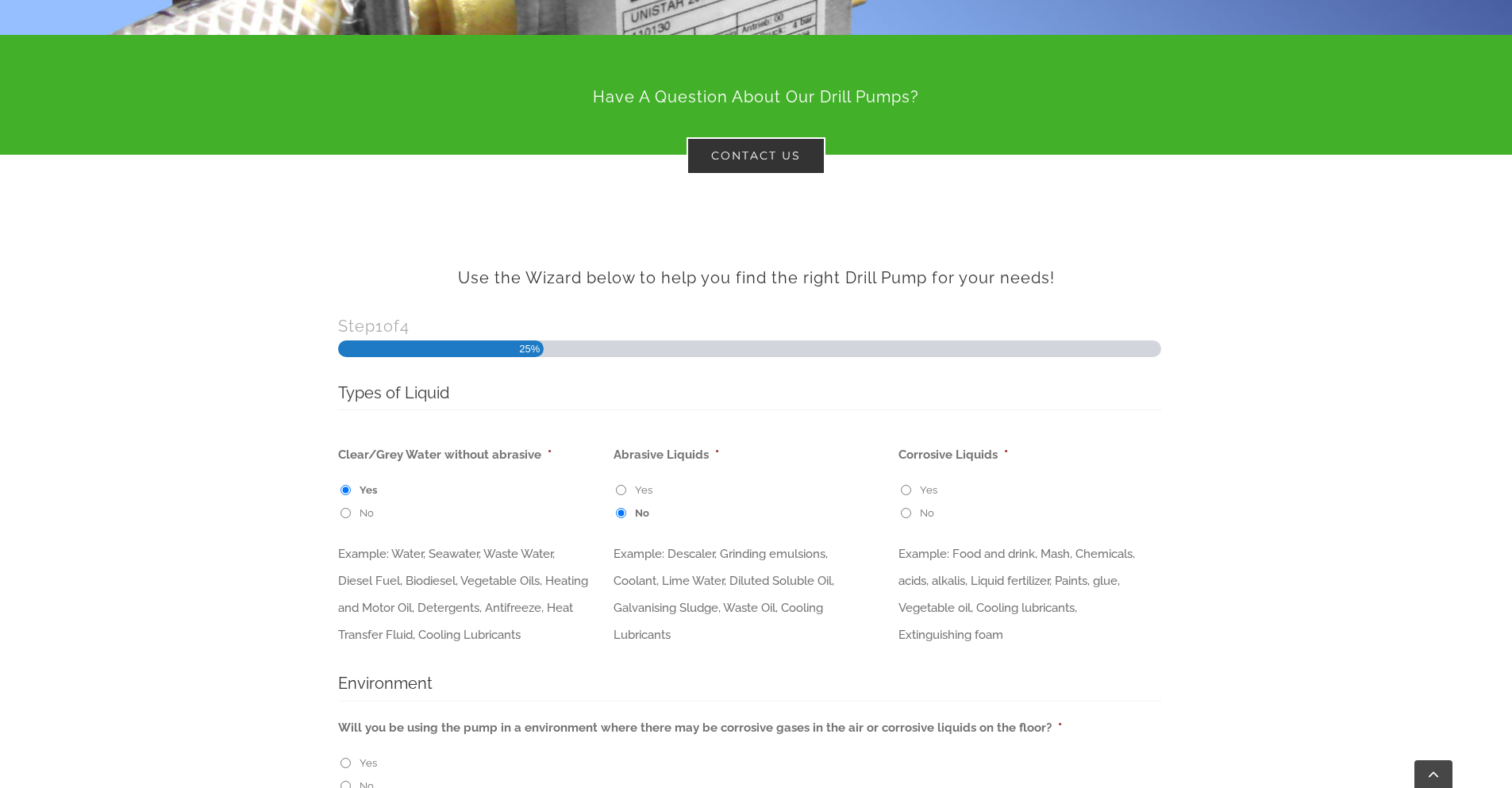
radio input "true"
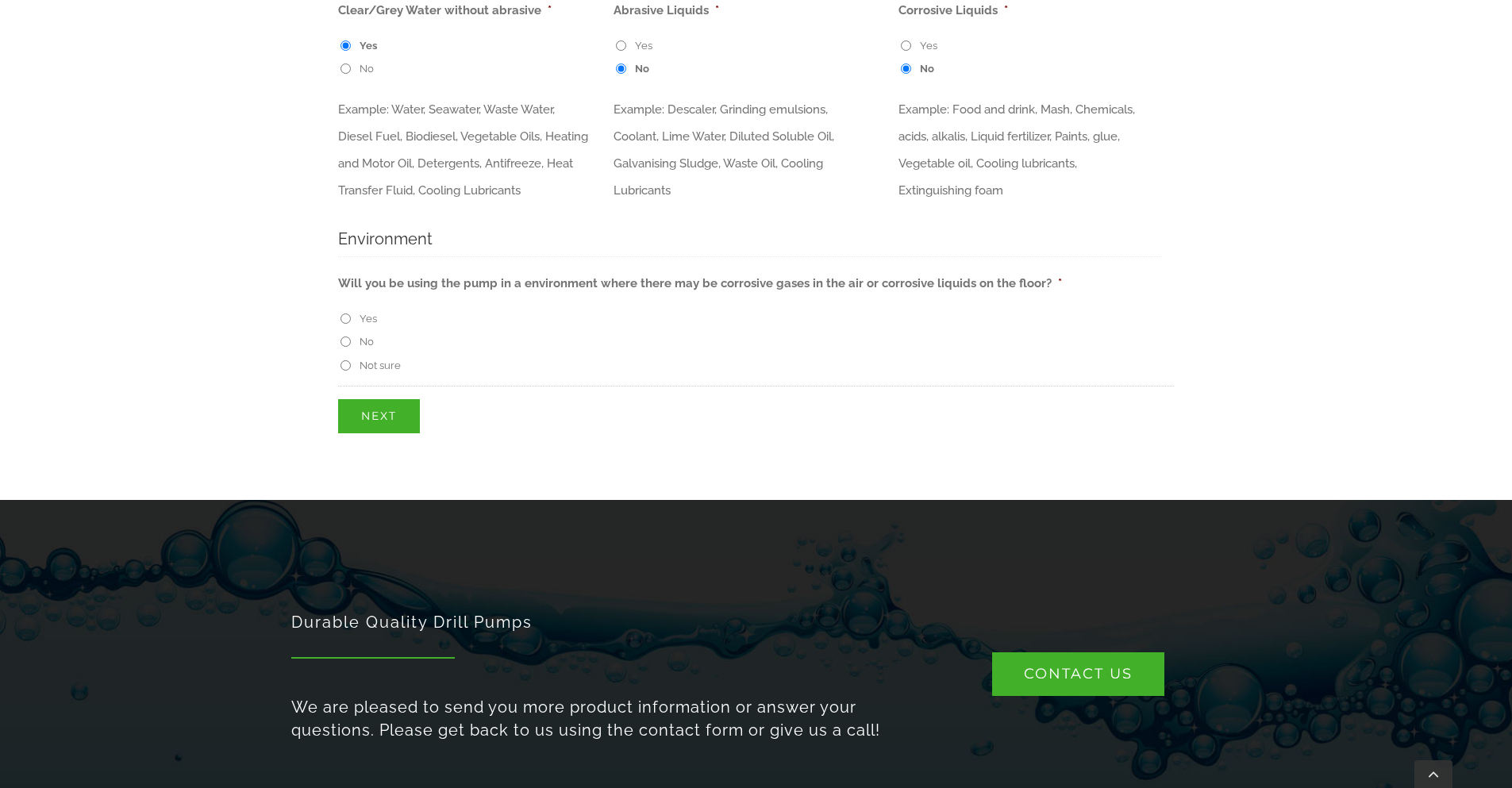
scroll to position [857, 0]
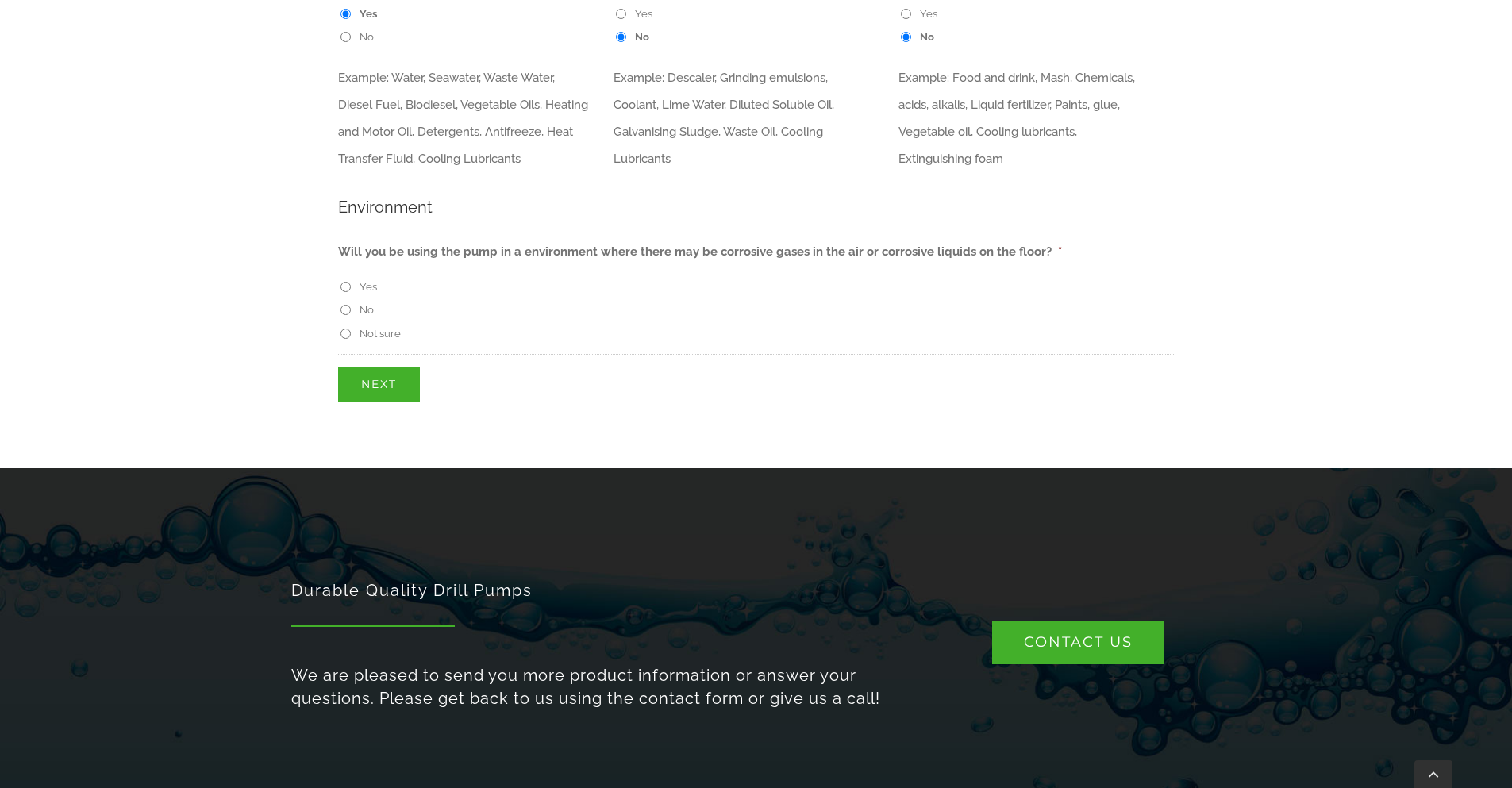
click at [345, 315] on input "No" at bounding box center [346, 310] width 10 height 10
radio input "true"
click at [362, 402] on input "Next" at bounding box center [379, 384] width 82 height 34
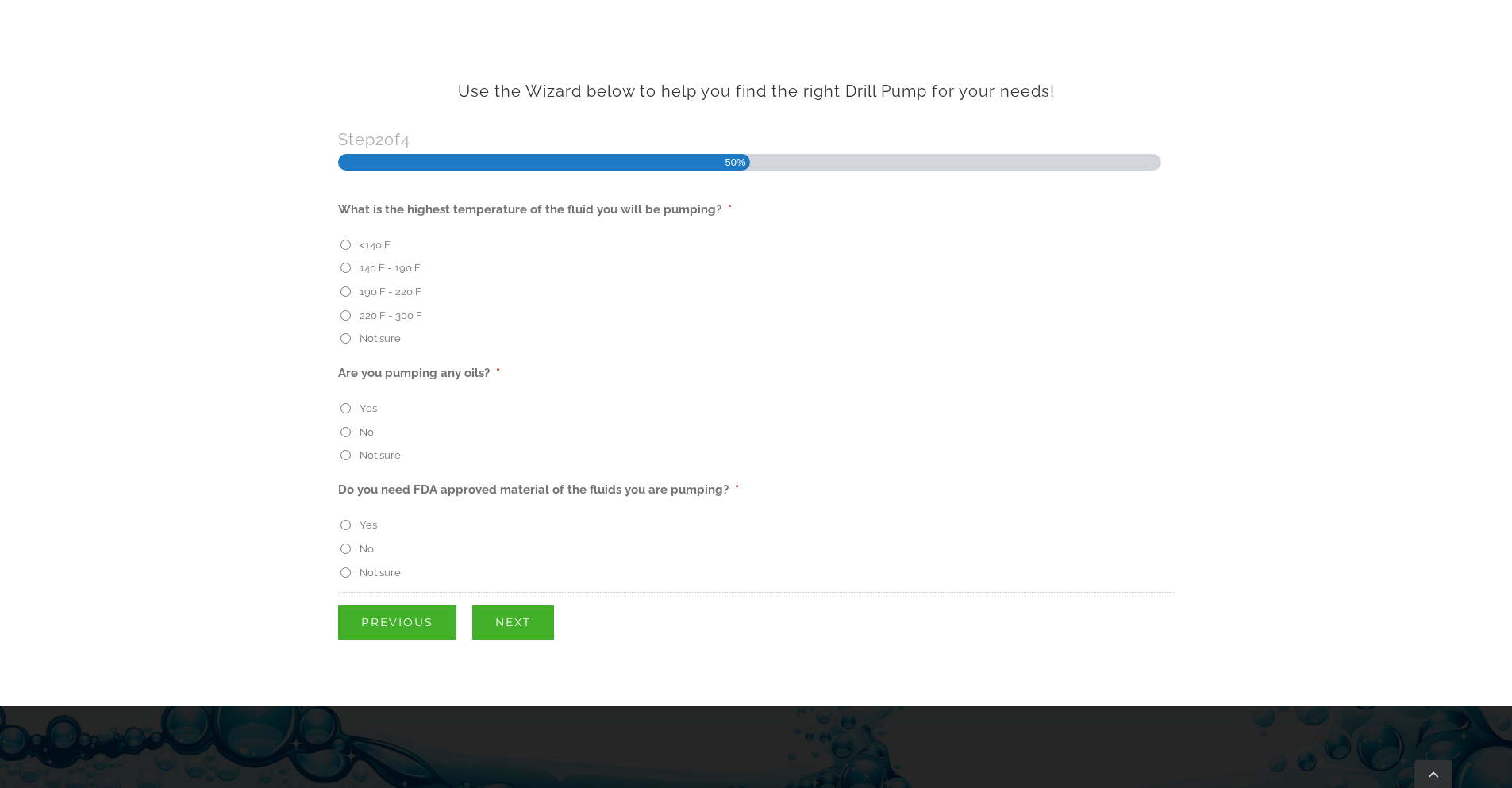
scroll to position [509, 0]
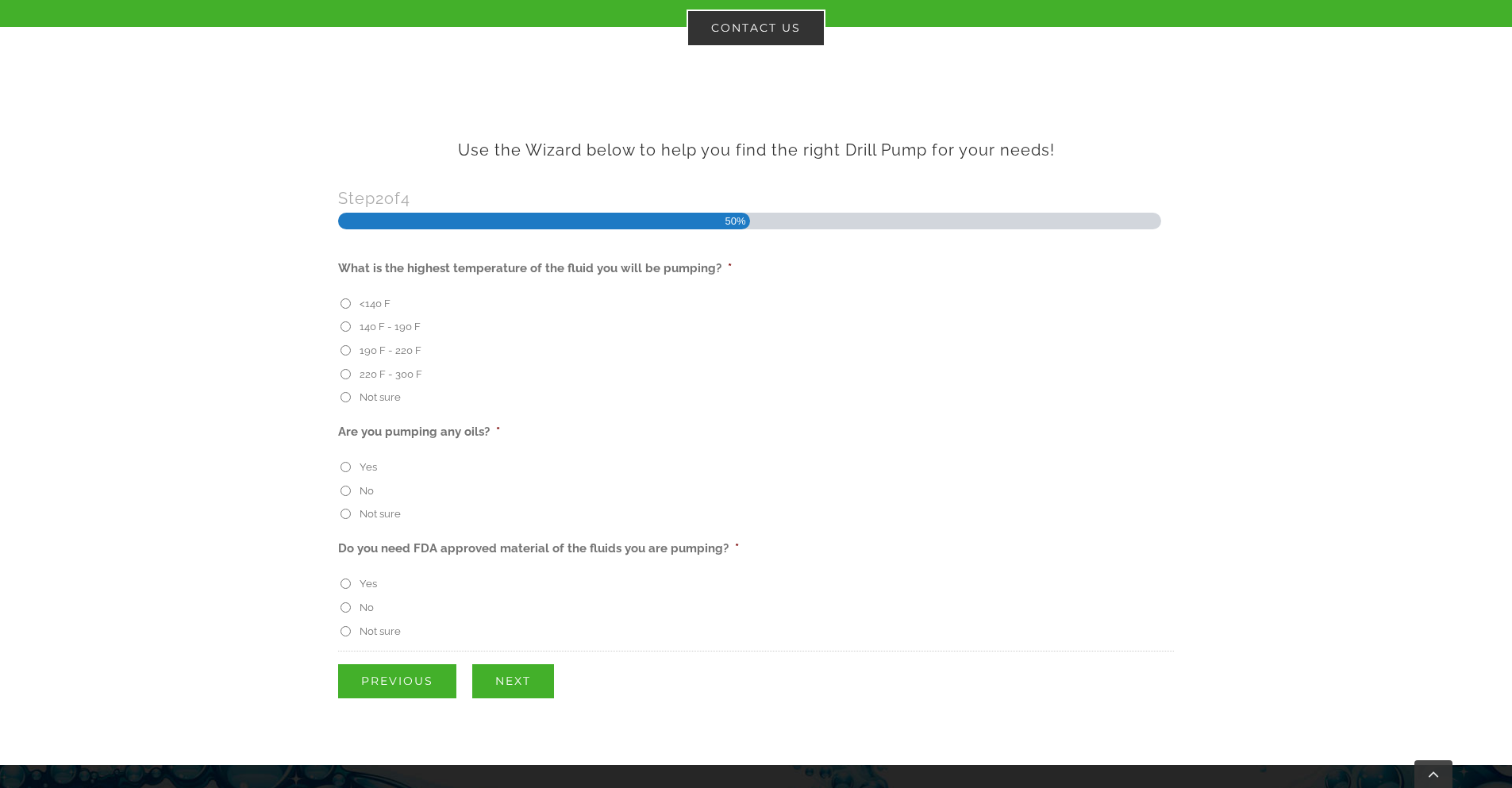
click at [348, 302] on input "<140 F" at bounding box center [346, 303] width 10 height 10
radio input "true"
click at [342, 467] on input "Yes" at bounding box center [346, 467] width 10 height 10
radio input "true"
click at [346, 610] on input "No" at bounding box center [346, 607] width 10 height 10
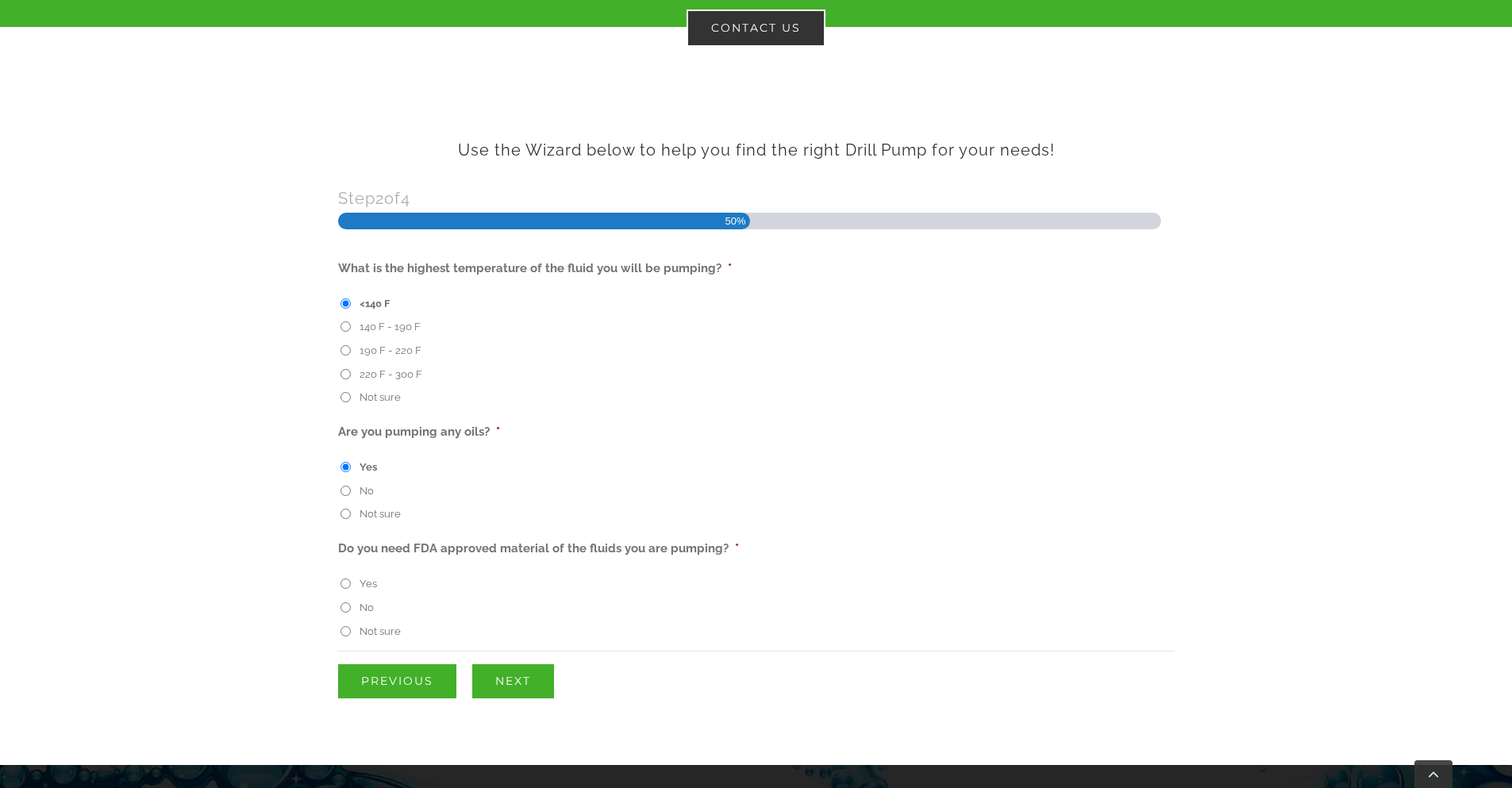
radio input "true"
click at [510, 685] on input "Next" at bounding box center [513, 681] width 82 height 34
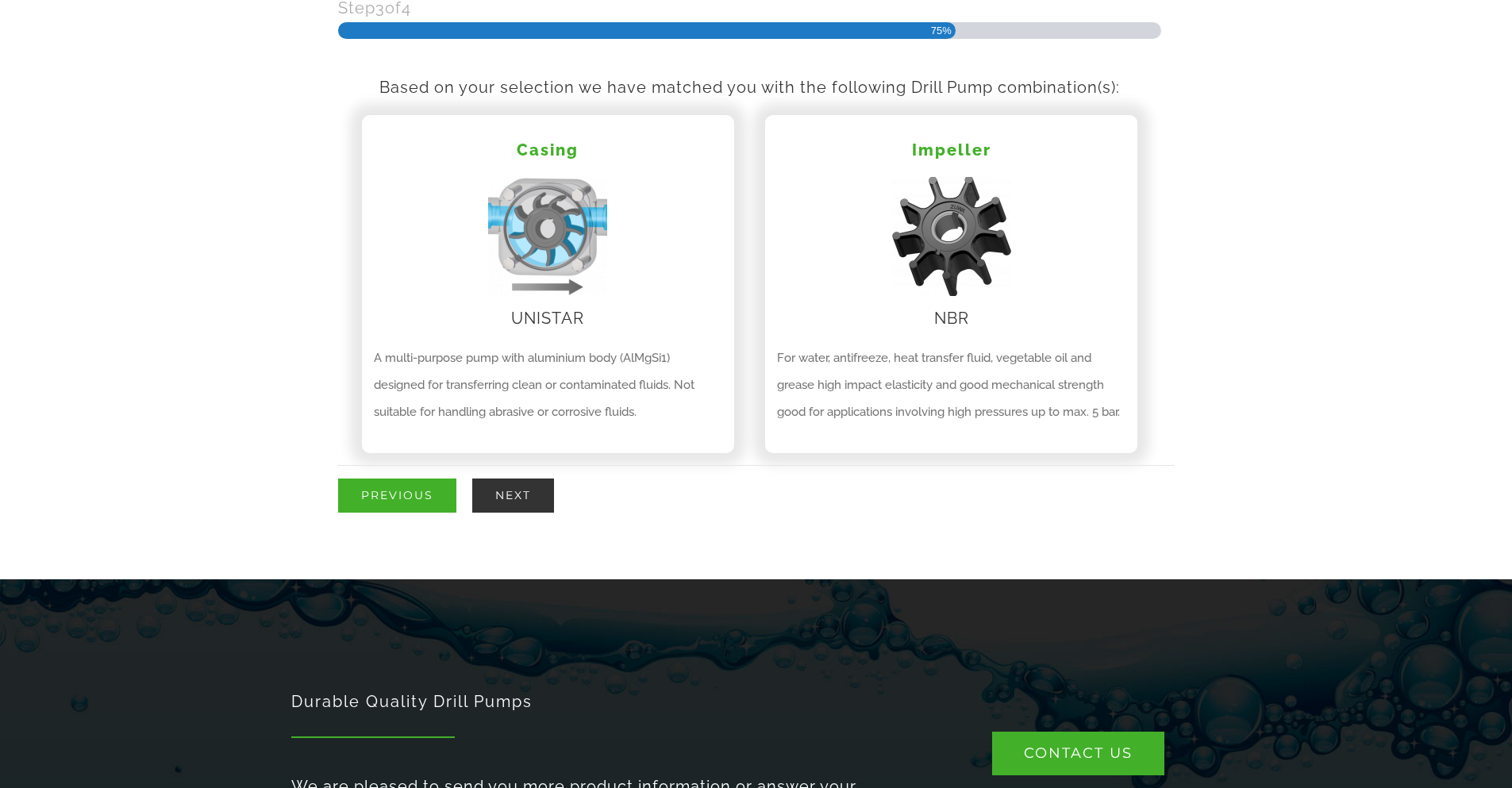
click at [533, 501] on input "Next" at bounding box center [513, 495] width 82 height 34
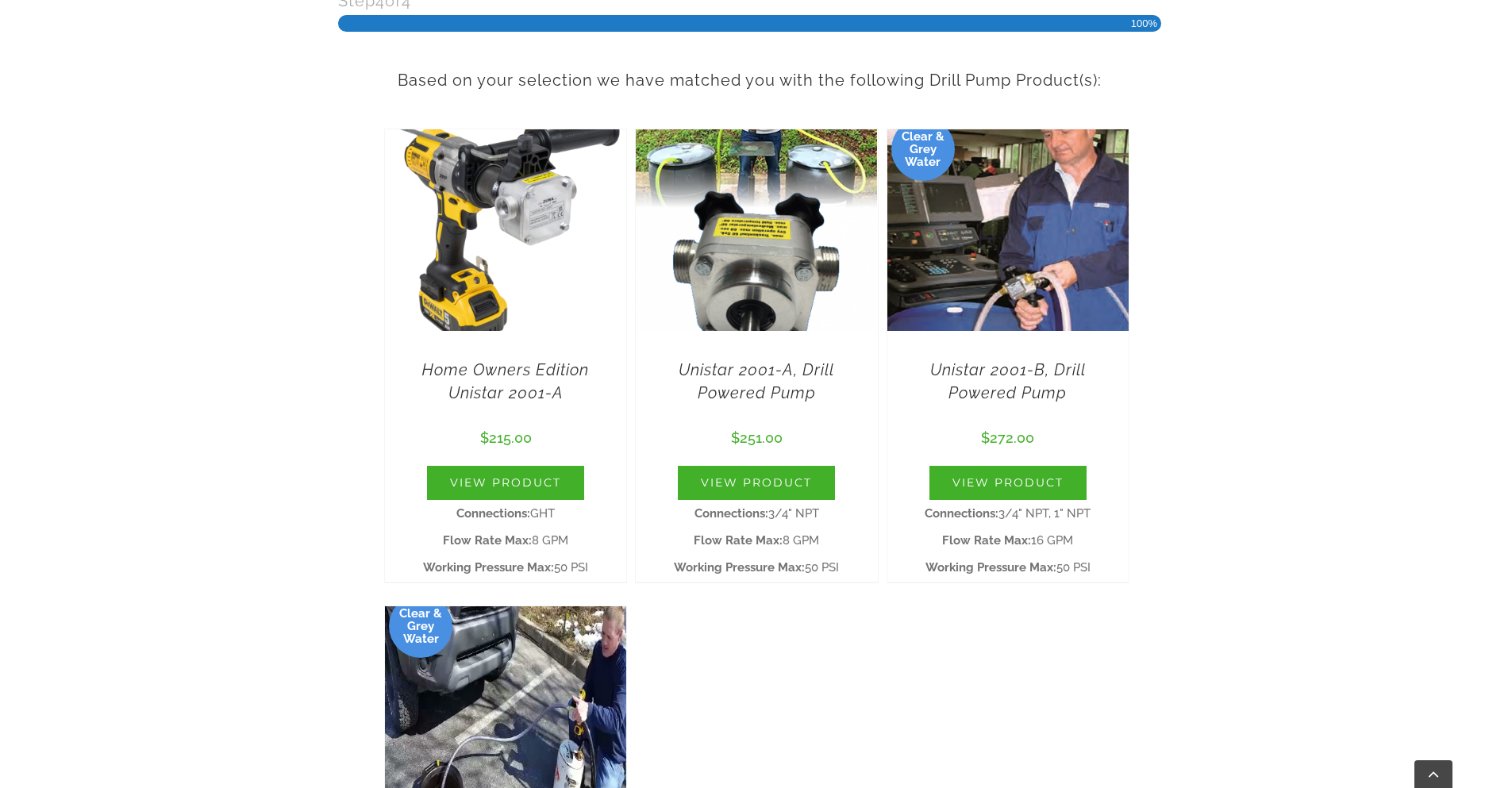
scroll to position [699, 0]
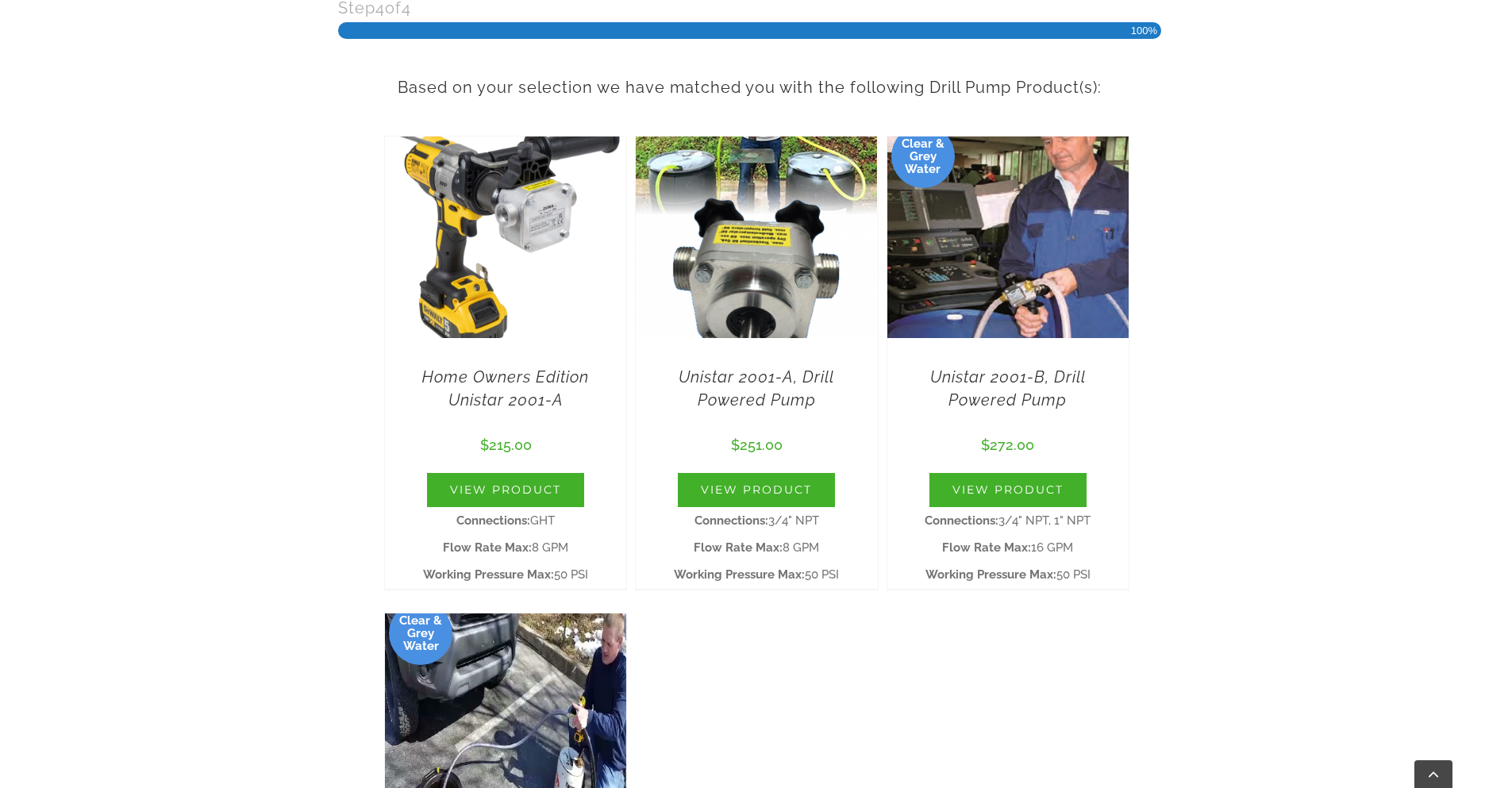
click at [1042, 386] on h3 "Unistar 2001-B, Drill Powered Pump" at bounding box center [1008, 397] width 218 height 63
click at [1037, 373] on link "Unistar 2001-B, Drill Powered Pump" at bounding box center [1008, 388] width 156 height 42
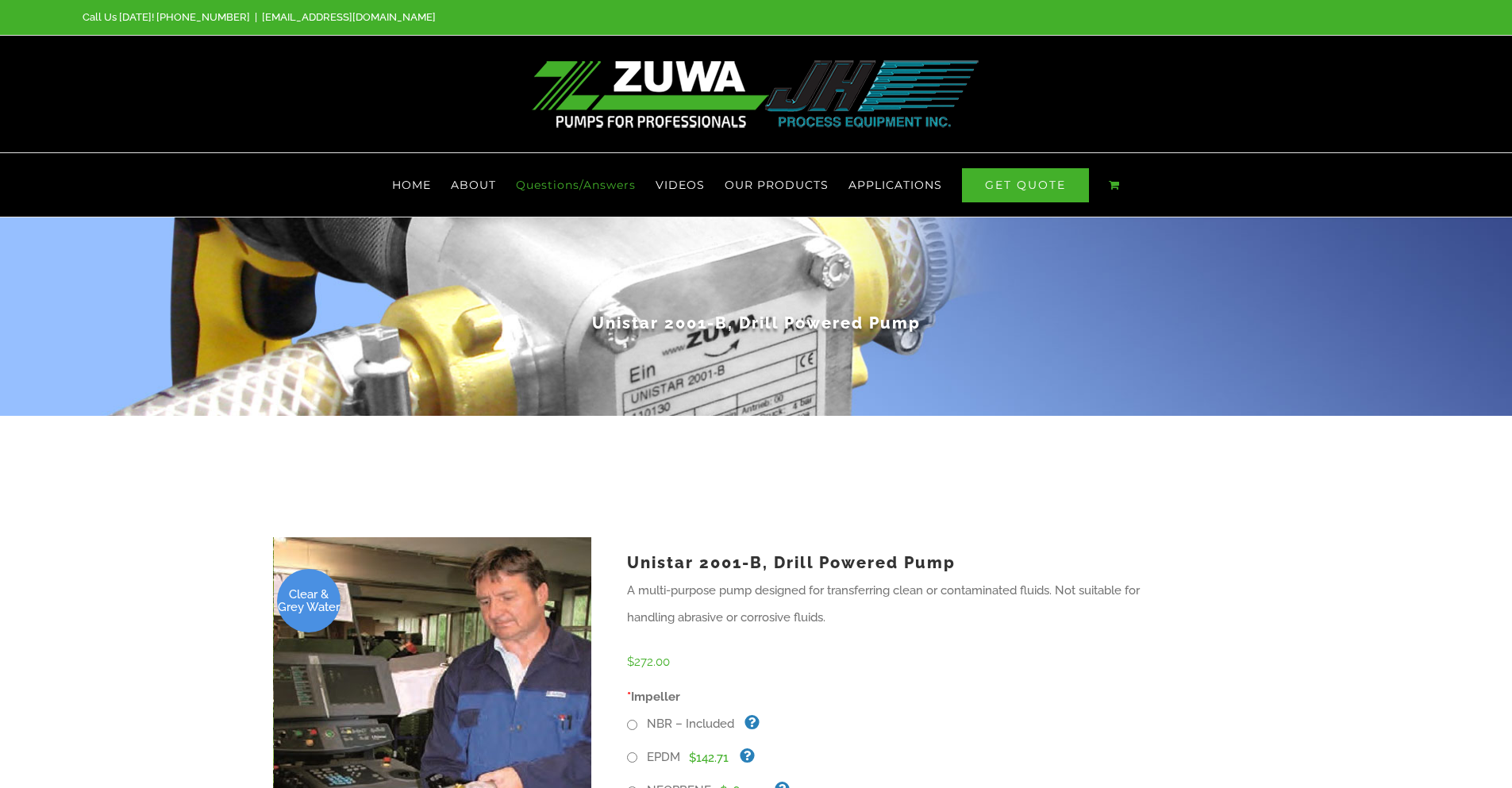
click at [565, 180] on span "Questions/Answers" at bounding box center [576, 185] width 120 height 11
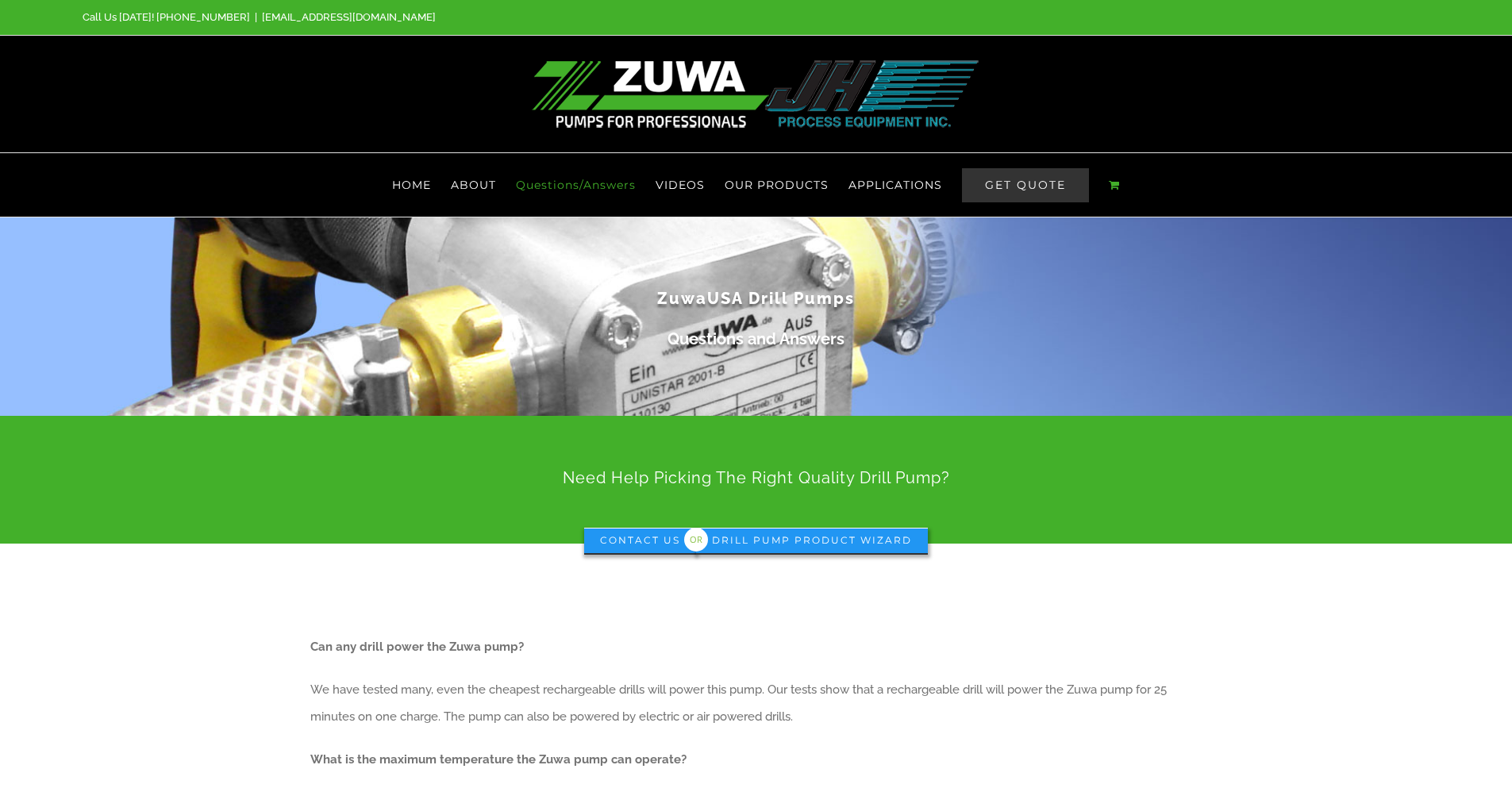
click at [1012, 189] on span "GET QUOTE" at bounding box center [1025, 185] width 127 height 34
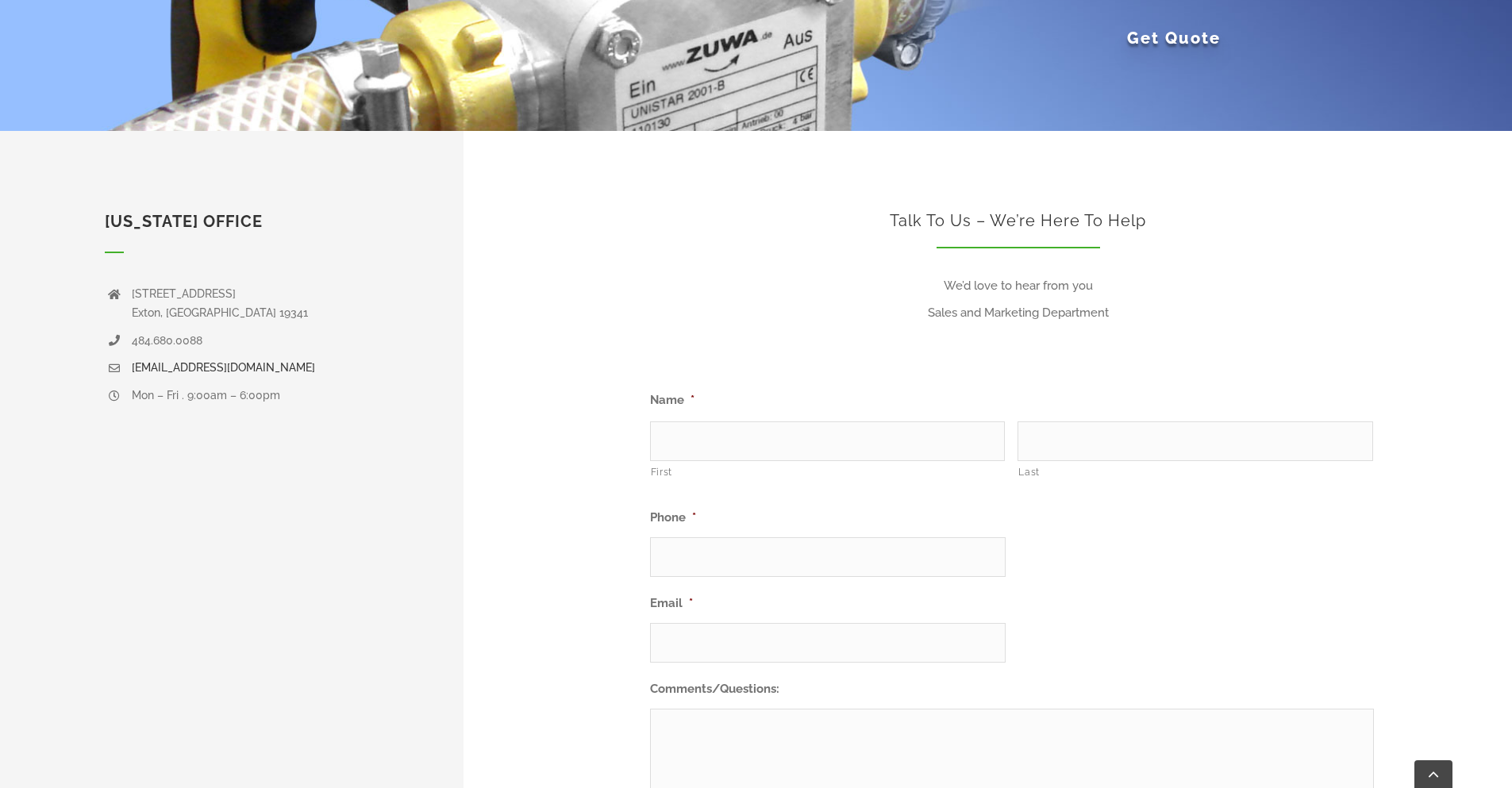
scroll to position [286, 0]
click at [736, 437] on input "First" at bounding box center [827, 441] width 354 height 40
type input "Sam"
type input "Hagglund"
type input "(971) 267-5284"
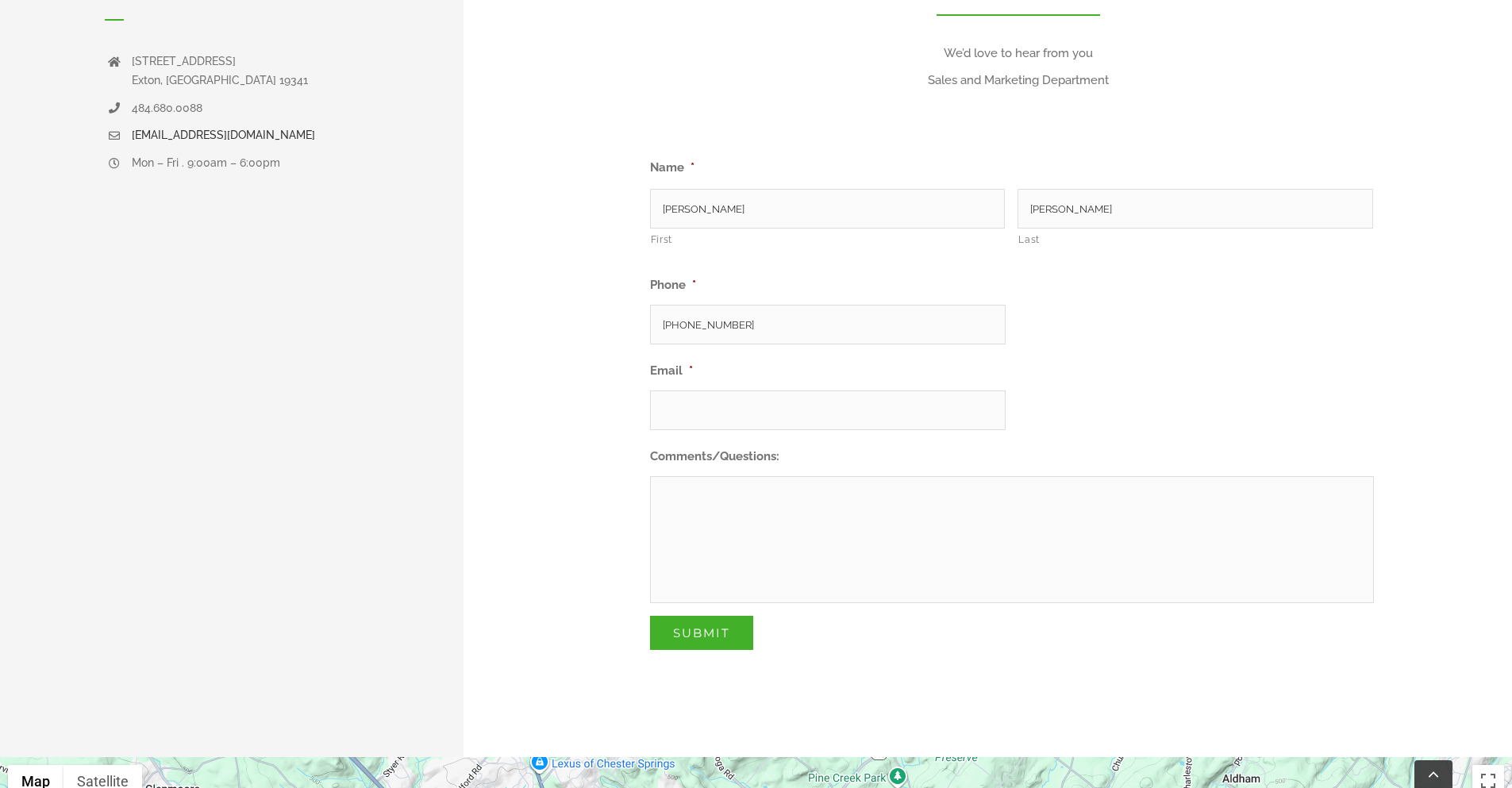
scroll to position [571, 0]
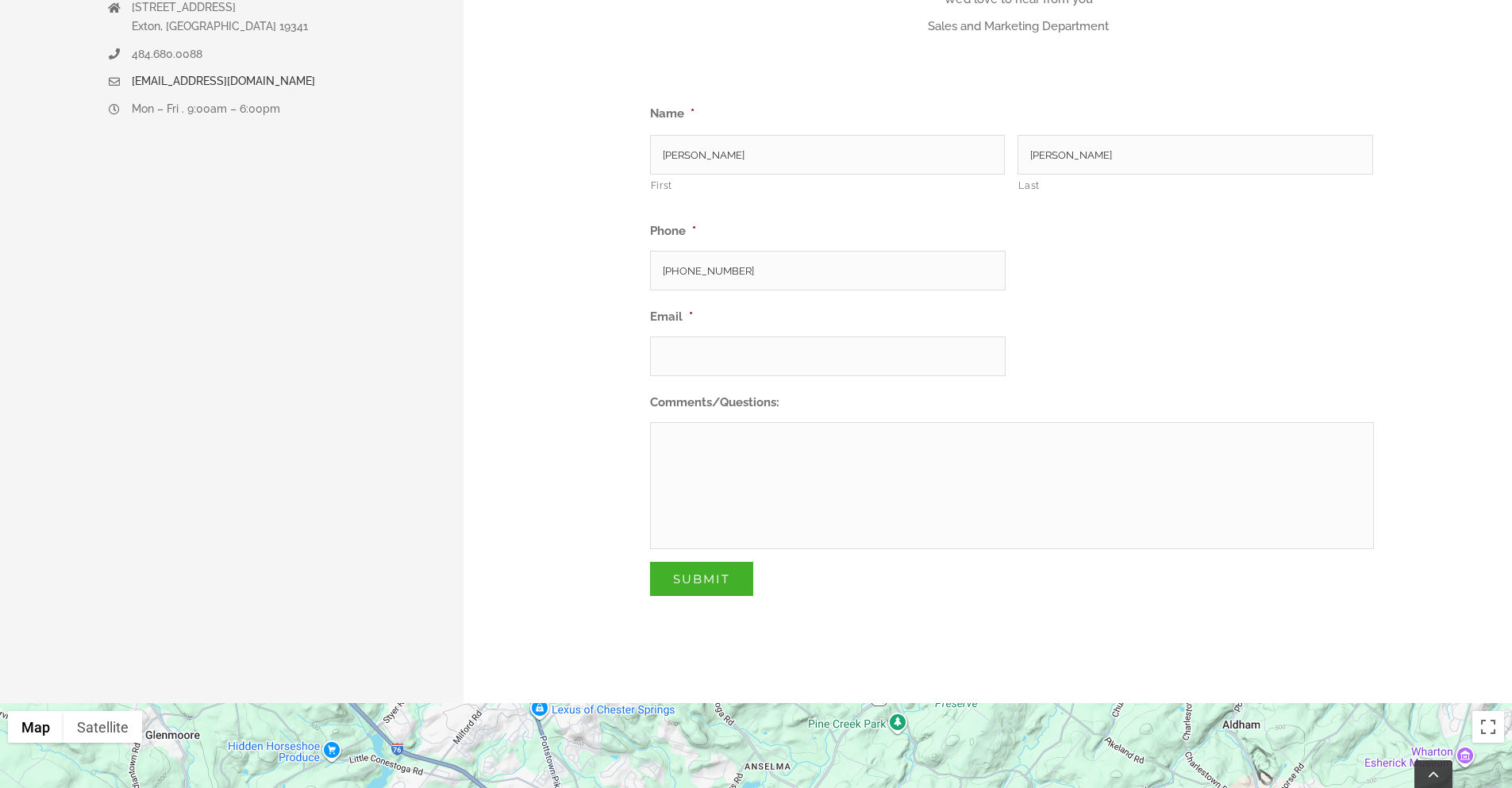
click at [750, 360] on input "Email *" at bounding box center [827, 356] width 355 height 40
type input "Sam@SensitiveHarvest.com"
click at [757, 444] on textarea "Comments/Questions:" at bounding box center [1011, 486] width 724 height 127
paste textarea "Unistar 2001-B, Drill Powered Pump"
drag, startPoint x: 1023, startPoint y: 443, endPoint x: 914, endPoint y: 444, distance: 109.0
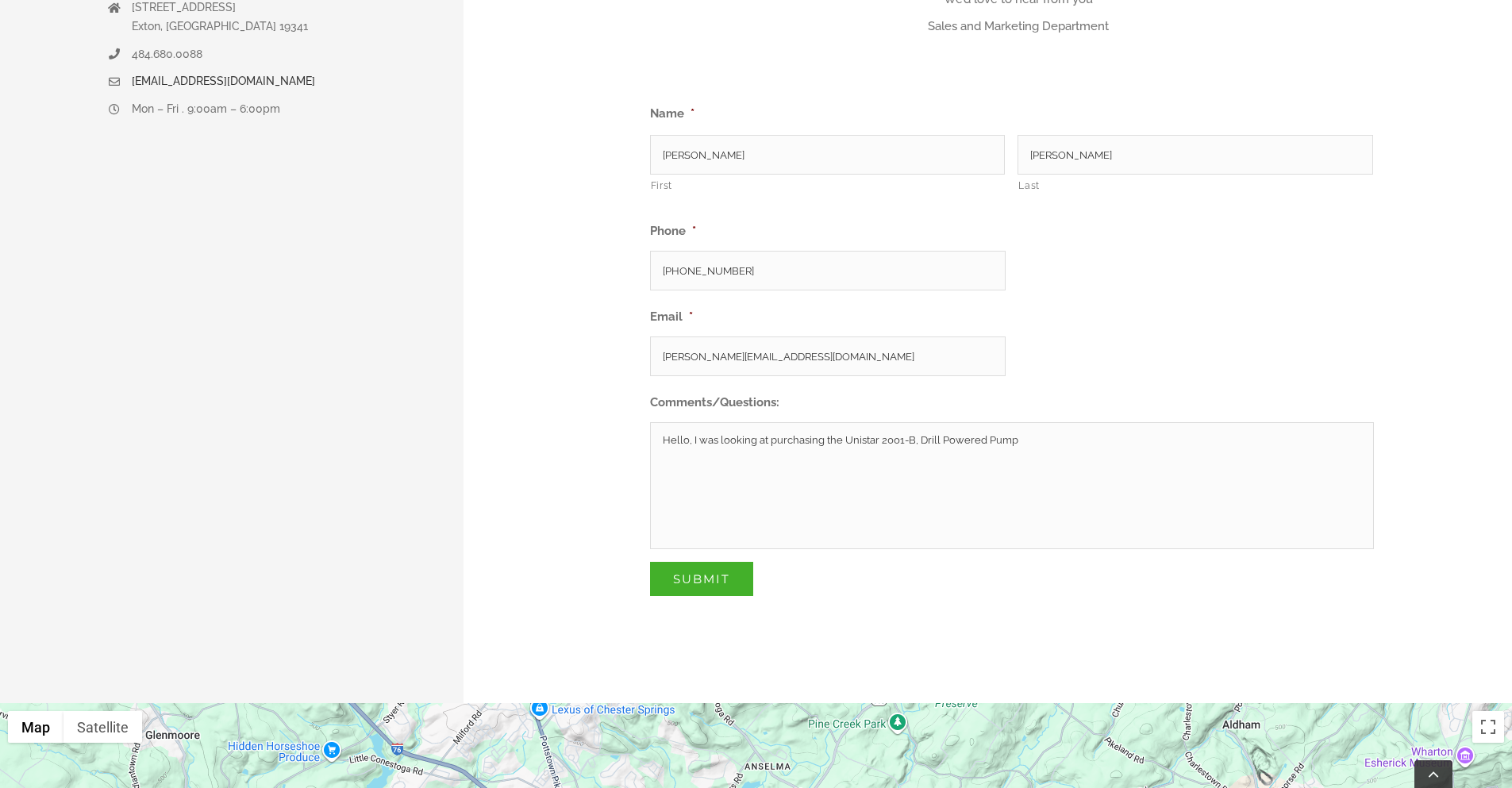
click at [913, 444] on textarea "Hello, I was looking at purchasing the Unistar 2001-B, Drill Powered Pump" at bounding box center [1011, 486] width 724 height 127
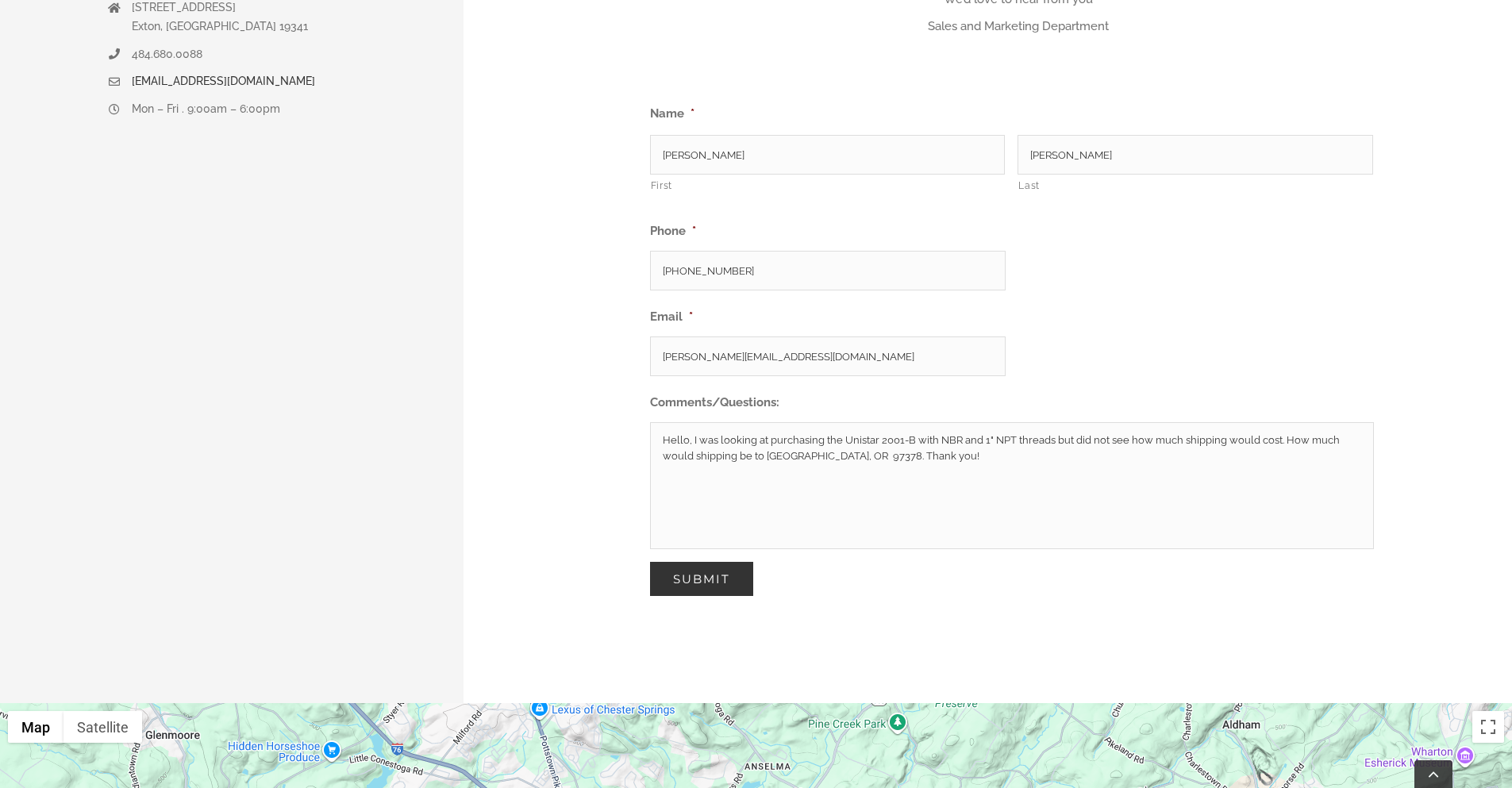
type textarea "Hello, I was looking at purchasing the Unistar 2001-B with NBR and 1" NPT threa…"
click at [724, 577] on input "Submit" at bounding box center [701, 578] width 103 height 34
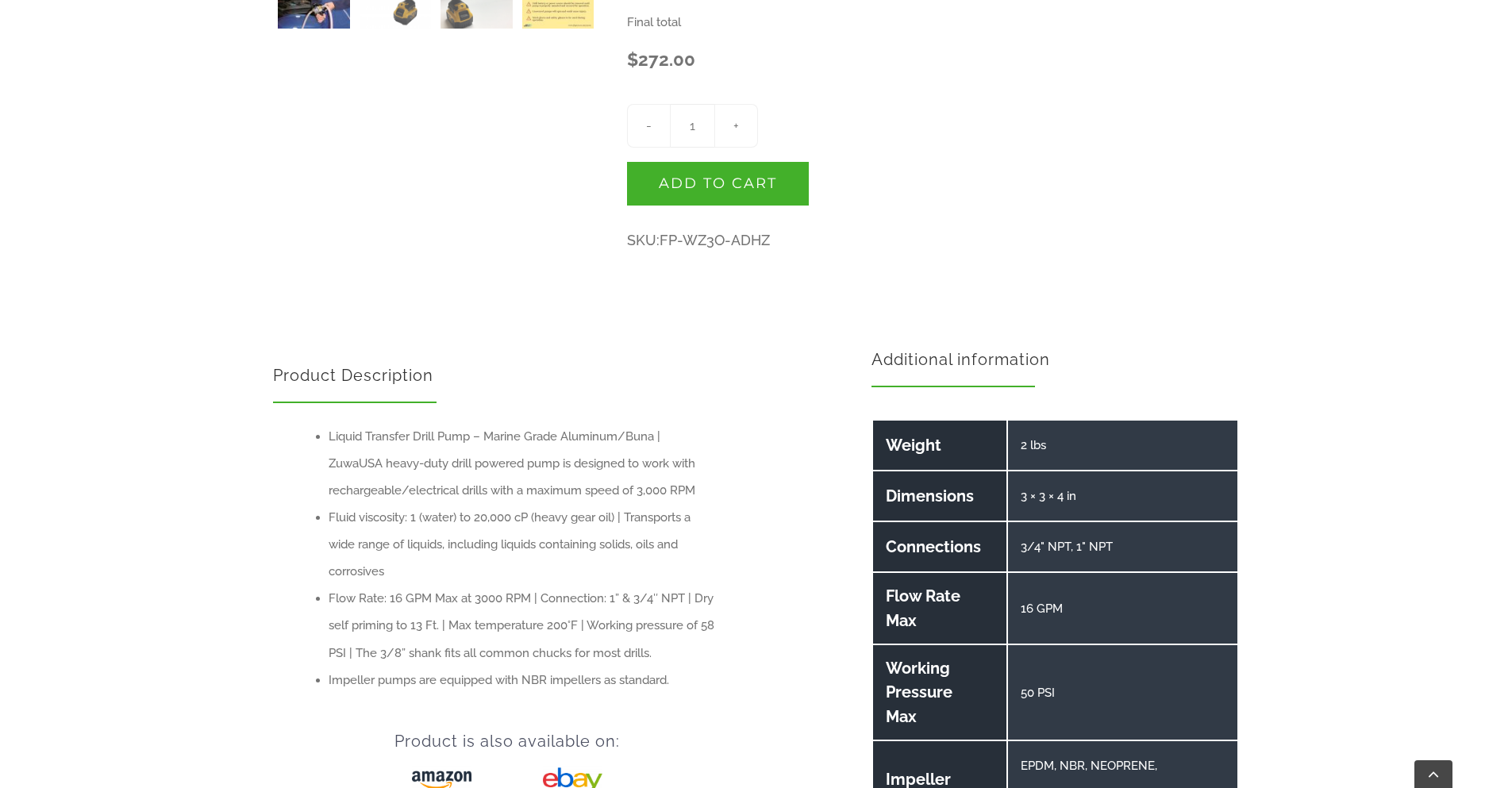
scroll to position [666, 0]
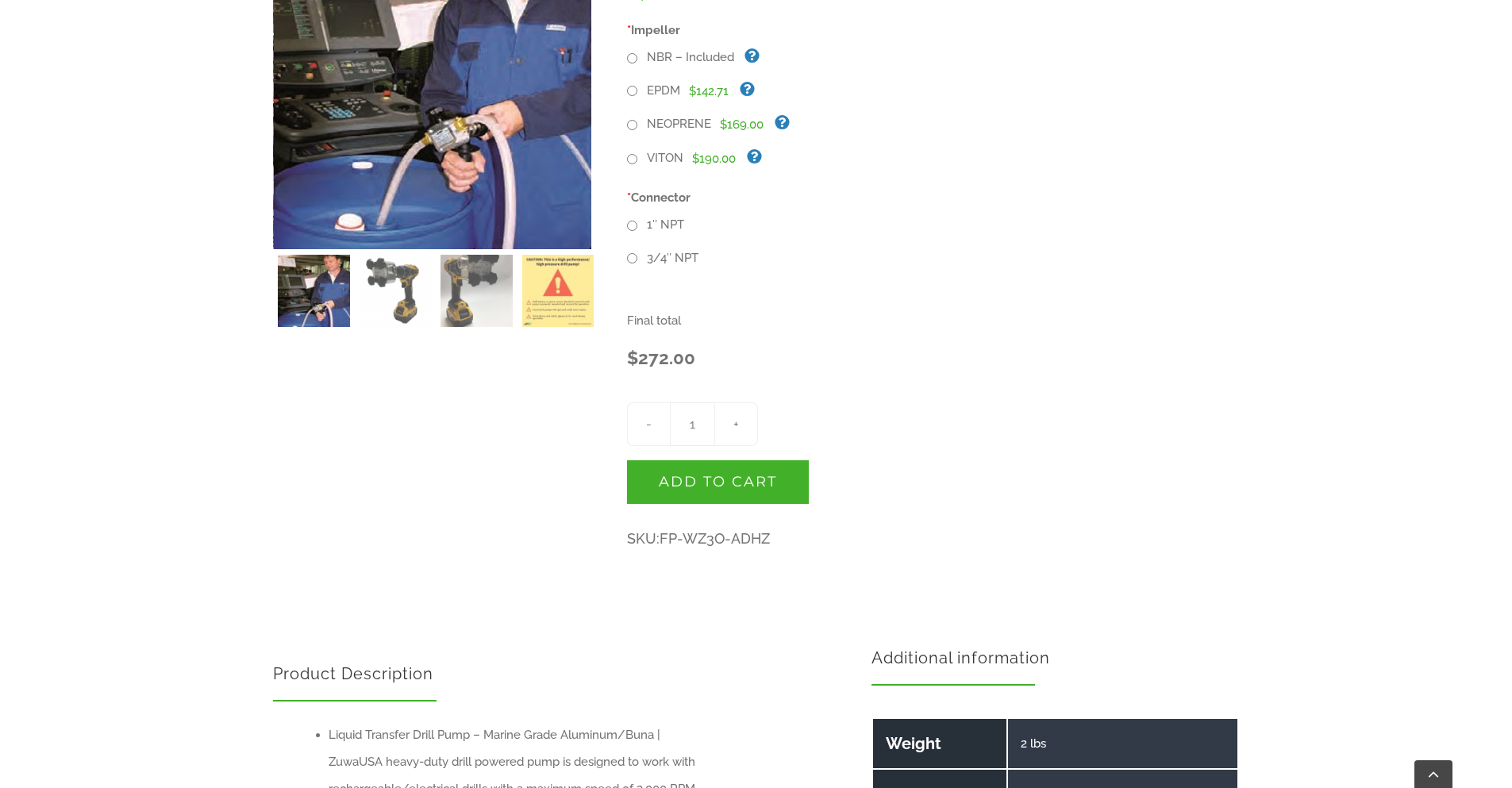
click at [629, 226] on input "1″ NPT" at bounding box center [632, 226] width 10 height 10
radio input "true"
click at [630, 258] on input "3/4″ NPT" at bounding box center [632, 258] width 10 height 10
radio input "true"
click at [628, 224] on input "1″ NPT" at bounding box center [632, 226] width 10 height 10
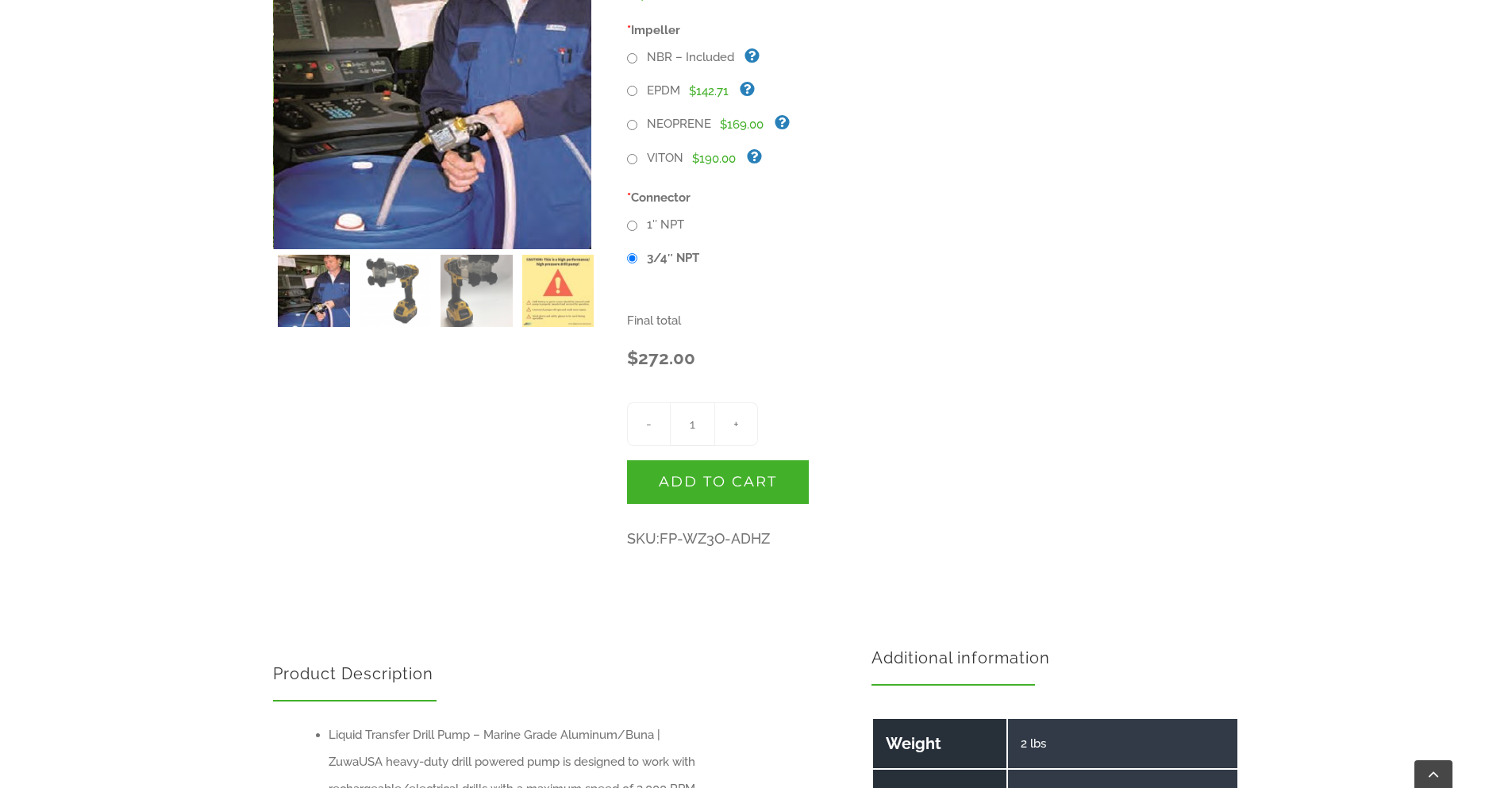
radio input "true"
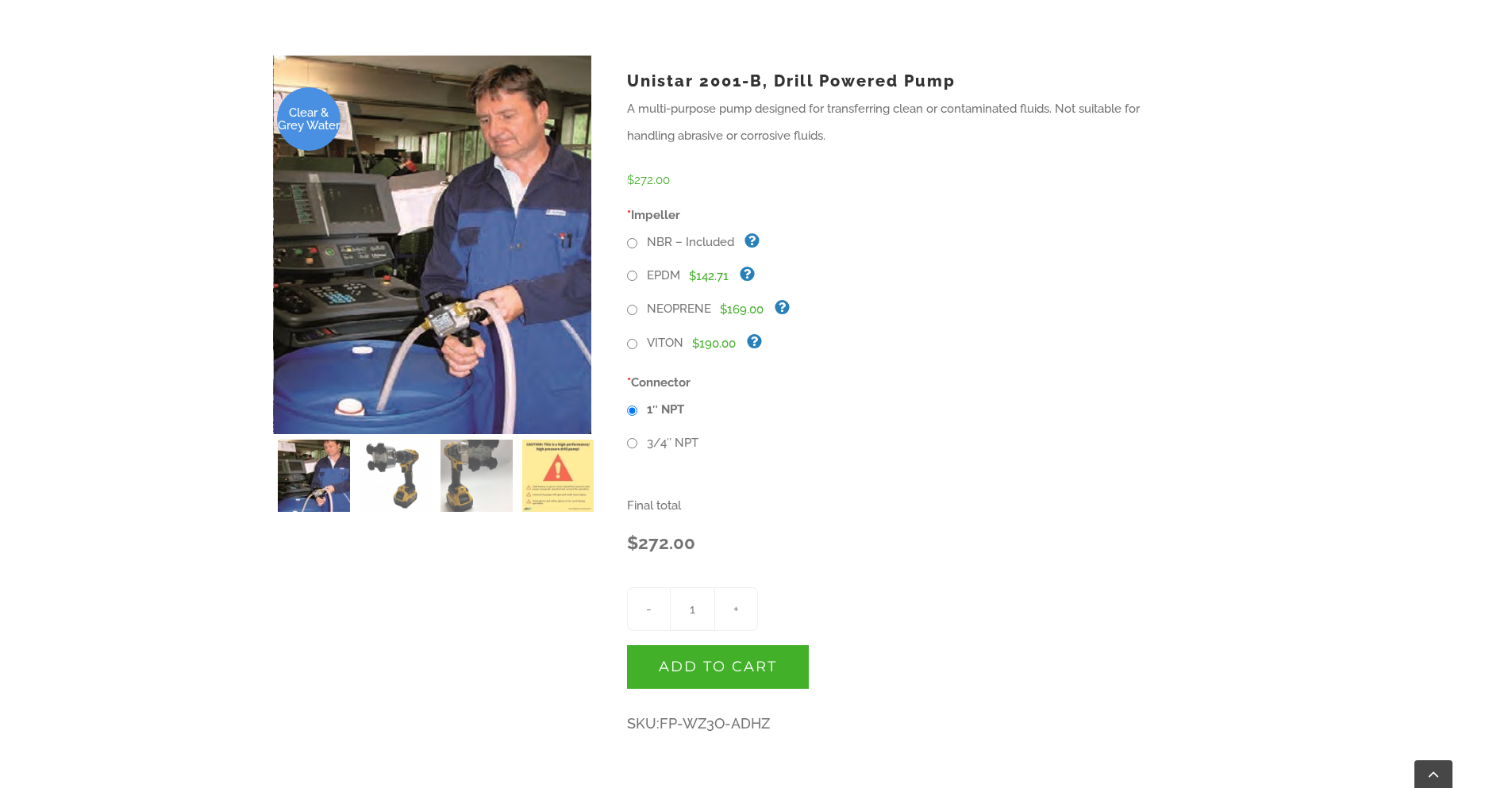
scroll to position [476, 0]
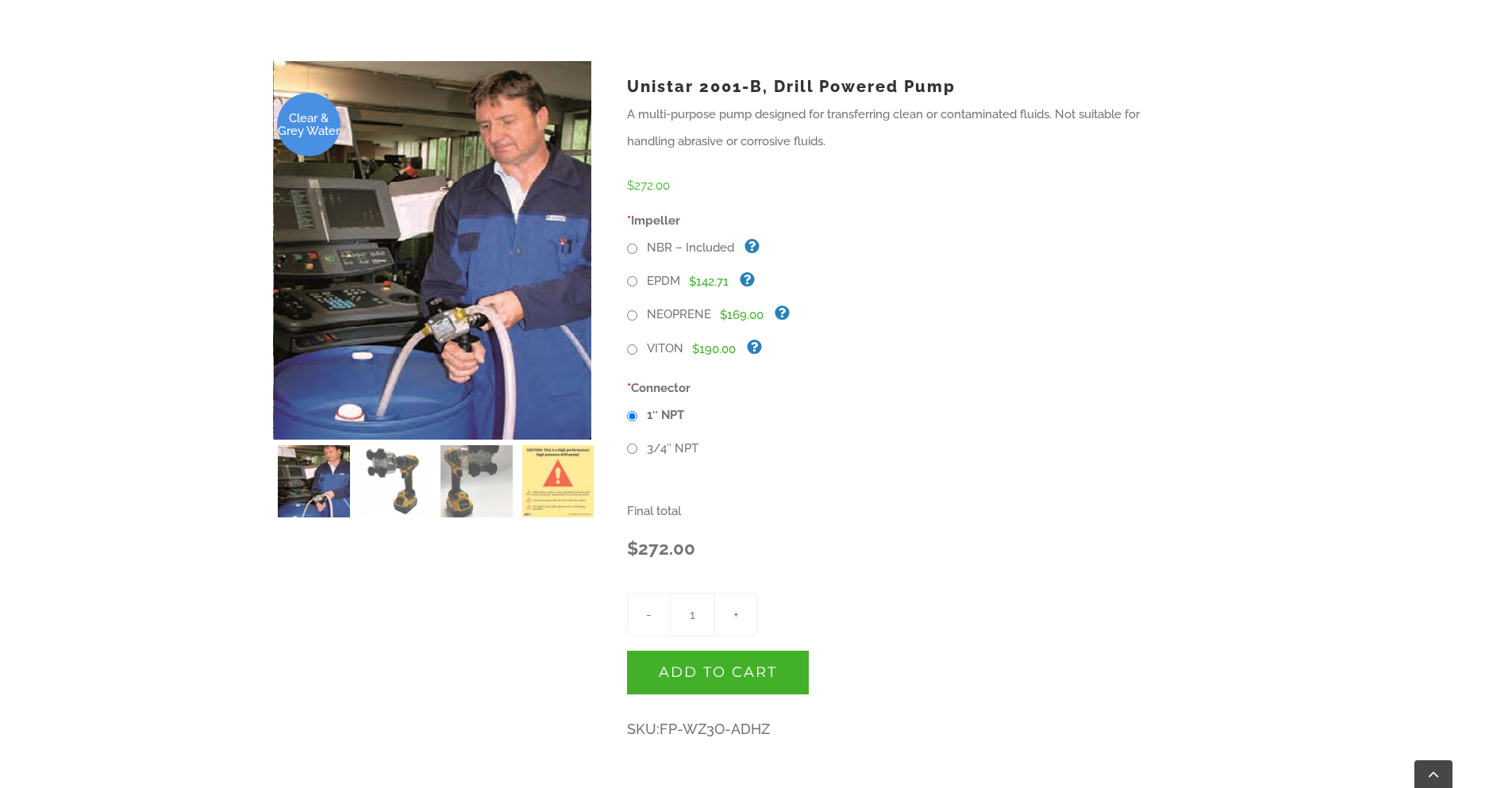
click at [631, 248] on input "NBR – Included" at bounding box center [632, 249] width 10 height 10
radio input "true"
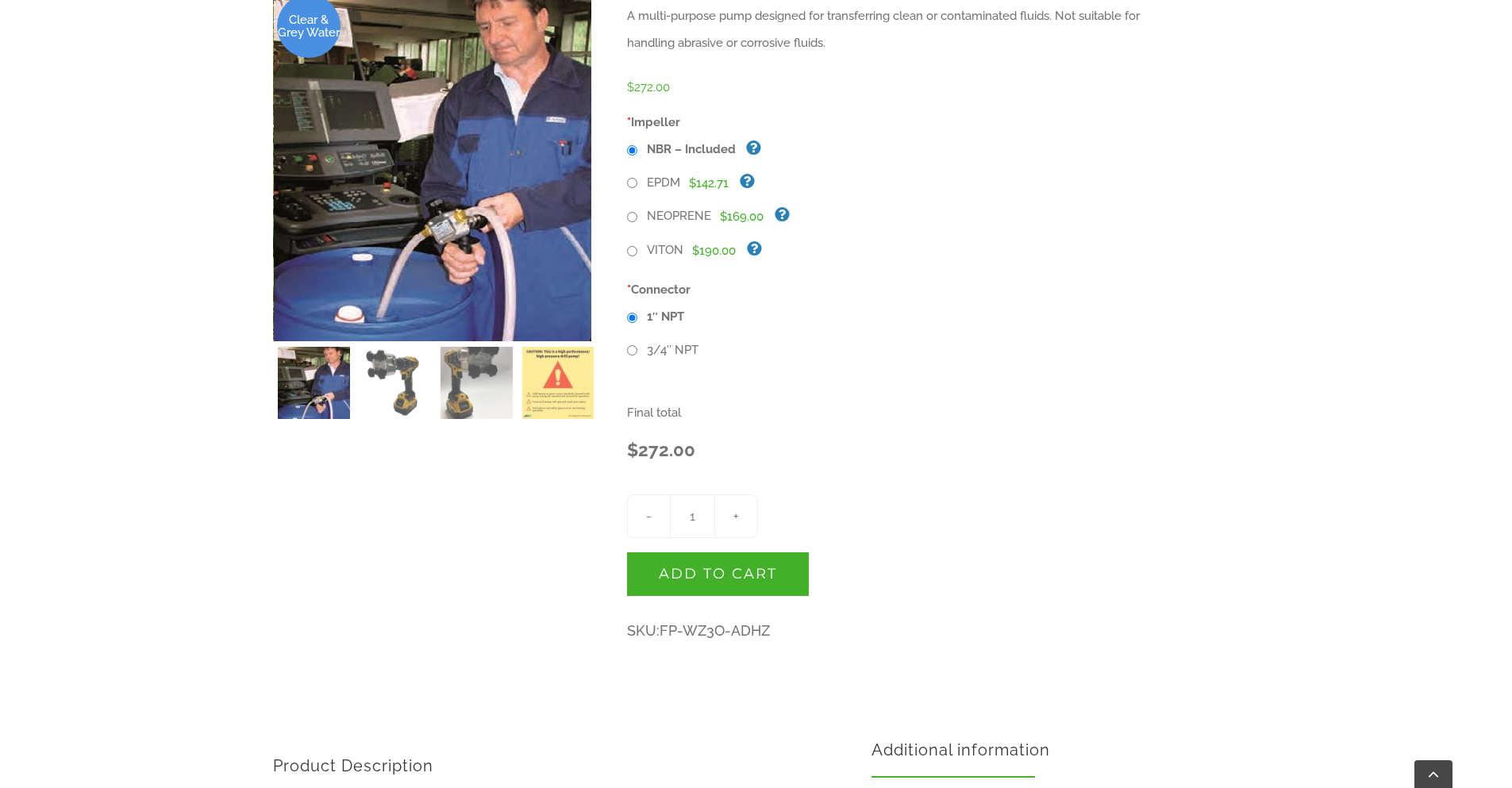
scroll to position [666, 0]
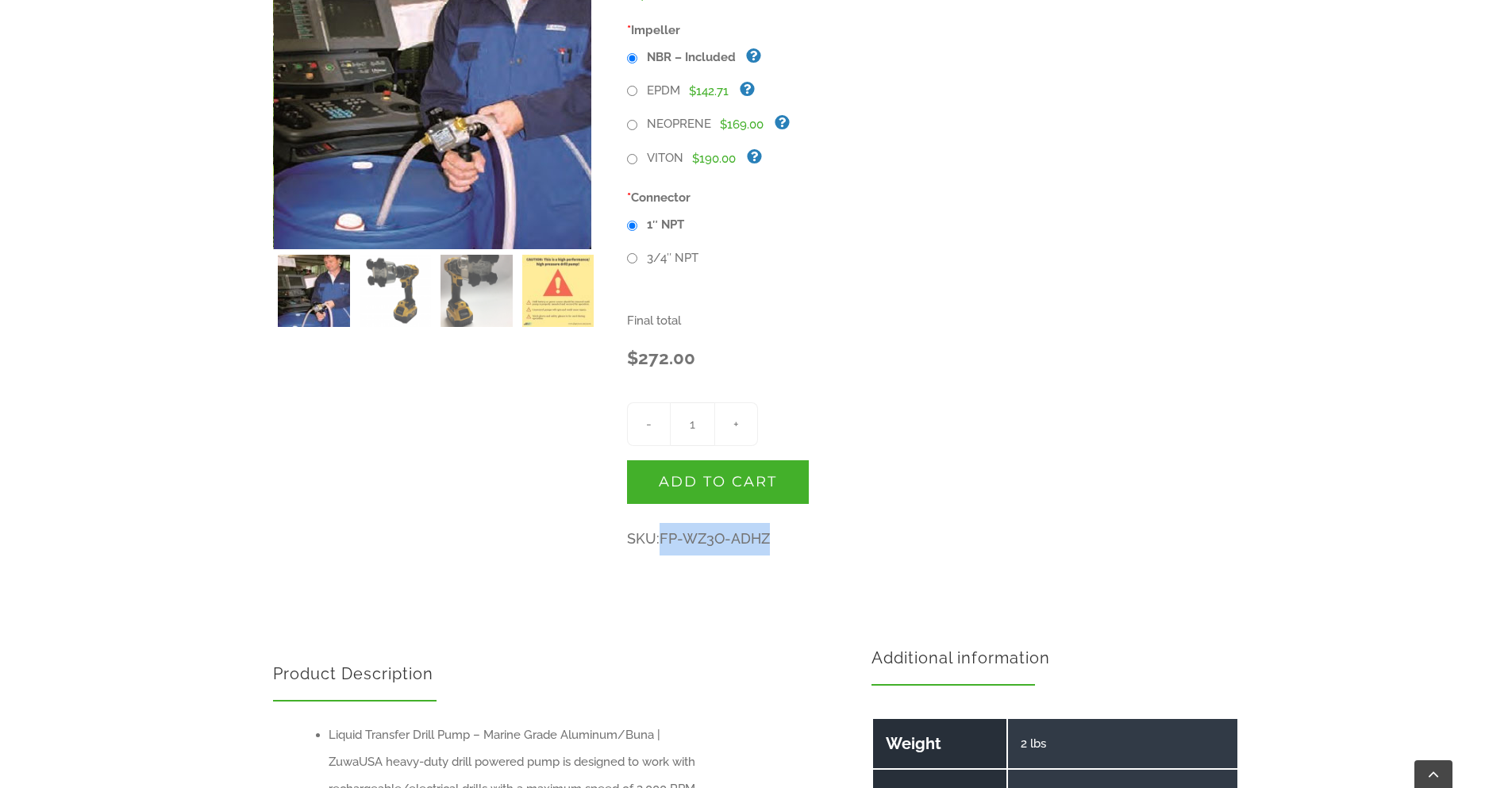
drag, startPoint x: 794, startPoint y: 539, endPoint x: 664, endPoint y: 538, distance: 130.0
click at [664, 538] on p "SKU: FP-WZ3O-ADHZ" at bounding box center [907, 539] width 561 height 33
copy span "FP-WZ3O-ADHZ"
